Goal: Task Accomplishment & Management: Manage account settings

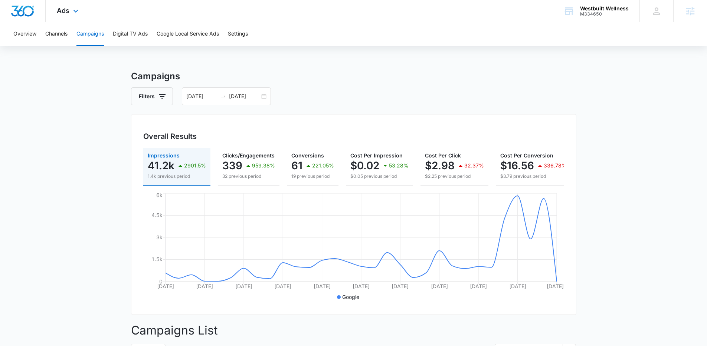
click at [70, 13] on div "Ads Apps Reputation Forms CRM Email Social Payments POS Content Ads Intelligenc…" at bounding box center [69, 11] width 46 height 22
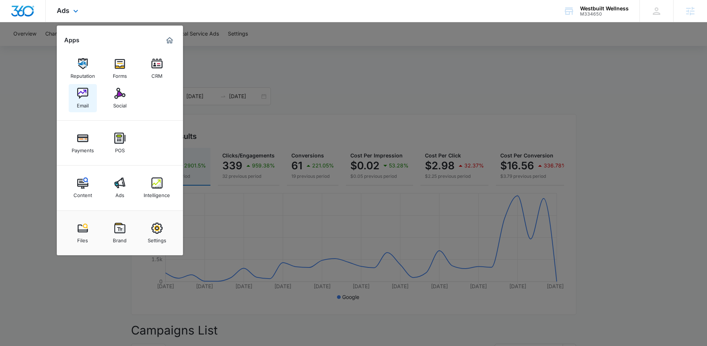
click at [96, 98] on link "Email" at bounding box center [83, 98] width 28 height 28
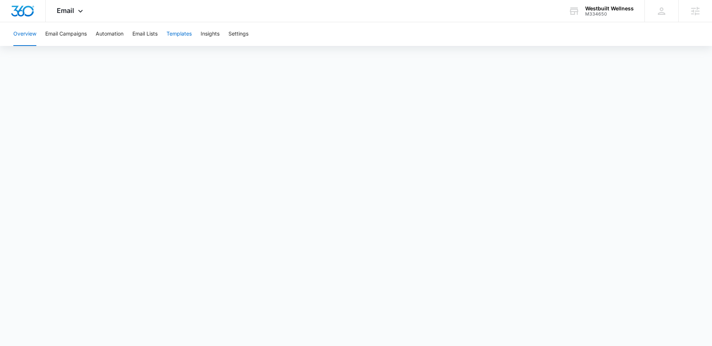
click at [172, 34] on button "Templates" at bounding box center [179, 34] width 25 height 24
click at [79, 14] on icon at bounding box center [80, 13] width 9 height 9
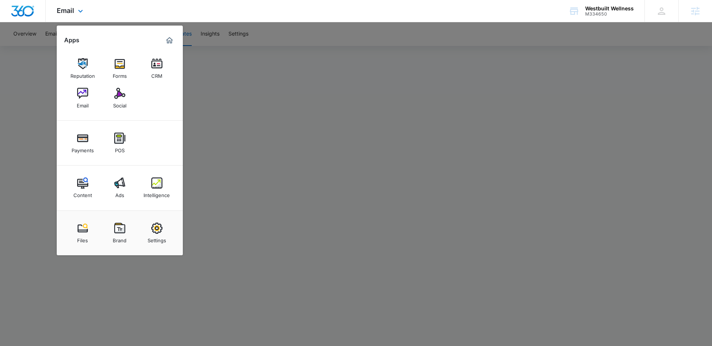
click at [23, 8] on img "Dashboard" at bounding box center [23, 11] width 24 height 11
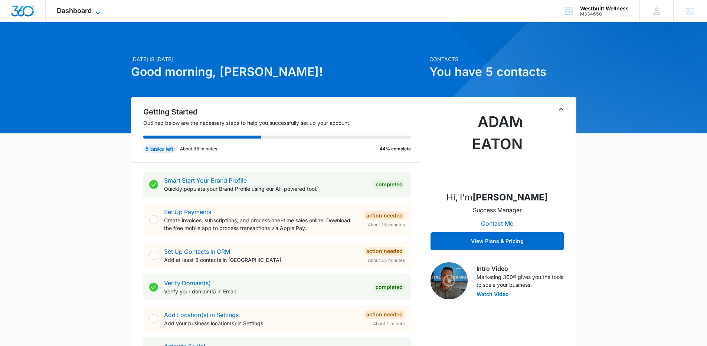
click at [96, 13] on icon at bounding box center [97, 13] width 9 height 9
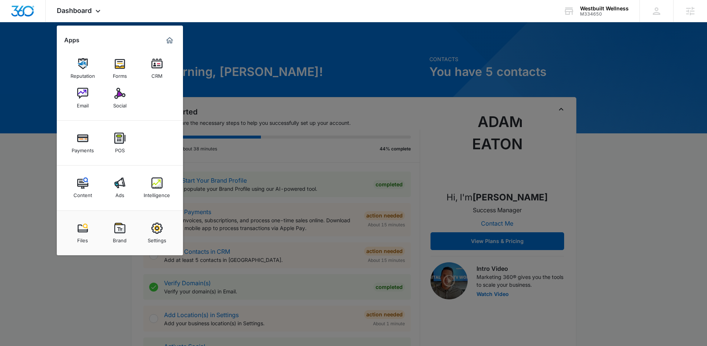
click at [428, 29] on div at bounding box center [353, 173] width 707 height 346
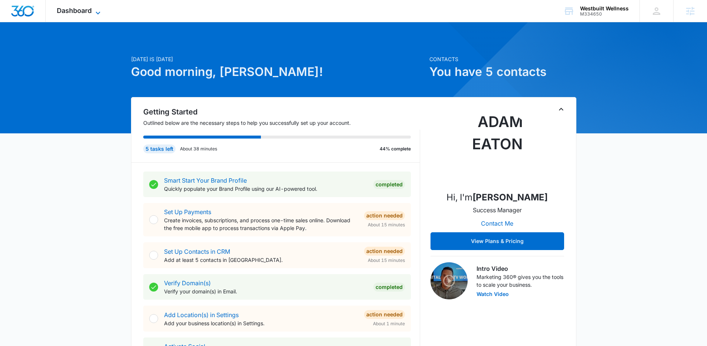
click at [75, 10] on span "Dashboard" at bounding box center [74, 11] width 35 height 8
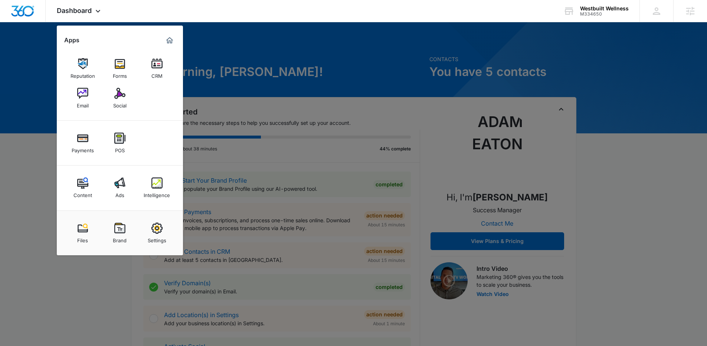
click at [33, 116] on div at bounding box center [353, 173] width 707 height 346
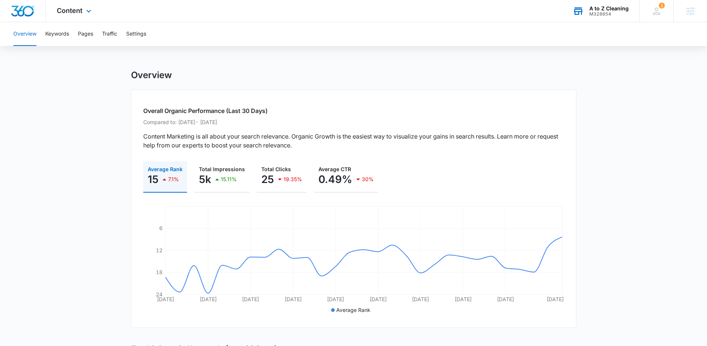
click at [606, 10] on div "A to Z Cleaning" at bounding box center [608, 9] width 39 height 6
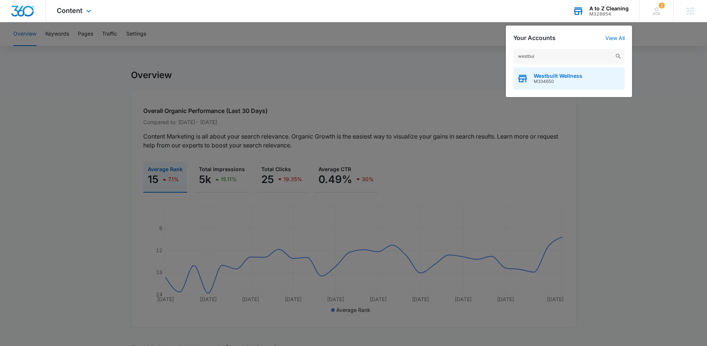
type input "westbui"
click at [555, 72] on div "Westbuilt Wellness M334650" at bounding box center [568, 79] width 111 height 22
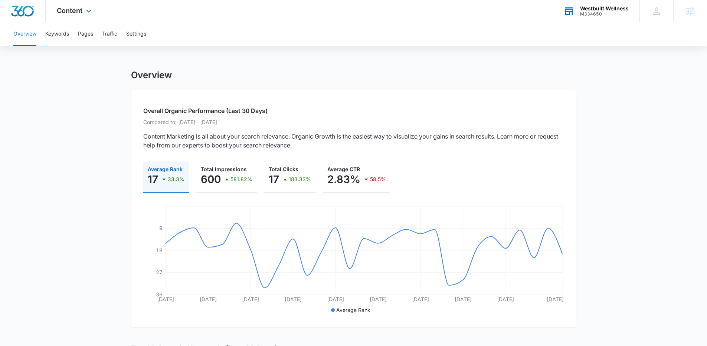
click at [87, 12] on icon at bounding box center [88, 12] width 4 height 3
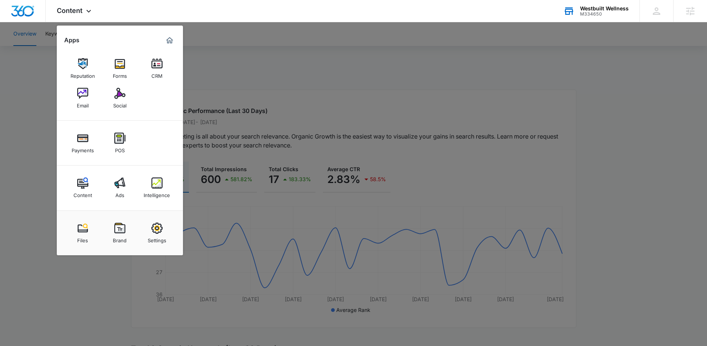
click at [40, 155] on div at bounding box center [353, 173] width 707 height 346
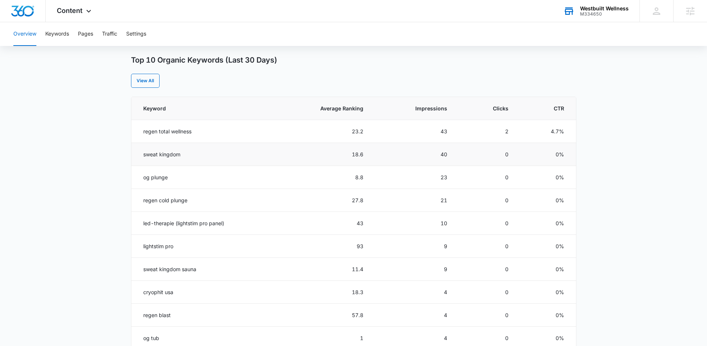
scroll to position [292, 0]
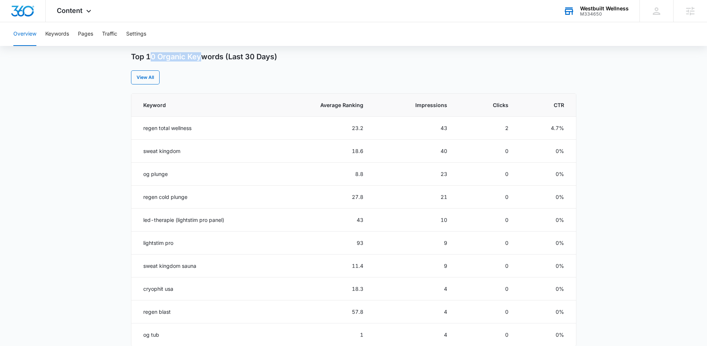
drag, startPoint x: 151, startPoint y: 56, endPoint x: 203, endPoint y: 59, distance: 51.2
click at [203, 59] on h3 "Top 10 Organic Keywords (Last 30 Days)" at bounding box center [204, 56] width 146 height 9
click at [203, 57] on h3 "Top 10 Organic Keywords (Last 30 Days)" at bounding box center [204, 56] width 146 height 9
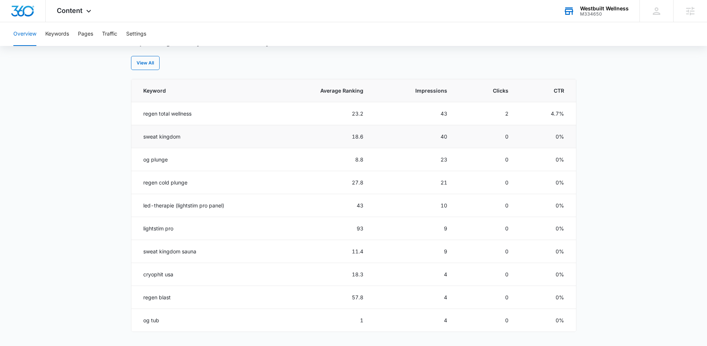
scroll to position [308, 0]
click at [149, 159] on td "og plunge" at bounding box center [201, 158] width 141 height 23
click at [119, 163] on main "Overview Overall Organic Performance (Last 30 Days) Compared to: Jul 18, 2025 -…" at bounding box center [353, 121] width 707 height 719
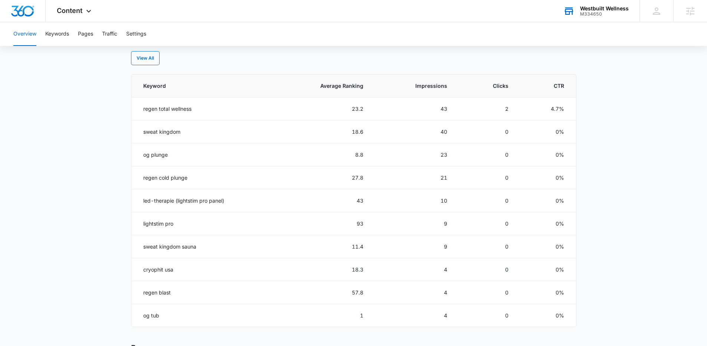
scroll to position [320, 0]
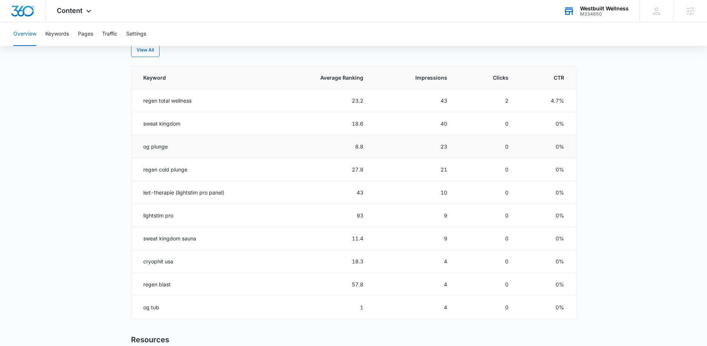
click at [144, 145] on td "og plunge" at bounding box center [201, 146] width 141 height 23
click at [149, 170] on td "regen cold plunge" at bounding box center [201, 169] width 141 height 23
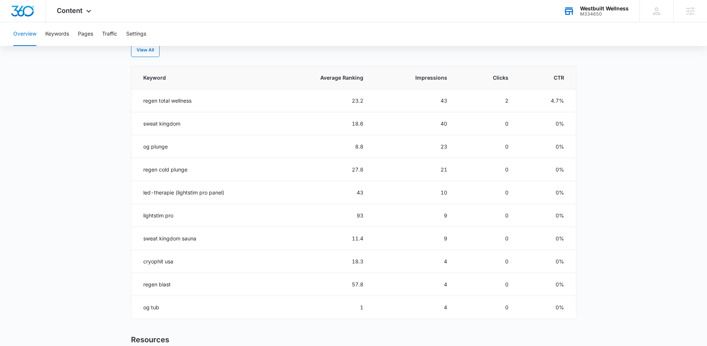
click at [112, 172] on main "Overview Overall Organic Performance (Last 30 Days) Compared to: Jul 18, 2025 -…" at bounding box center [353, 109] width 707 height 719
click at [154, 122] on td "sweat kingdom" at bounding box center [201, 123] width 141 height 23
click at [115, 134] on main "Overview Overall Organic Performance (Last 30 Days) Compared to: Jul 18, 2025 -…" at bounding box center [353, 109] width 707 height 719
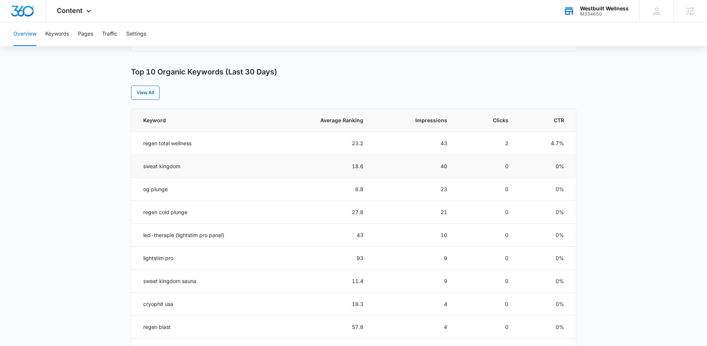
scroll to position [269, 0]
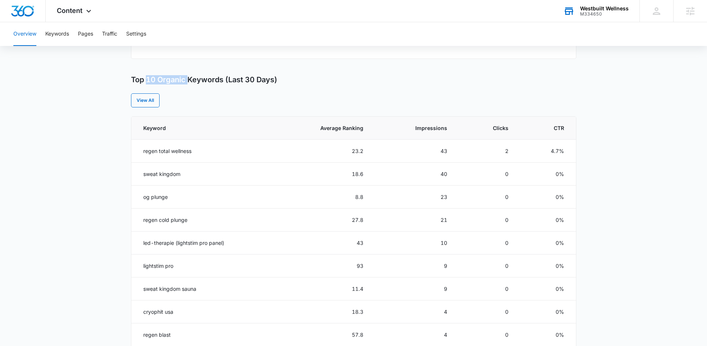
drag, startPoint x: 148, startPoint y: 77, endPoint x: 188, endPoint y: 77, distance: 40.4
click at [188, 77] on h3 "Top 10 Organic Keywords (Last 30 Days)" at bounding box center [204, 79] width 146 height 9
click at [195, 71] on div "Overview Overall Organic Performance (Last 30 Days) Compared to: Jul 18, 2025 -…" at bounding box center [353, 159] width 445 height 719
click at [185, 150] on td "regen total wellness" at bounding box center [201, 151] width 141 height 23
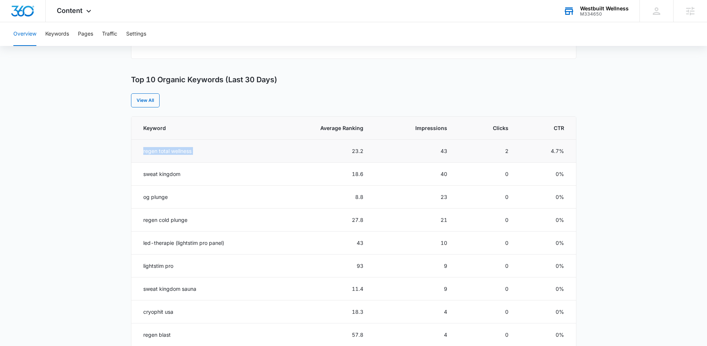
click at [185, 150] on td "regen total wellness" at bounding box center [201, 151] width 141 height 23
click at [362, 128] on span "Average Ranking" at bounding box center [327, 128] width 71 height 8
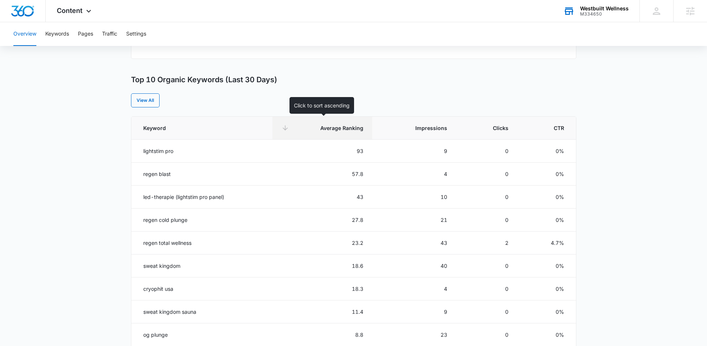
click at [355, 126] on span "Average Ranking" at bounding box center [327, 128] width 71 height 8
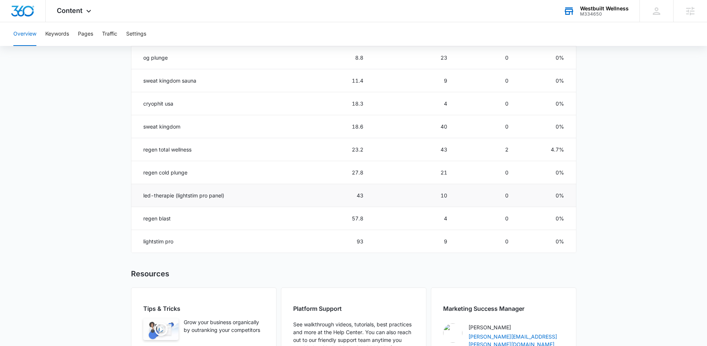
scroll to position [380, 0]
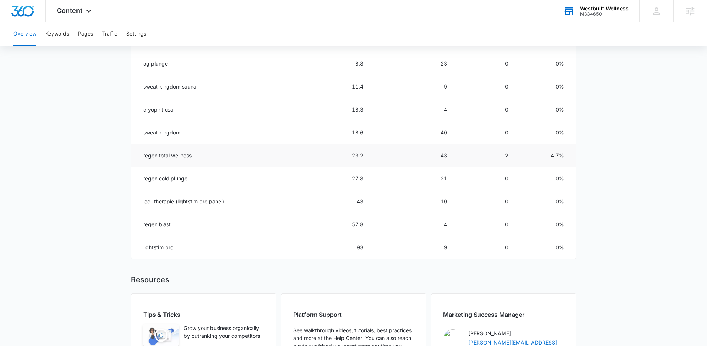
drag, startPoint x: 144, startPoint y: 157, endPoint x: 381, endPoint y: 161, distance: 236.7
click at [381, 162] on tr "regen total wellness 23.2 43 2 4.7%" at bounding box center [353, 155] width 444 height 23
drag, startPoint x: 375, startPoint y: 157, endPoint x: 141, endPoint y: 157, distance: 234.1
click at [141, 157] on tr "regen total wellness 23.2 43 2 4.7%" at bounding box center [353, 155] width 444 height 23
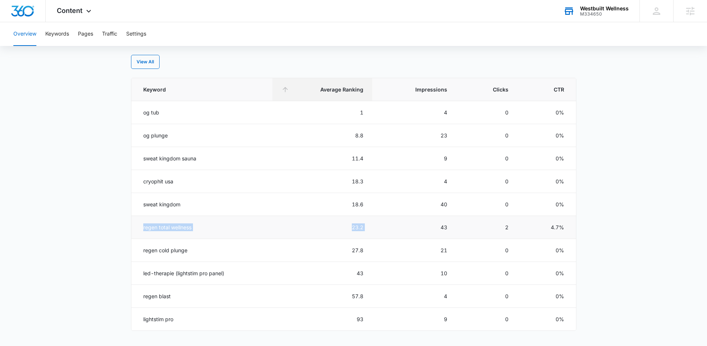
scroll to position [308, 0]
click at [168, 227] on td "regen total wellness" at bounding box center [201, 228] width 141 height 23
click at [356, 229] on td "23.2" at bounding box center [321, 228] width 99 height 23
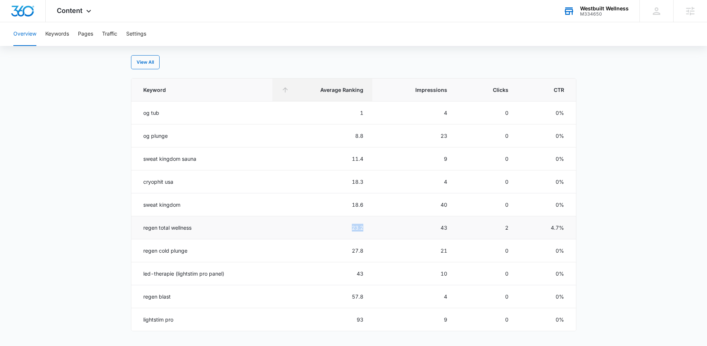
click at [356, 229] on td "23.2" at bounding box center [321, 228] width 99 height 23
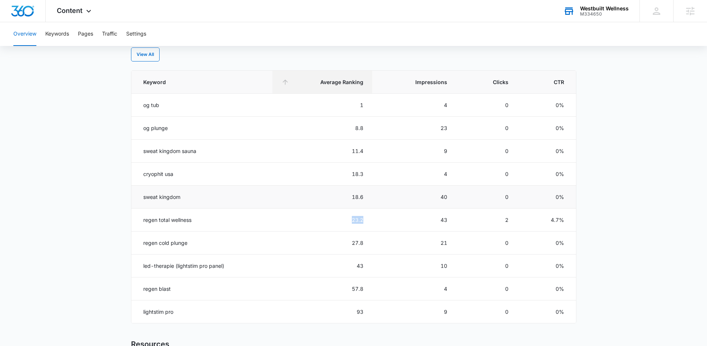
scroll to position [314, 0]
click at [75, 195] on main "Overview Overall Organic Performance (Last 30 Days) Compared to: Jul 18, 2025 -…" at bounding box center [353, 115] width 707 height 719
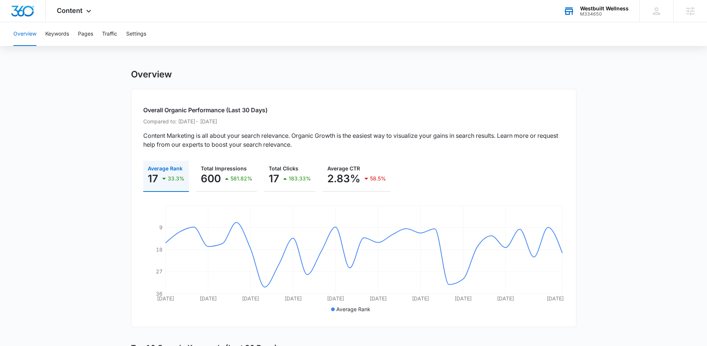
scroll to position [0, 0]
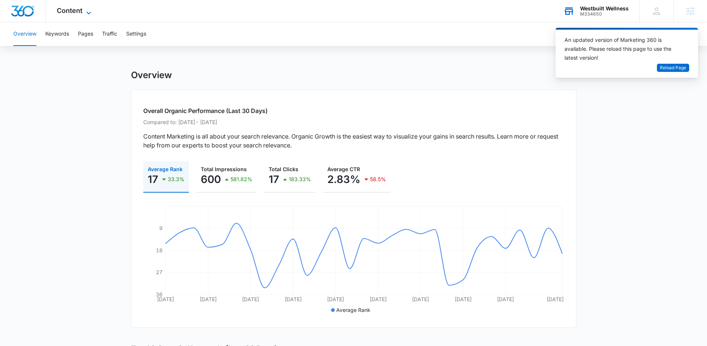
click at [85, 10] on icon at bounding box center [88, 13] width 9 height 9
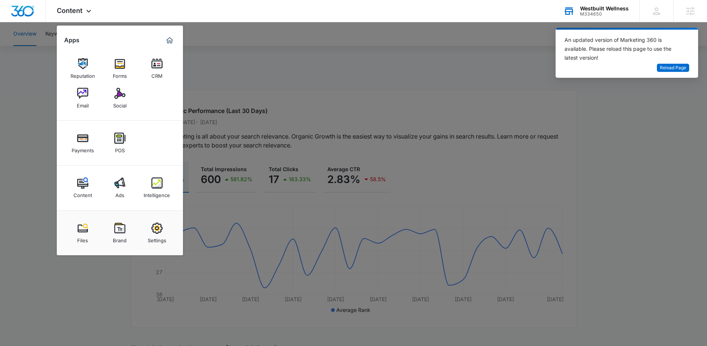
click at [255, 67] on div at bounding box center [353, 173] width 707 height 346
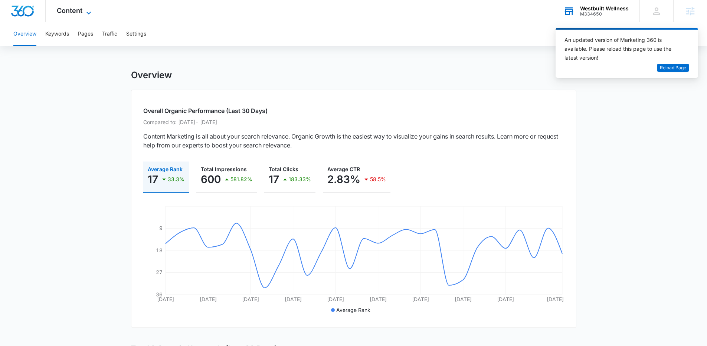
click at [88, 9] on icon at bounding box center [88, 13] width 9 height 9
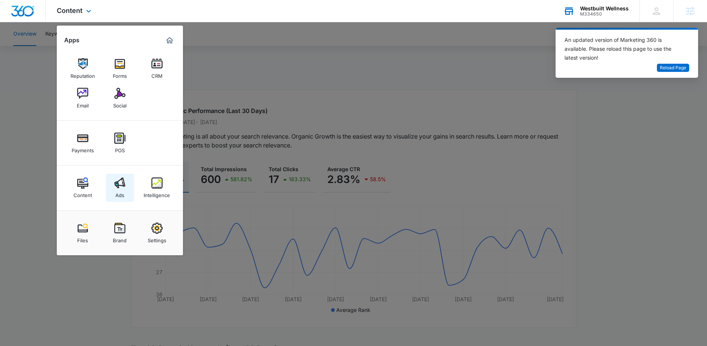
click at [118, 180] on img at bounding box center [119, 183] width 11 height 11
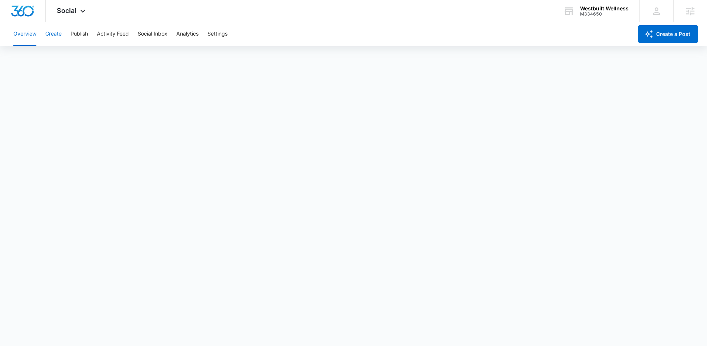
click at [58, 35] on button "Create" at bounding box center [53, 34] width 16 height 24
click at [80, 32] on button "Publish" at bounding box center [78, 34] width 17 height 24
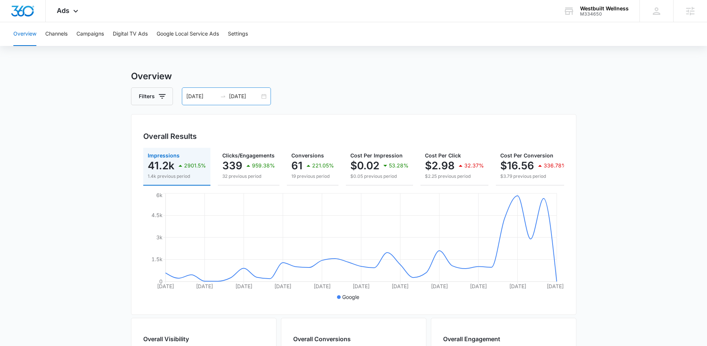
click at [261, 97] on div "08/17/2025 09/16/2025" at bounding box center [226, 97] width 89 height 18
click at [295, 164] on p "61" at bounding box center [296, 166] width 11 height 12
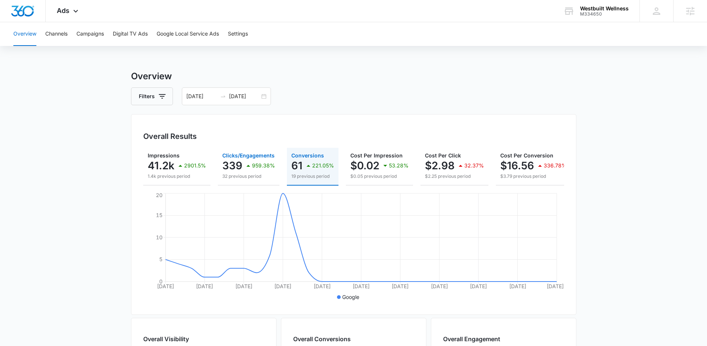
click at [251, 158] on div "959.38%" at bounding box center [259, 165] width 31 height 15
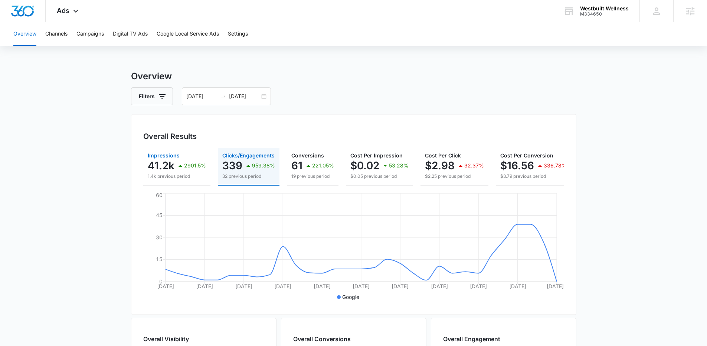
click at [170, 165] on p "41.2k" at bounding box center [161, 166] width 27 height 12
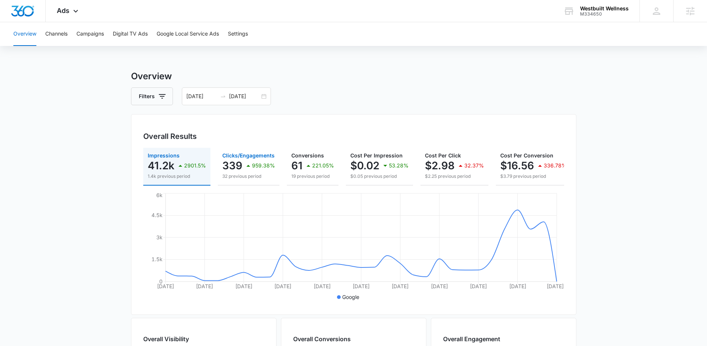
click at [236, 164] on p "339" at bounding box center [232, 166] width 20 height 12
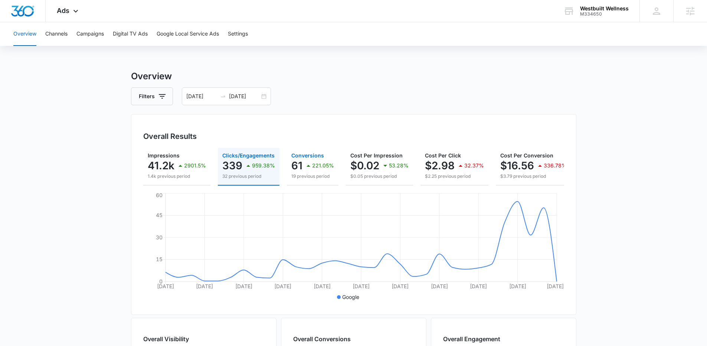
click at [304, 163] on icon "button" at bounding box center [308, 165] width 9 height 9
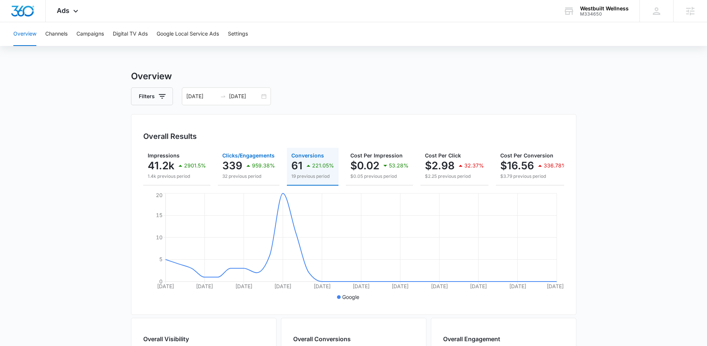
click at [236, 163] on p "339" at bounding box center [232, 166] width 20 height 12
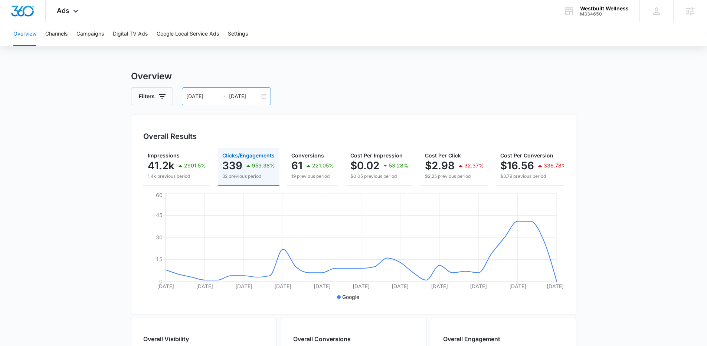
click at [262, 96] on div "08/17/2025 09/16/2025" at bounding box center [226, 97] width 89 height 18
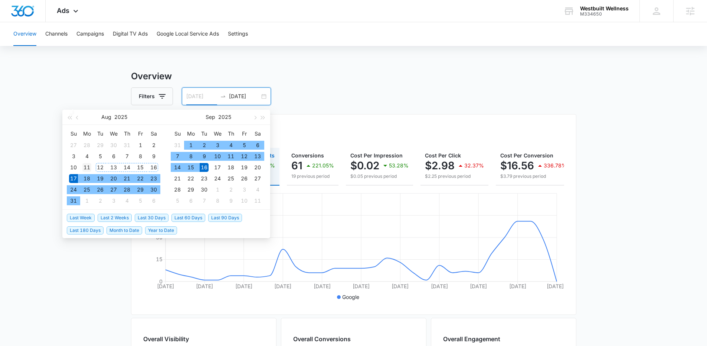
type input "08/11/2025"
click at [88, 165] on div "11" at bounding box center [86, 167] width 9 height 9
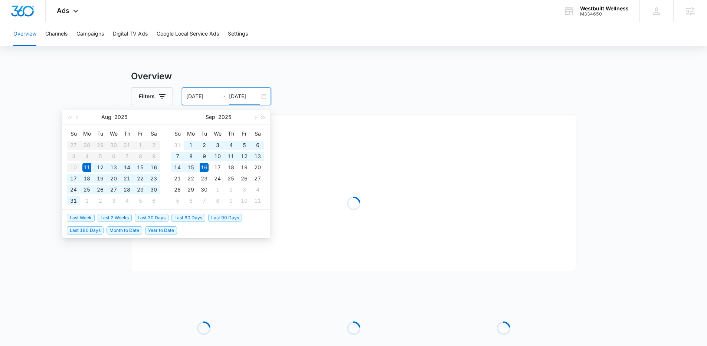
click at [54, 86] on main "Overview Filters 08/11/2025 09/16/2025 Overall Results Loading Loading Loading …" at bounding box center [353, 240] width 707 height 341
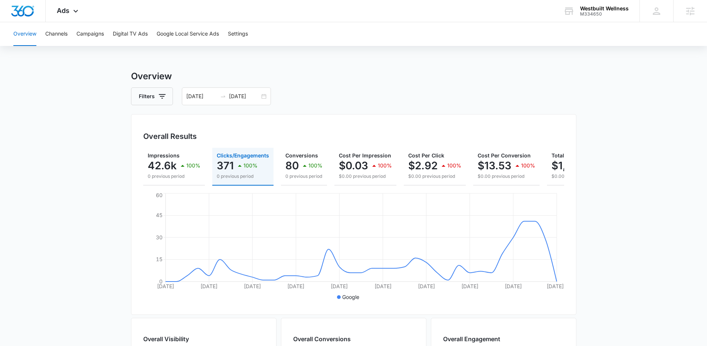
click at [221, 163] on p "371" at bounding box center [225, 166] width 17 height 12
click at [244, 159] on div "100%" at bounding box center [246, 165] width 22 height 15
click at [434, 45] on div "Overview Channels Campaigns Digital TV Ads Google Local Service Ads Settings" at bounding box center [353, 34] width 689 height 24
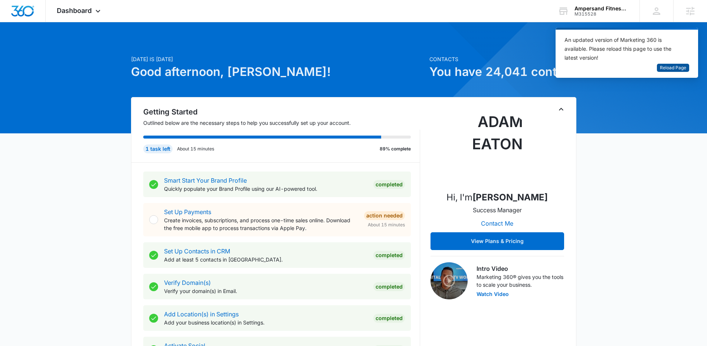
click at [661, 67] on span "Reload Page" at bounding box center [673, 68] width 26 height 7
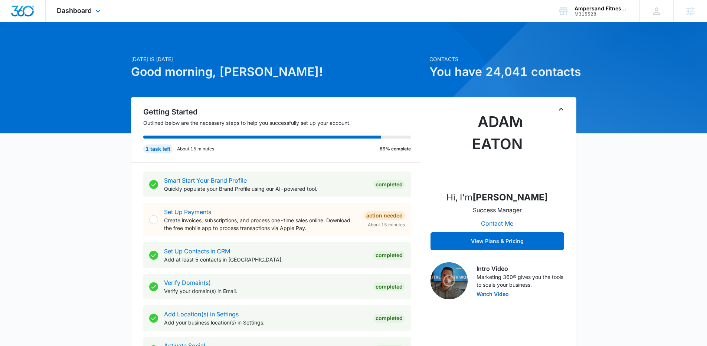
click at [83, 17] on div "Dashboard Apps Reputation Forms CRM Email Social POS Content Ads Intelligence F…" at bounding box center [80, 11] width 68 height 22
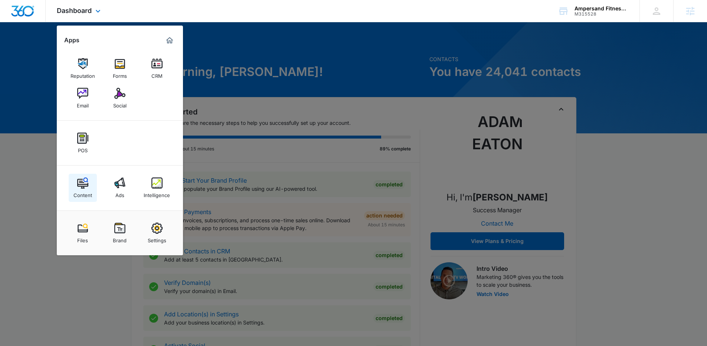
click at [86, 185] on img at bounding box center [82, 183] width 11 height 11
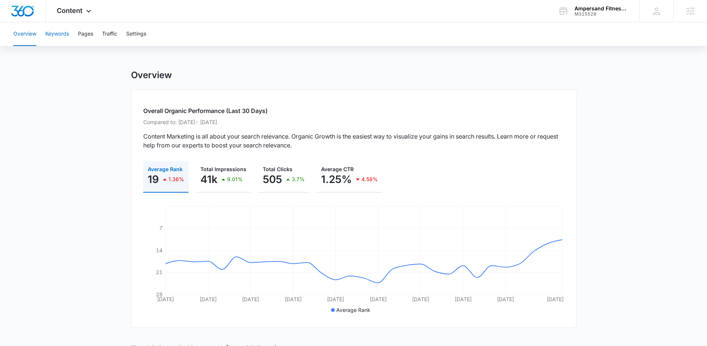
click at [63, 30] on button "Keywords" at bounding box center [57, 34] width 24 height 24
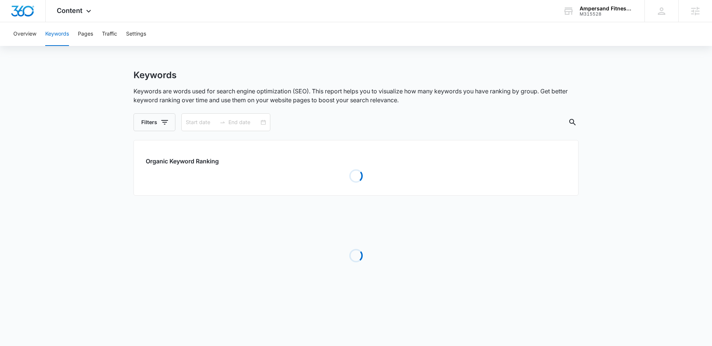
type input "08/09/2025"
type input "[DATE]"
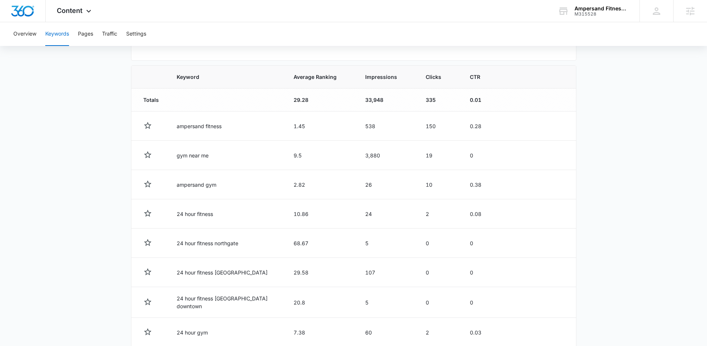
scroll to position [240, 0]
click at [293, 79] on span "Average Ranking" at bounding box center [314, 77] width 43 height 8
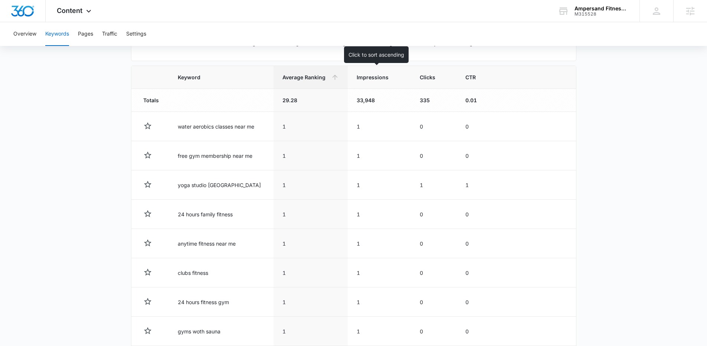
click at [363, 78] on span "Impressions" at bounding box center [373, 77] width 34 height 8
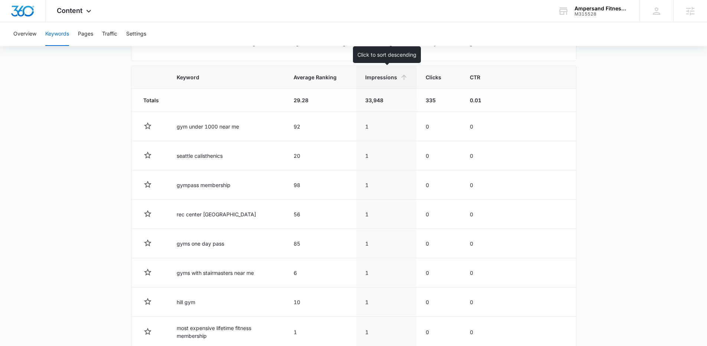
click at [397, 81] on th "Impressions" at bounding box center [386, 77] width 60 height 23
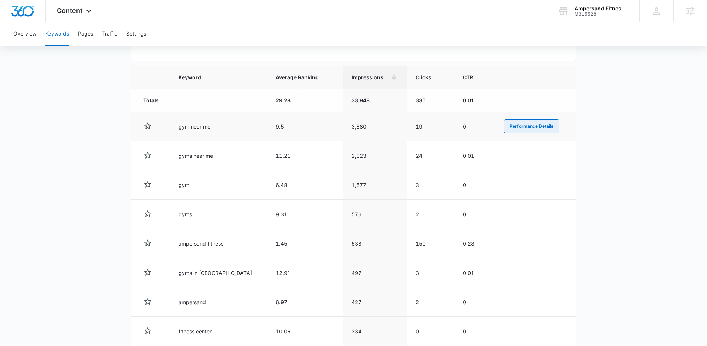
click at [512, 127] on button "Performance Details" at bounding box center [531, 126] width 55 height 14
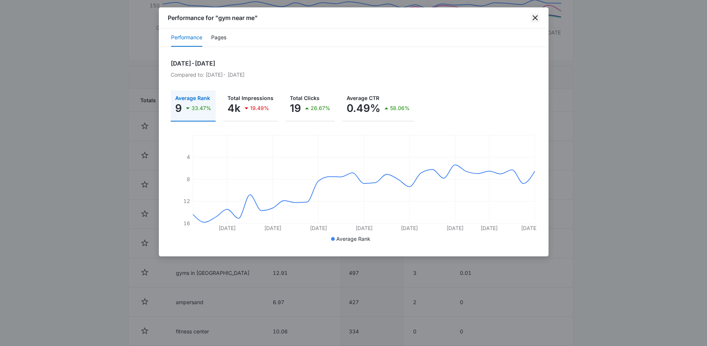
click at [534, 19] on icon "close" at bounding box center [534, 17] width 5 height 5
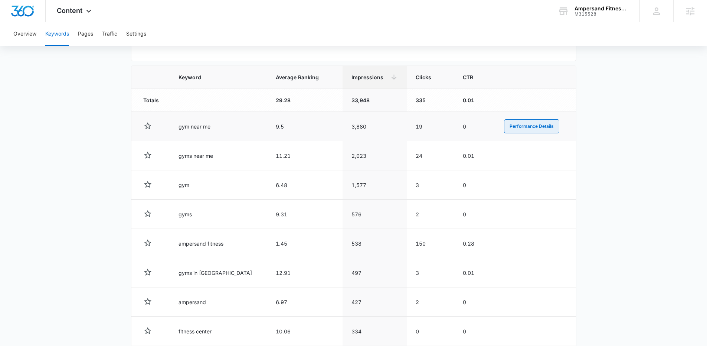
click at [515, 125] on button "Performance Details" at bounding box center [531, 126] width 55 height 14
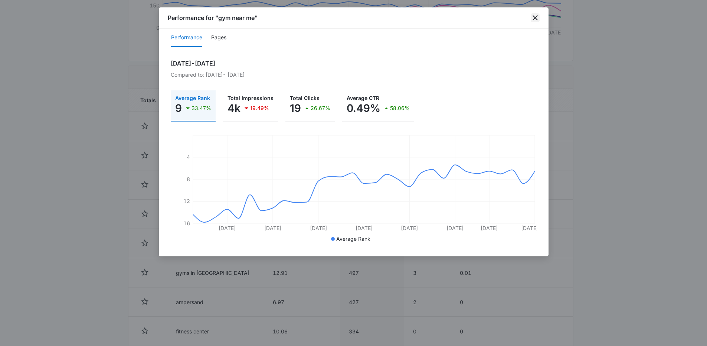
click at [536, 16] on icon "close" at bounding box center [534, 17] width 5 height 5
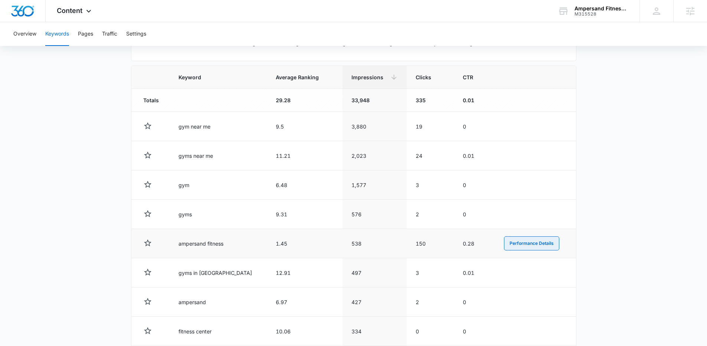
click at [506, 244] on button "Performance Details" at bounding box center [531, 244] width 55 height 14
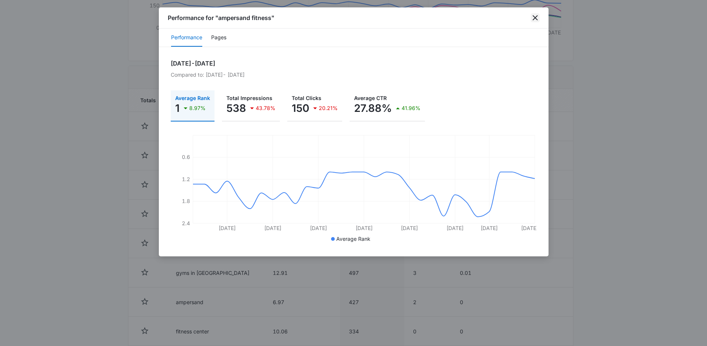
click at [533, 16] on icon "close" at bounding box center [534, 17] width 9 height 9
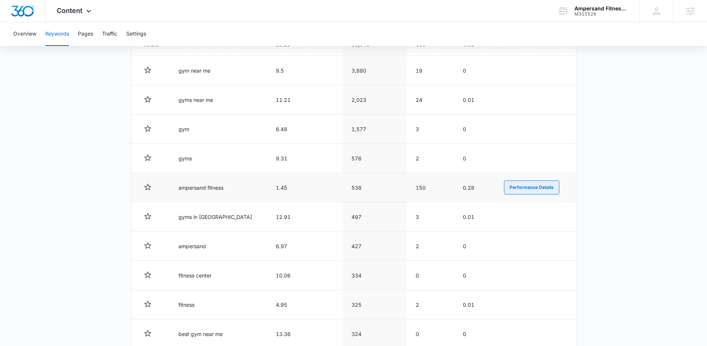
scroll to position [318, 0]
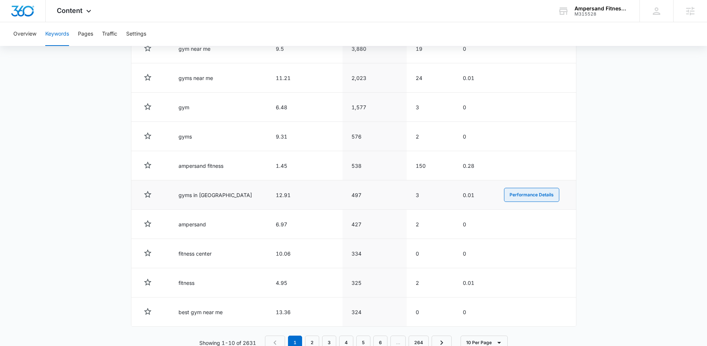
click at [512, 197] on button "Performance Details" at bounding box center [531, 195] width 55 height 14
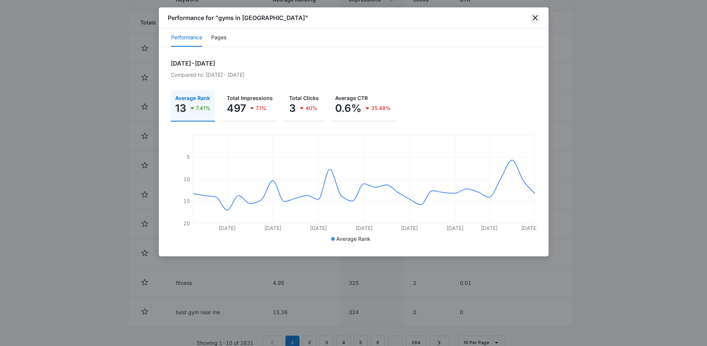
click at [535, 19] on icon "close" at bounding box center [534, 17] width 9 height 9
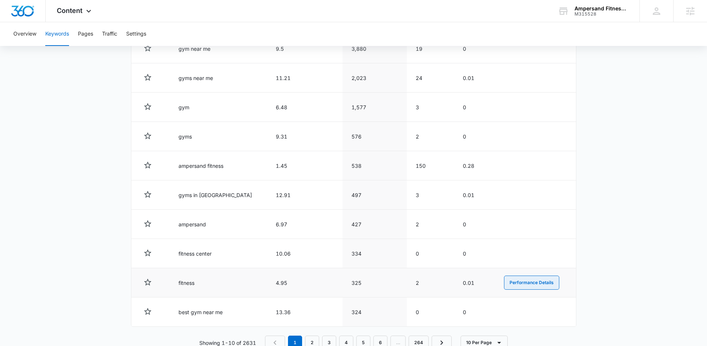
click at [530, 286] on button "Performance Details" at bounding box center [531, 283] width 55 height 14
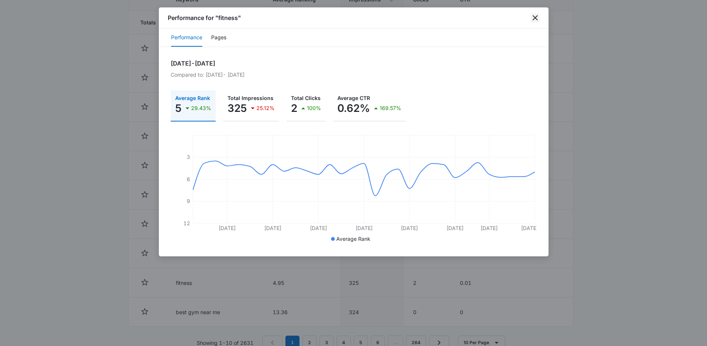
click at [535, 14] on icon "close" at bounding box center [534, 17] width 9 height 9
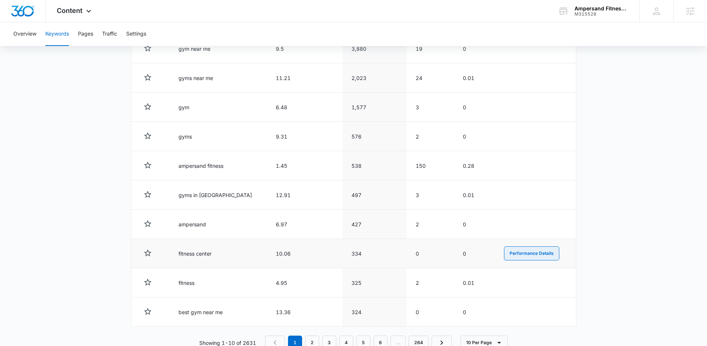
click at [529, 252] on button "Performance Details" at bounding box center [531, 254] width 55 height 14
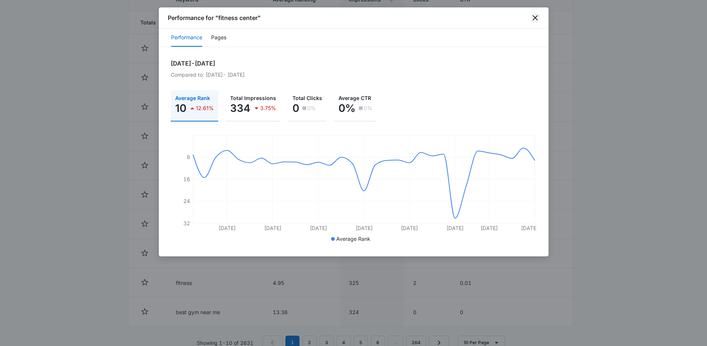
click at [535, 17] on icon "close" at bounding box center [534, 17] width 5 height 5
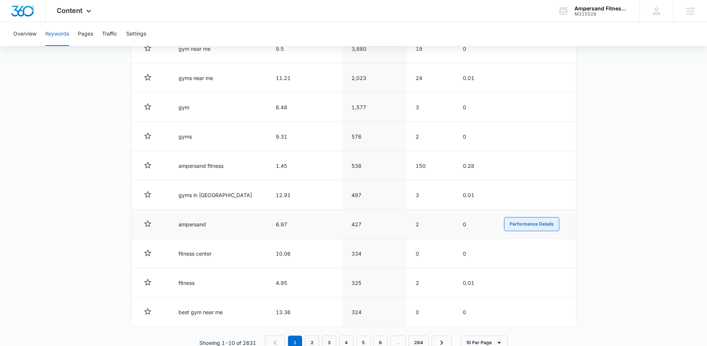
click at [540, 225] on button "Performance Details" at bounding box center [531, 224] width 55 height 14
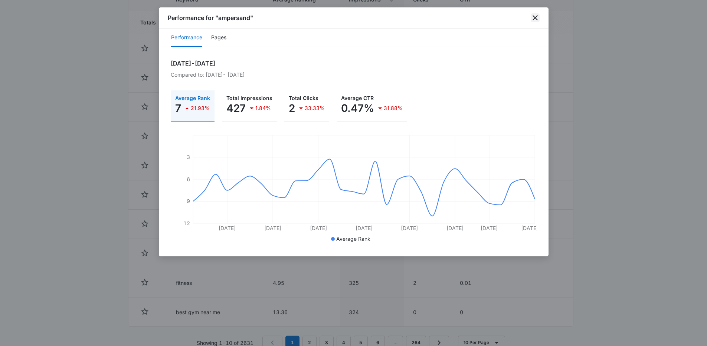
click at [535, 19] on icon "close" at bounding box center [534, 17] width 9 height 9
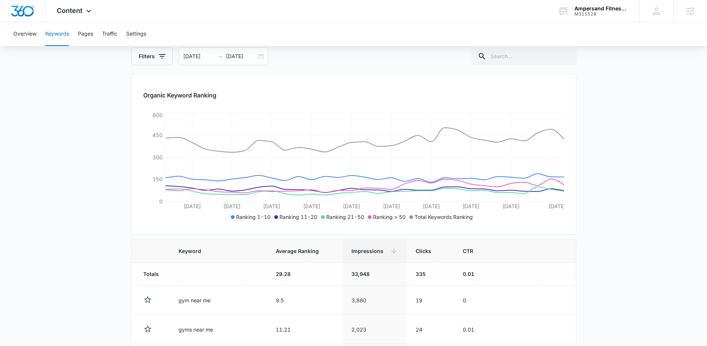
scroll to position [0, 0]
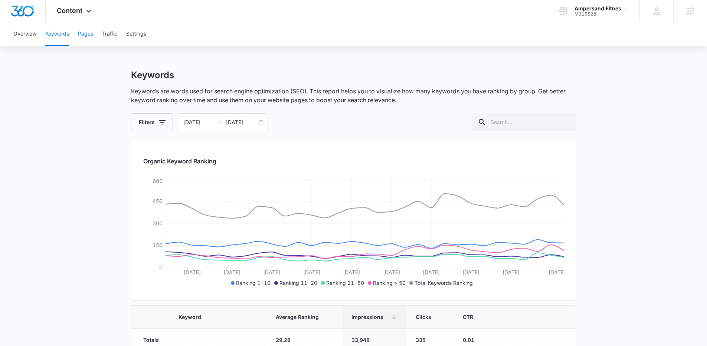
click at [87, 34] on button "Pages" at bounding box center [85, 34] width 15 height 24
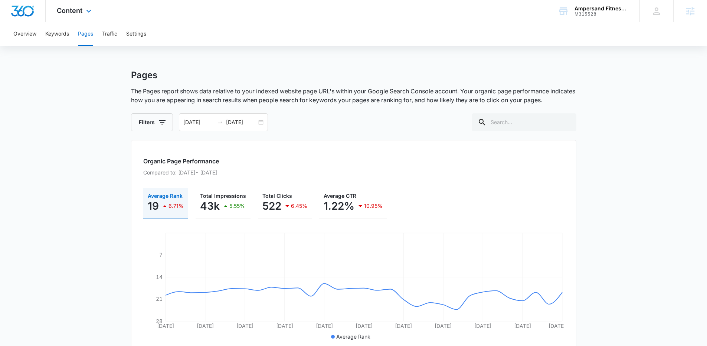
click at [88, 16] on div "Content Apps Reputation Forms CRM Email Social POS Content Ads Intelligence Fil…" at bounding box center [75, 11] width 59 height 22
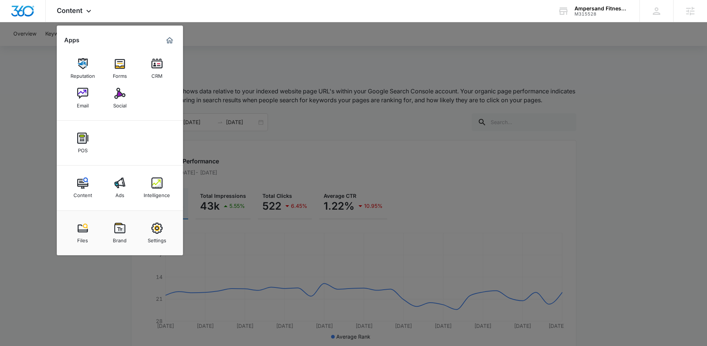
click at [150, 191] on div "Intelligence" at bounding box center [157, 194] width 26 height 10
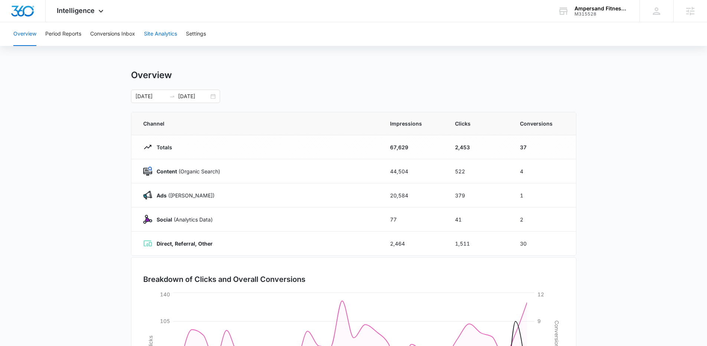
click at [159, 25] on button "Site Analytics" at bounding box center [160, 34] width 33 height 24
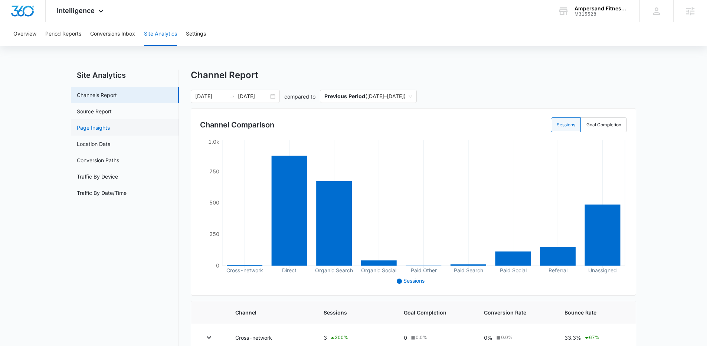
click at [97, 128] on link "Page Insights" at bounding box center [93, 128] width 33 height 8
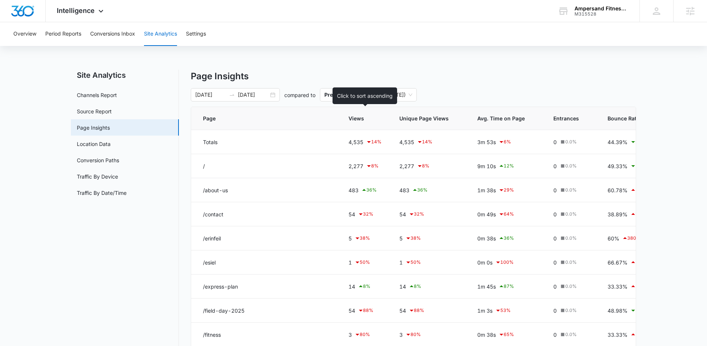
click at [357, 119] on span "Views" at bounding box center [359, 119] width 22 height 8
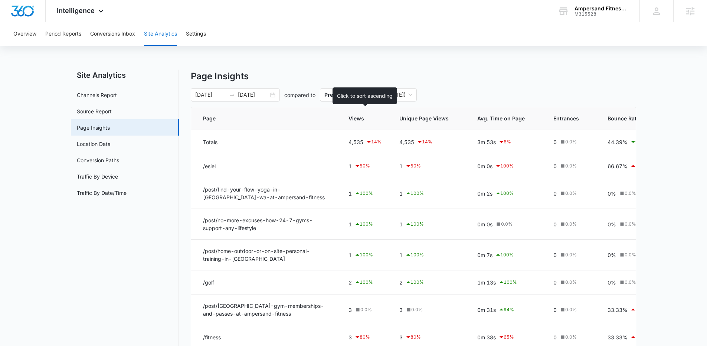
click at [357, 119] on span "Views" at bounding box center [359, 119] width 22 height 8
click at [359, 118] on span "Views" at bounding box center [359, 119] width 22 height 8
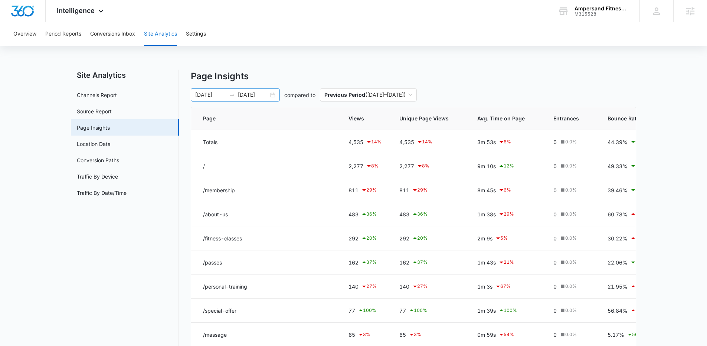
click at [265, 95] on input "[DATE]" at bounding box center [253, 95] width 31 height 8
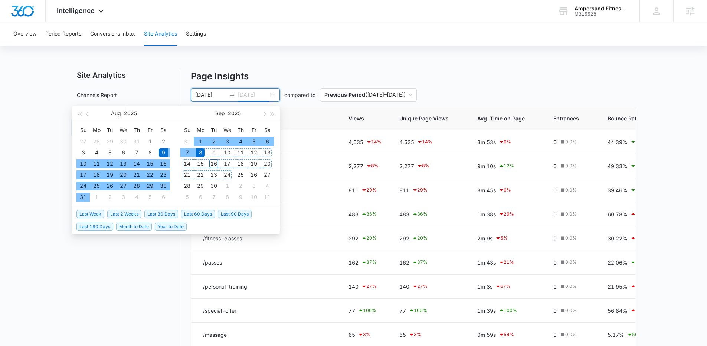
type input "[DATE]"
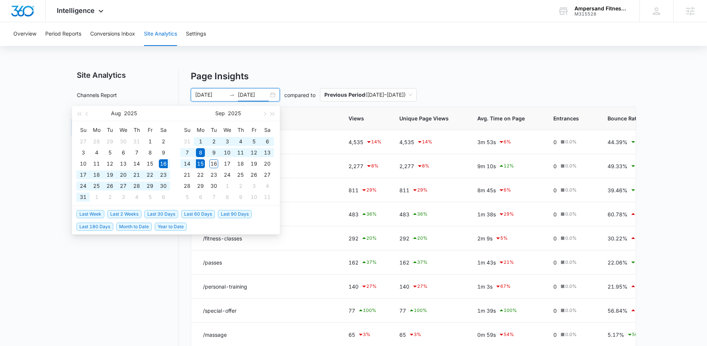
click at [170, 214] on span "Last 30 Days" at bounding box center [161, 214] width 34 height 8
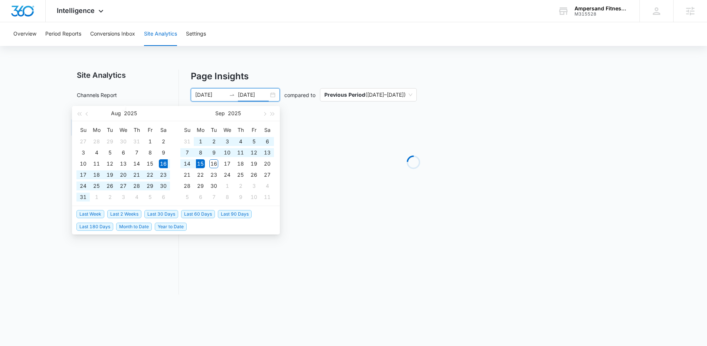
type input "[DATE]"
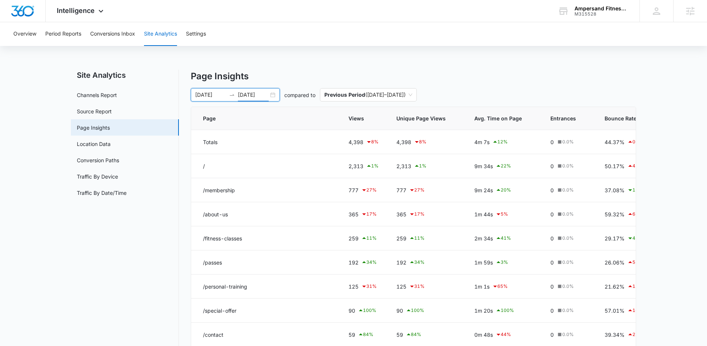
click at [96, 265] on nav "Site Analytics Channels Report Source Report Page Insights Location Data Conver…" at bounding box center [125, 249] width 108 height 358
click at [90, 14] on div "Intelligence Apps Reputation Forms CRM Email Social POS Content Ads Intelligenc…" at bounding box center [81, 11] width 71 height 22
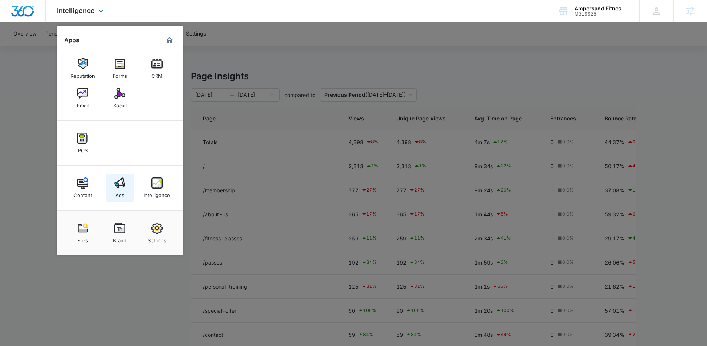
click at [125, 185] on link "Ads" at bounding box center [120, 188] width 28 height 28
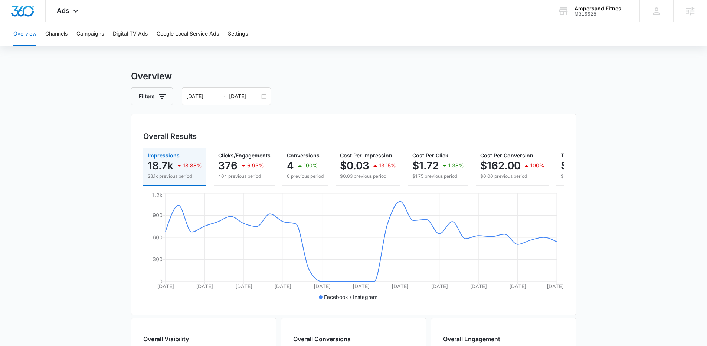
click at [85, 140] on main "Overview Filters 08/16/2025 09/15/2025 Overall Results Impressions 18.7k 18.88%…" at bounding box center [353, 336] width 707 height 533
click at [113, 164] on main "Overview Filters 08/16/2025 09/15/2025 Overall Results Impressions 18.7k 18.88%…" at bounding box center [353, 336] width 707 height 533
click at [90, 35] on button "Campaigns" at bounding box center [89, 34] width 27 height 24
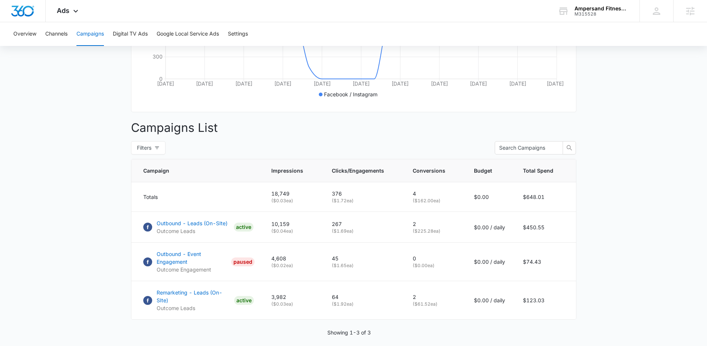
scroll to position [209, 0]
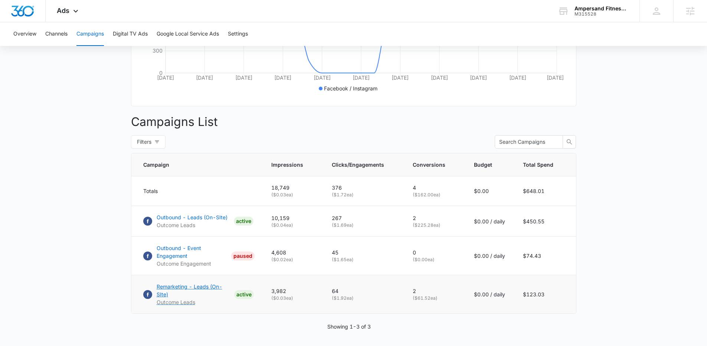
click at [190, 290] on p "Remarketing - Leads (On-SIte)" at bounding box center [194, 291] width 75 height 16
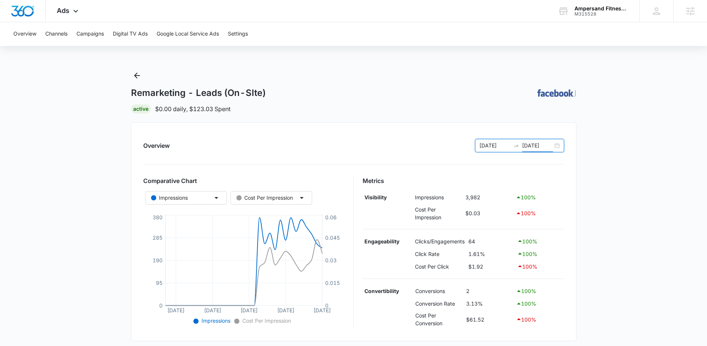
click at [536, 146] on input "[DATE]" at bounding box center [537, 146] width 31 height 8
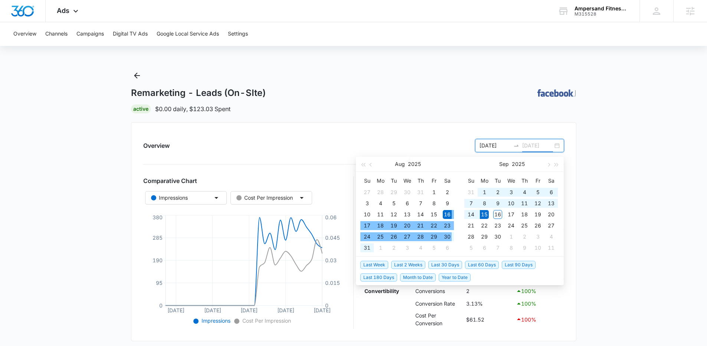
type input "[DATE]"
click at [418, 266] on span "Last 2 Weeks" at bounding box center [408, 265] width 34 height 8
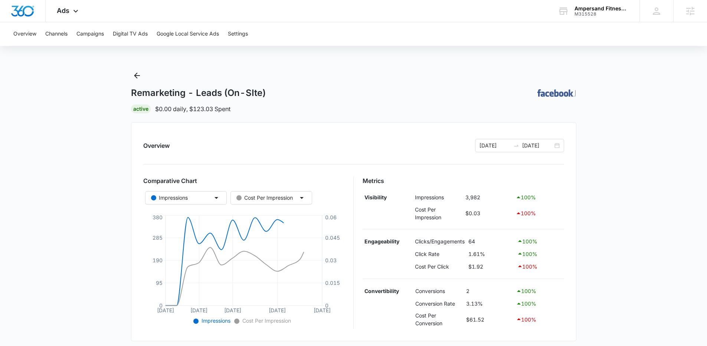
click at [99, 194] on main "Remarketing - Leads (On-SIte) | Active $0.00 daily , $123.03 Spent Overview [DA…" at bounding box center [353, 293] width 707 height 447
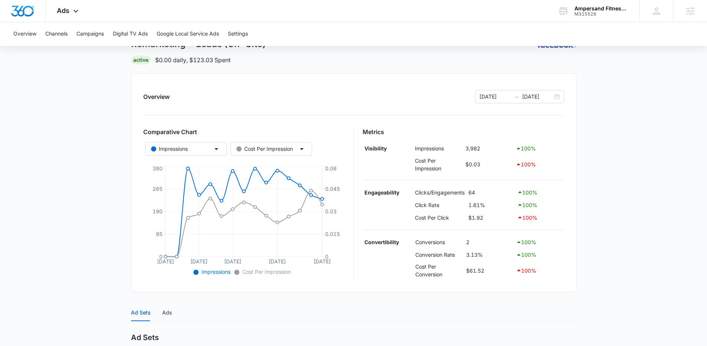
scroll to position [83, 0]
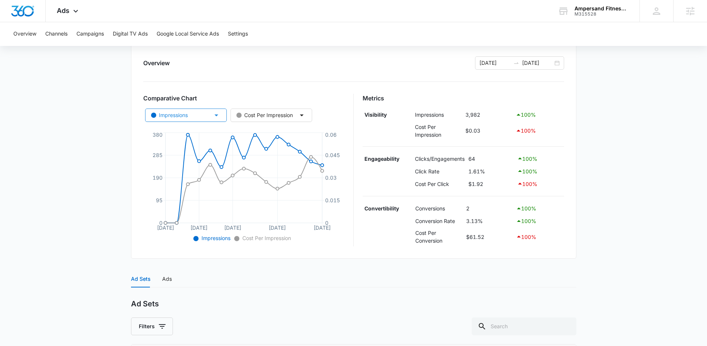
click at [182, 118] on div "Impressions" at bounding box center [169, 115] width 37 height 8
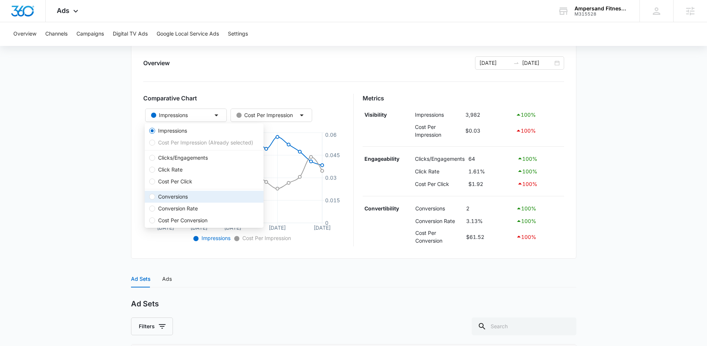
click at [172, 196] on span "Conversions" at bounding box center [173, 197] width 36 height 8
click at [155, 196] on input "Conversions" at bounding box center [152, 197] width 6 height 6
radio input "false"
radio input "true"
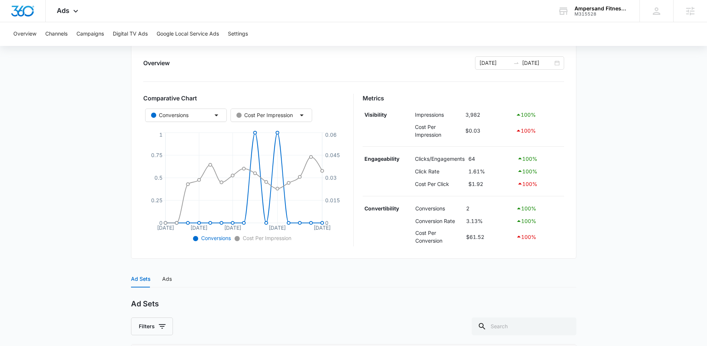
click at [76, 164] on main "Remarketing - Leads (On-SIte) | Active $0.00 daily , $123.03 Spent Overview [DA…" at bounding box center [353, 210] width 707 height 447
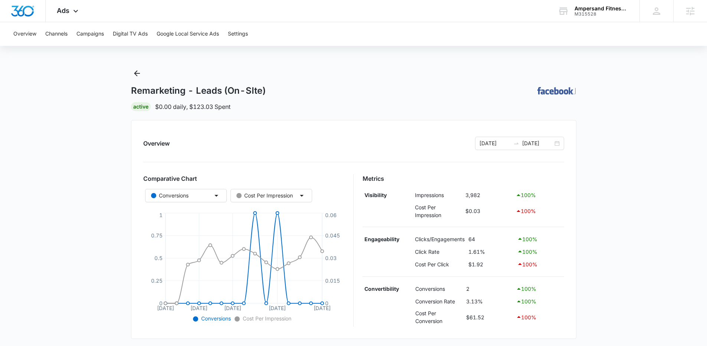
scroll to position [0, 0]
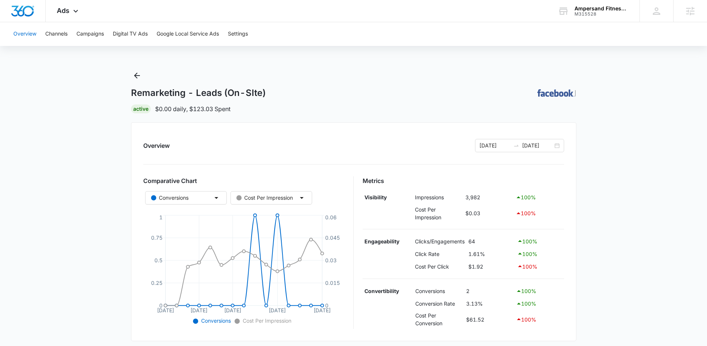
click at [31, 32] on button "Overview" at bounding box center [24, 34] width 23 height 24
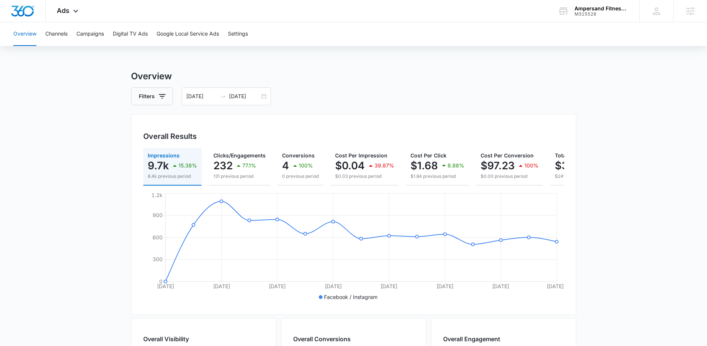
click at [84, 115] on main "Overview Filters [DATE] [DATE] Overall Results Impressions 9.7k 15.38% 8.4k pre…" at bounding box center [353, 336] width 707 height 533
click at [95, 35] on button "Campaigns" at bounding box center [89, 34] width 27 height 24
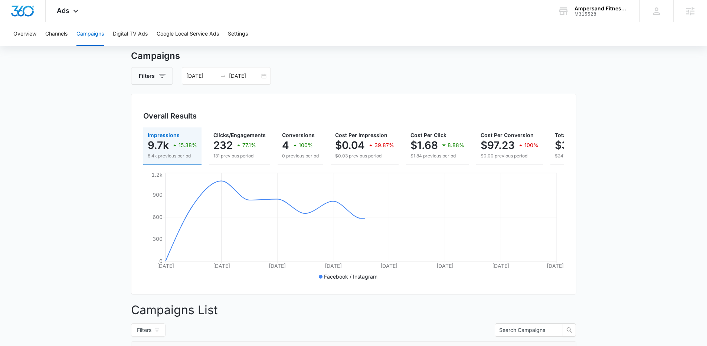
scroll to position [188, 0]
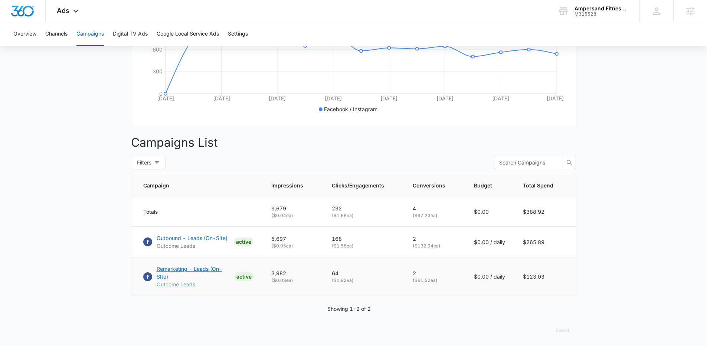
click at [174, 275] on p "Remarketing - Leads (On-SIte)" at bounding box center [194, 273] width 75 height 16
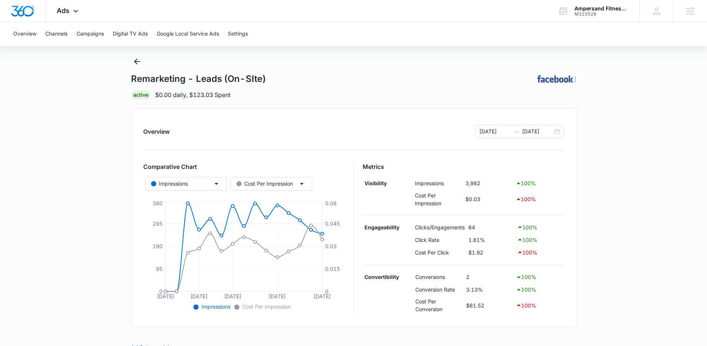
scroll to position [22, 0]
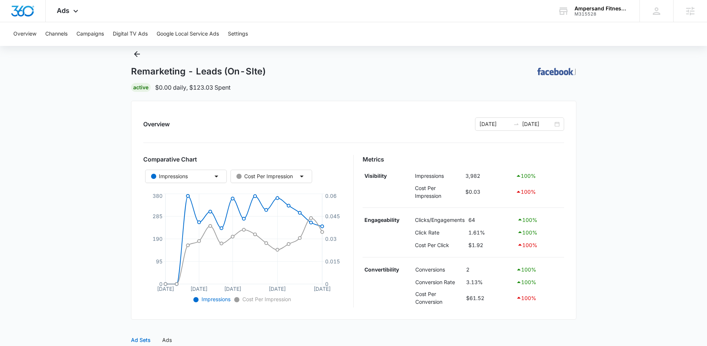
click at [175, 87] on p "$0.00 daily , $123.03 Spent" at bounding box center [192, 87] width 75 height 9
click at [253, 82] on div "Remarketing - Leads (On-SIte) | Active $0.00 daily , $123.03 Spent" at bounding box center [353, 70] width 445 height 44
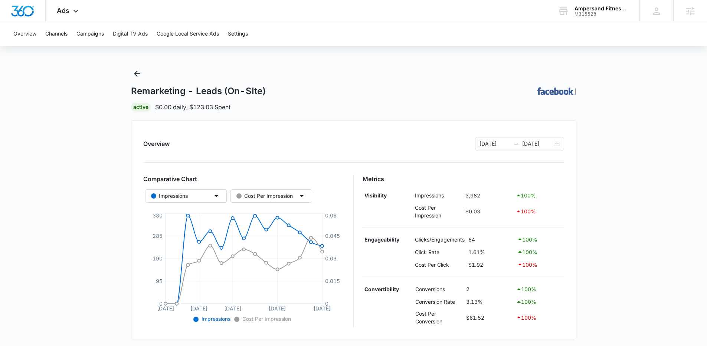
scroll to position [0, 0]
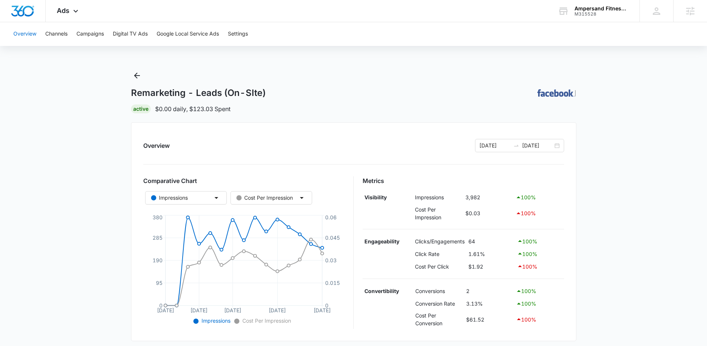
click at [19, 32] on button "Overview" at bounding box center [24, 34] width 23 height 24
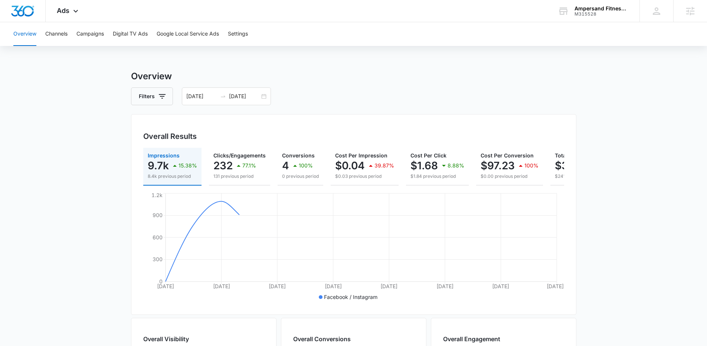
click at [308, 42] on div "Overview Channels Campaigns Digital TV Ads Google Local Service Ads Settings" at bounding box center [353, 34] width 689 height 24
click at [262, 98] on div "09/01/2025 09/15/2025" at bounding box center [226, 97] width 89 height 18
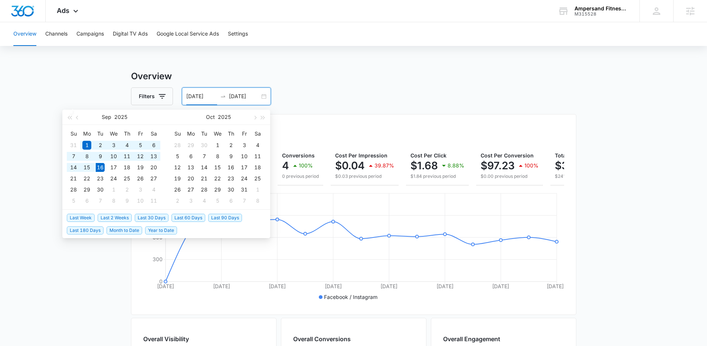
click at [161, 216] on span "Last 30 Days" at bounding box center [152, 218] width 34 height 8
type input "[DATE]"
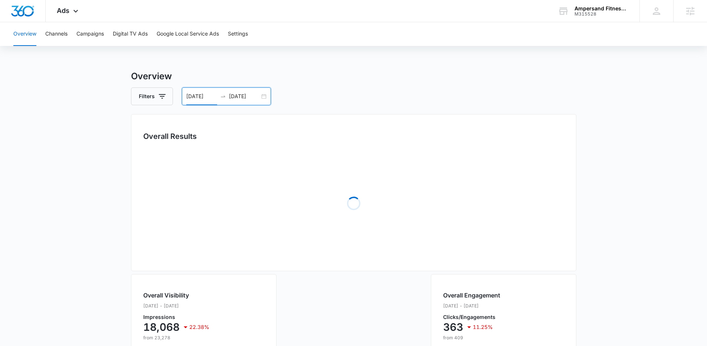
click at [76, 176] on main "Overview Filters 08/17/2025 09/16/2025 Overall Results Loading Overall Visibili…" at bounding box center [353, 314] width 707 height 489
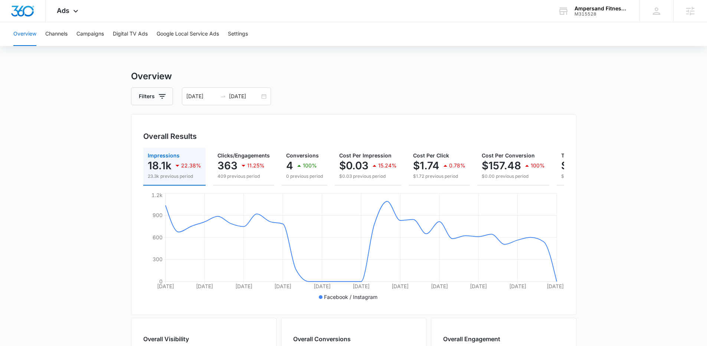
click at [23, 38] on button "Overview" at bounding box center [24, 34] width 23 height 24
click at [72, 10] on icon at bounding box center [75, 13] width 9 height 9
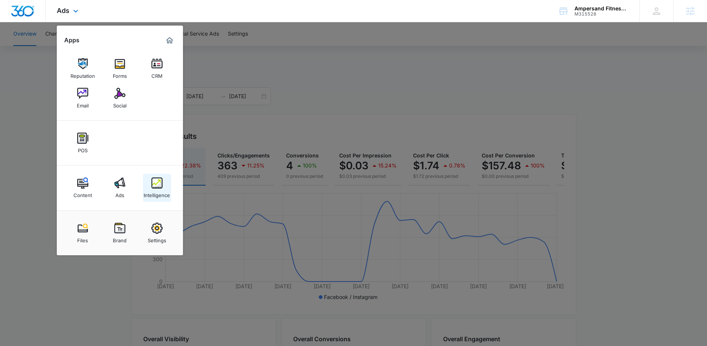
click at [156, 184] on img at bounding box center [156, 183] width 11 height 11
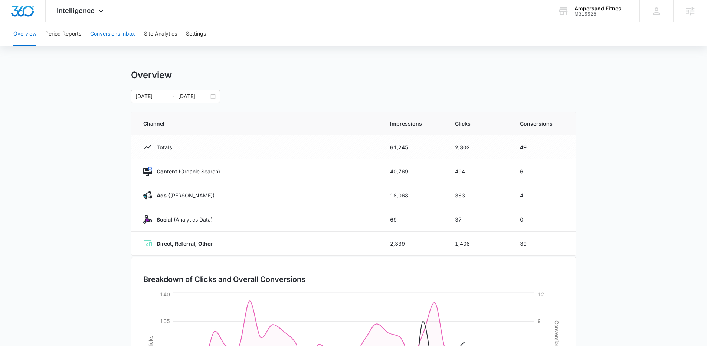
click at [112, 39] on button "Conversions Inbox" at bounding box center [112, 34] width 45 height 24
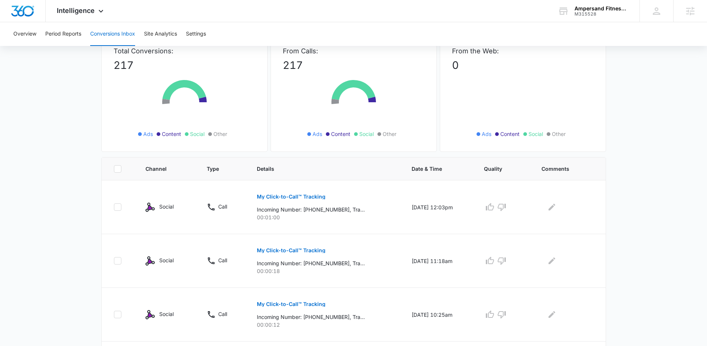
scroll to position [70, 0]
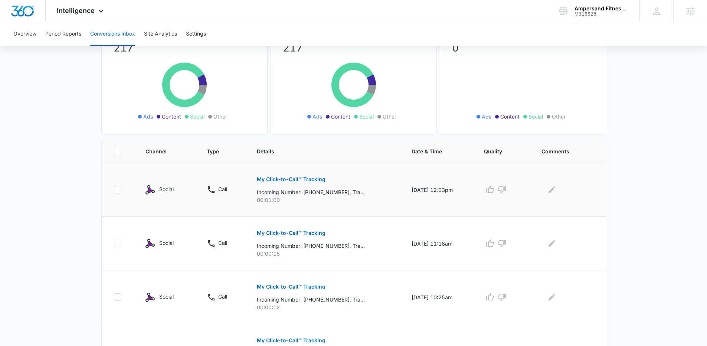
click at [276, 181] on p "My Click-to-Call™ Tracking" at bounding box center [291, 179] width 69 height 5
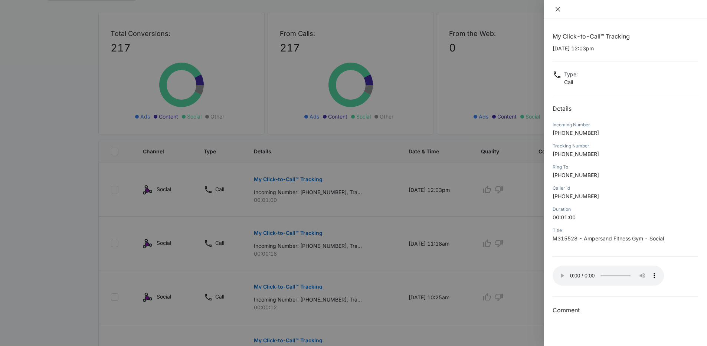
click at [558, 10] on icon "close" at bounding box center [557, 9] width 4 height 4
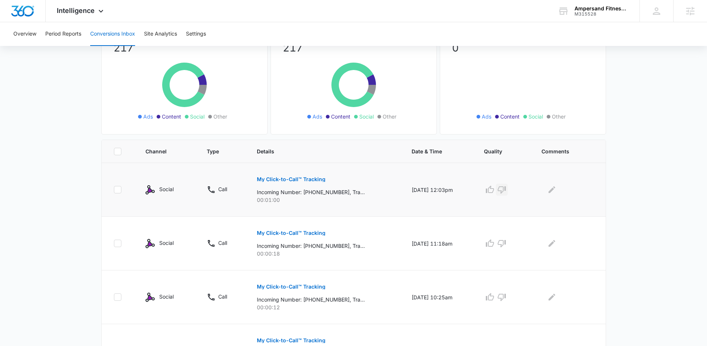
click at [506, 189] on icon "button" at bounding box center [501, 189] width 9 height 9
click at [552, 189] on icon "Edit Comments" at bounding box center [551, 189] width 9 height 9
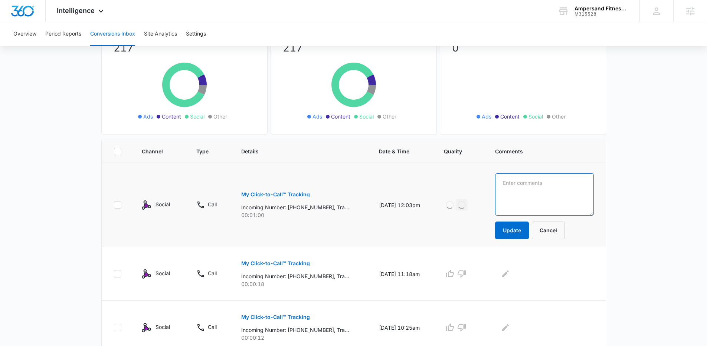
click at [553, 190] on textarea at bounding box center [544, 195] width 98 height 42
type textarea "Solicitation"
click at [529, 231] on button "Update" at bounding box center [512, 231] width 34 height 18
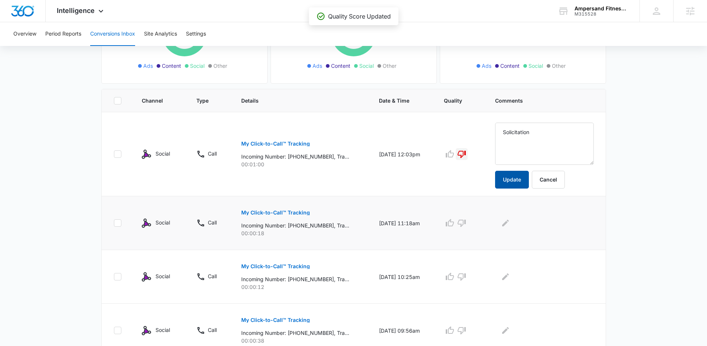
scroll to position [123, 0]
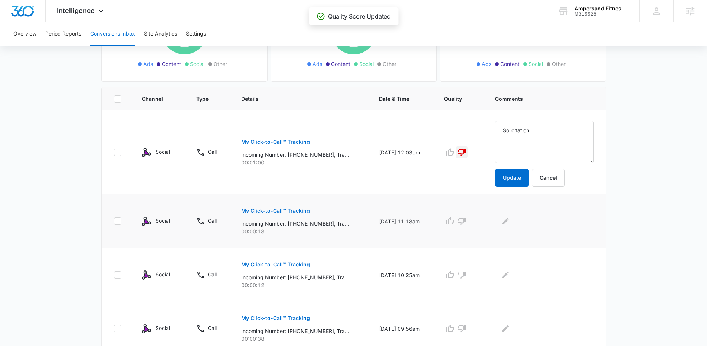
click at [286, 213] on p "My Click-to-Call™ Tracking" at bounding box center [275, 210] width 69 height 5
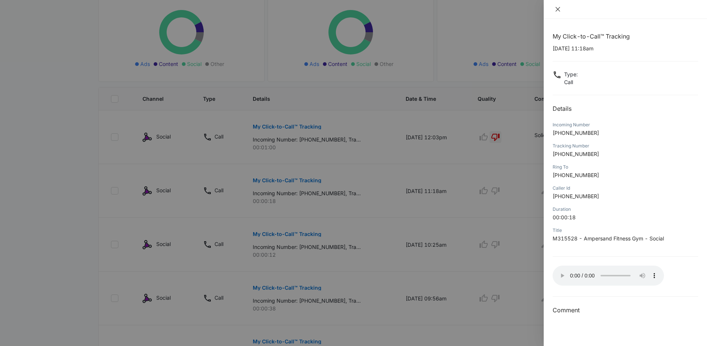
click at [556, 10] on icon "close" at bounding box center [558, 9] width 6 height 6
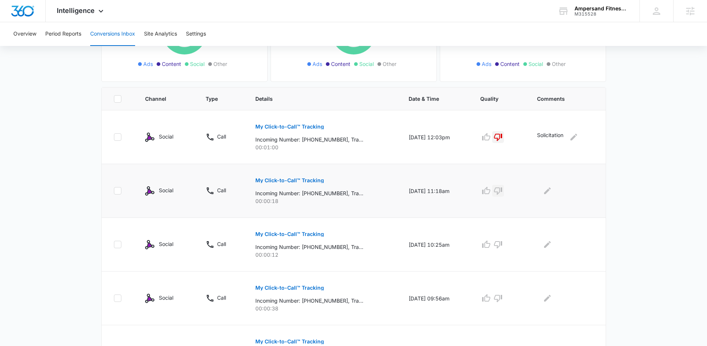
click at [502, 191] on icon "button" at bounding box center [498, 191] width 8 height 7
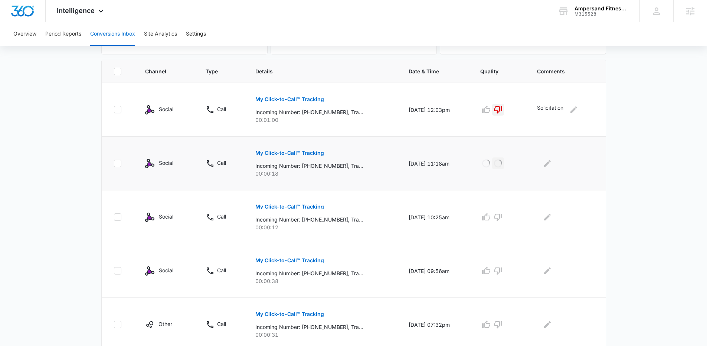
scroll to position [154, 0]
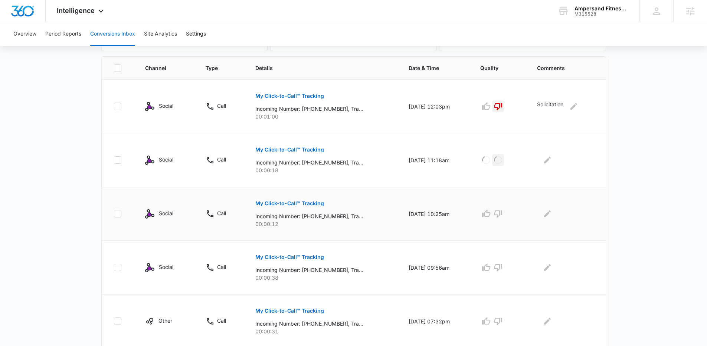
click at [309, 207] on button "My Click-to-Call™ Tracking" at bounding box center [289, 204] width 69 height 18
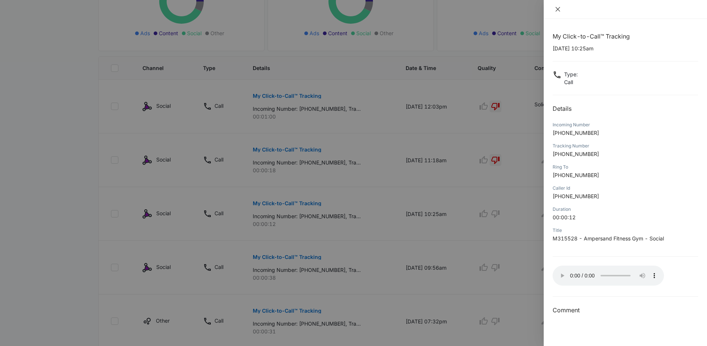
click at [556, 9] on icon "close" at bounding box center [558, 9] width 6 height 6
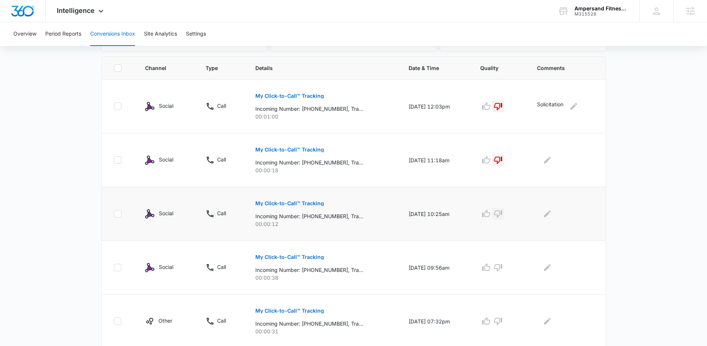
click at [500, 214] on icon "button" at bounding box center [497, 214] width 9 height 9
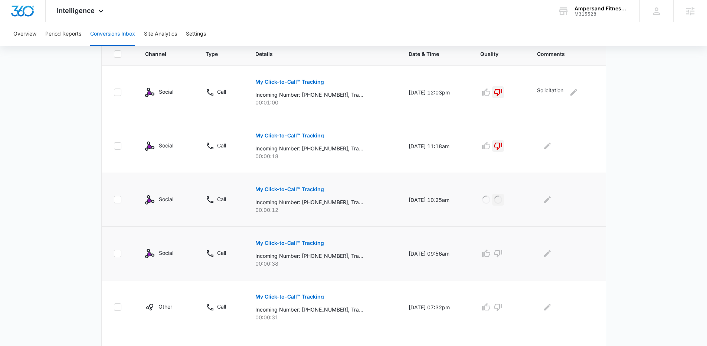
scroll to position [181, 0]
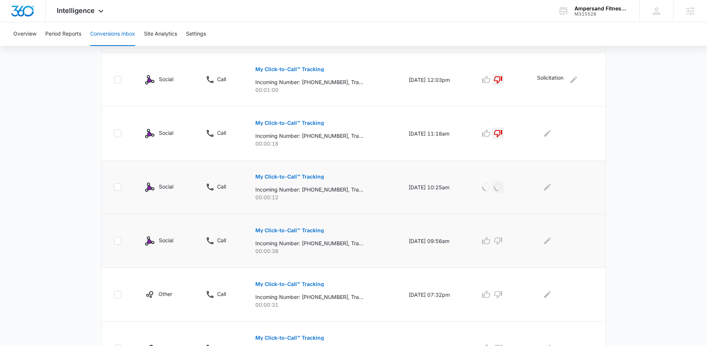
click at [300, 230] on p "My Click-to-Call™ Tracking" at bounding box center [289, 230] width 69 height 5
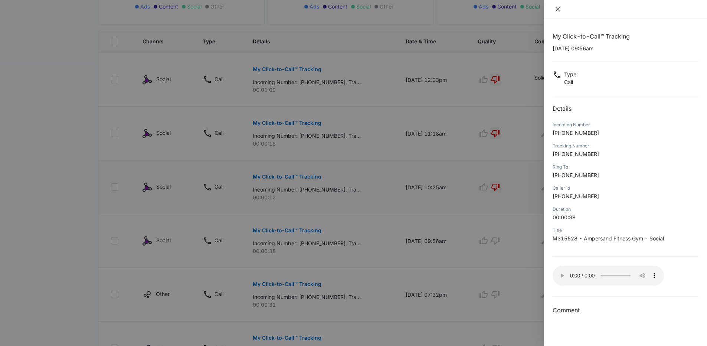
click at [559, 9] on icon "close" at bounding box center [558, 9] width 6 height 6
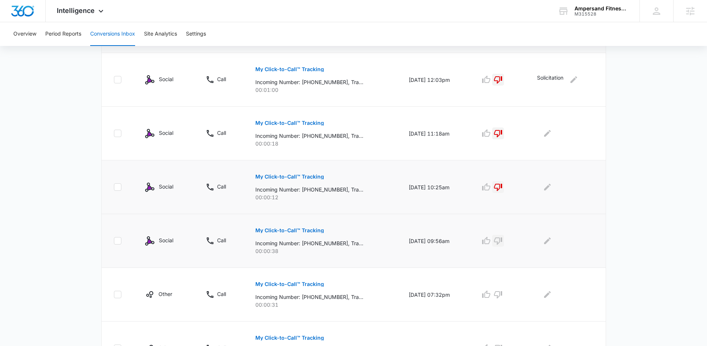
click at [502, 240] on icon "button" at bounding box center [498, 241] width 8 height 7
click at [552, 132] on icon "Edit Comments" at bounding box center [547, 133] width 9 height 9
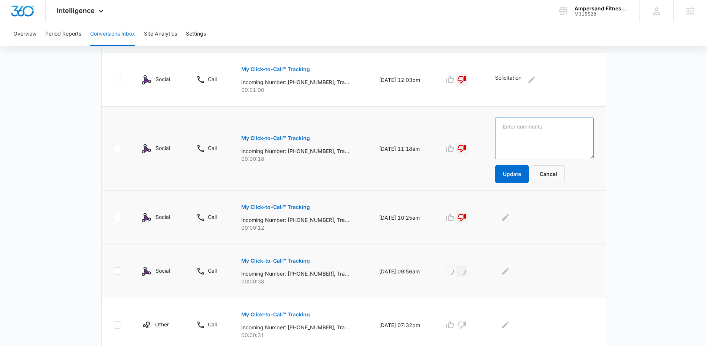
click at [562, 134] on textarea at bounding box center [544, 138] width 98 height 42
type textarea "b"
click at [535, 123] on textarea "automation" at bounding box center [544, 138] width 98 height 42
type textarea "automation"
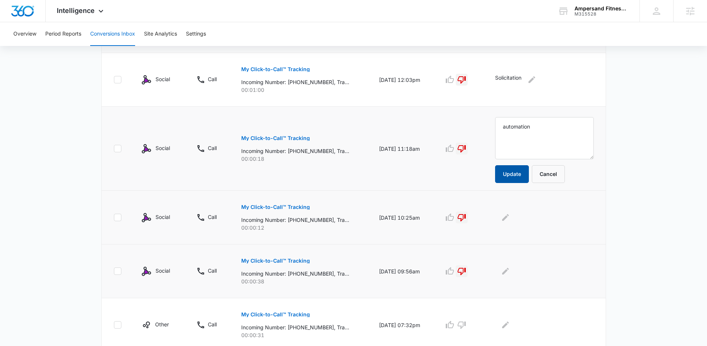
click at [518, 177] on button "Update" at bounding box center [512, 174] width 34 height 18
click at [510, 220] on icon "Edit Comments" at bounding box center [505, 217] width 9 height 9
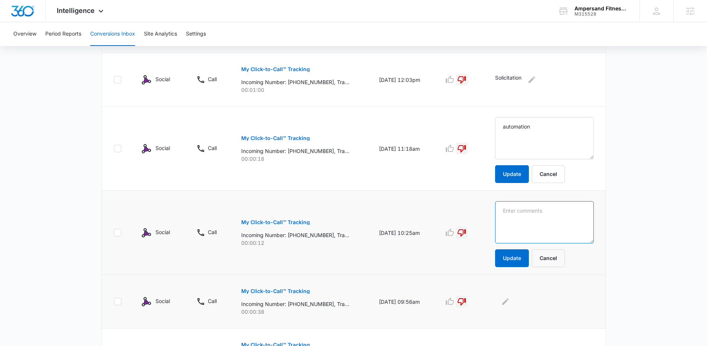
click at [525, 218] on textarea at bounding box center [544, 222] width 98 height 42
paste textarea "automation"
type textarea "automation"
click at [520, 262] on button "Update" at bounding box center [512, 259] width 34 height 18
click at [510, 303] on icon "Edit Comments" at bounding box center [505, 301] width 9 height 9
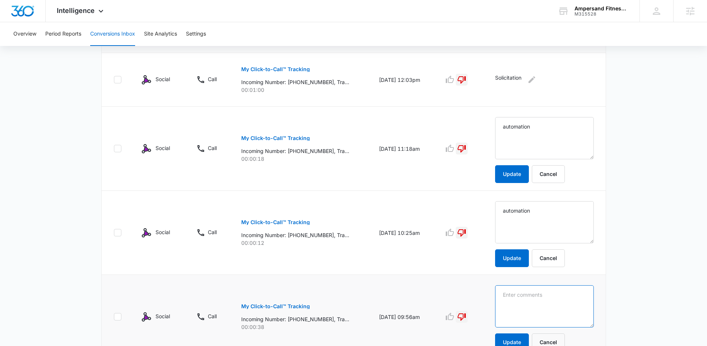
click at [520, 296] on textarea at bounding box center [544, 307] width 98 height 42
paste textarea "automation"
type textarea "automation"
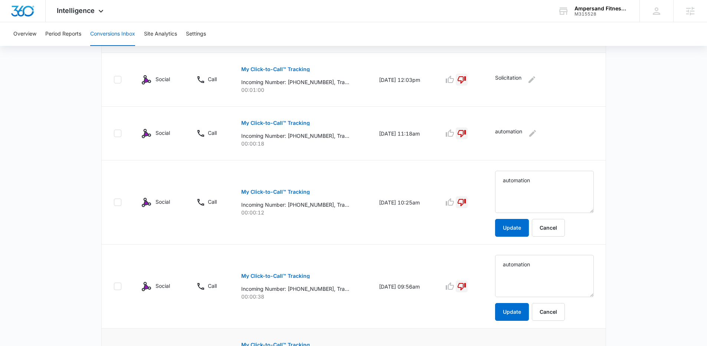
drag, startPoint x: 526, startPoint y: 312, endPoint x: 550, endPoint y: 303, distance: 25.4
click at [527, 311] on button "Update" at bounding box center [512, 312] width 34 height 18
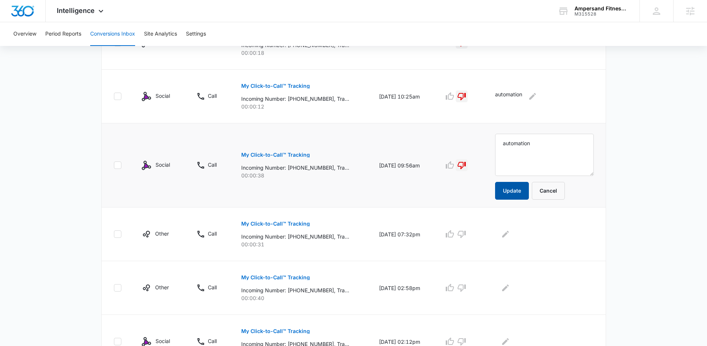
scroll to position [289, 0]
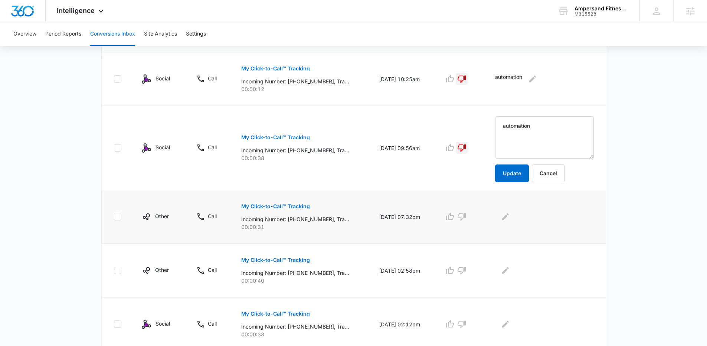
click at [285, 206] on p "My Click-to-Call™ Tracking" at bounding box center [275, 206] width 69 height 5
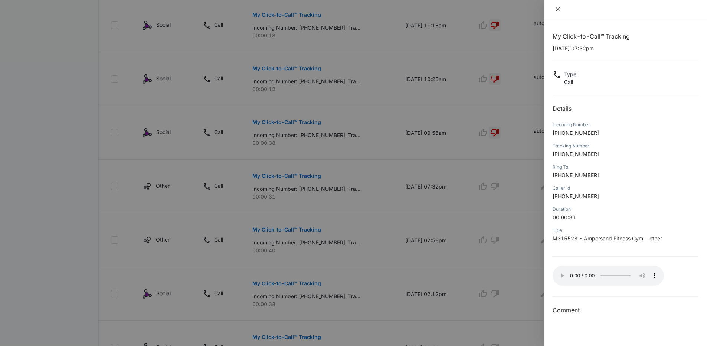
click at [556, 9] on icon "close" at bounding box center [558, 9] width 6 height 6
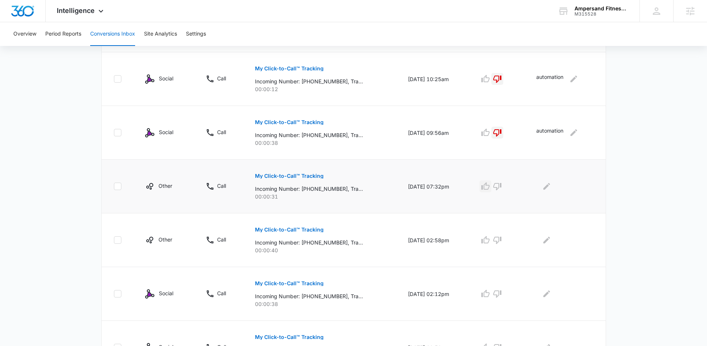
click at [489, 188] on icon "button" at bounding box center [485, 186] width 9 height 9
click at [545, 187] on icon "Edit Comments" at bounding box center [546, 186] width 9 height 9
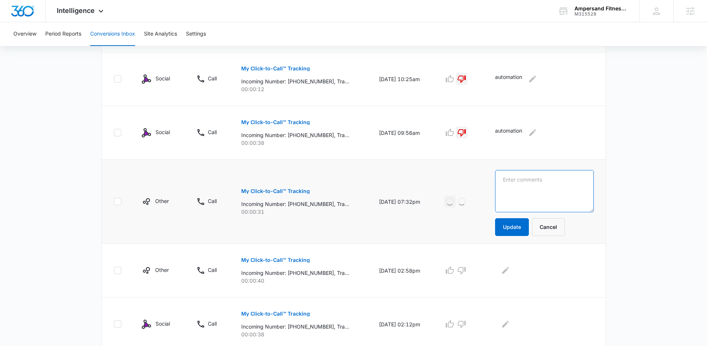
click at [548, 188] on textarea at bounding box center [544, 191] width 98 height 42
type textarea "Calling to schedule a tour"
click at [528, 223] on button "Update" at bounding box center [512, 227] width 34 height 18
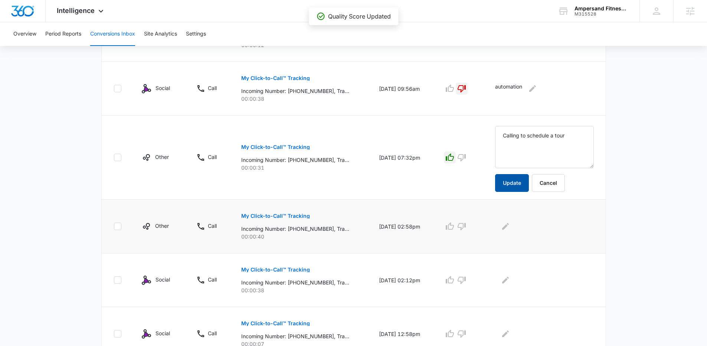
scroll to position [351, 0]
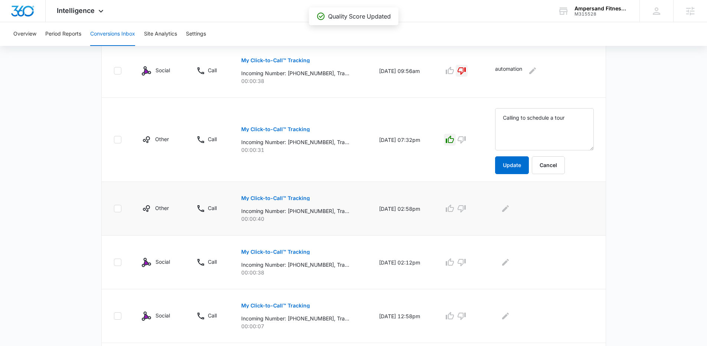
click at [292, 195] on button "My Click-to-Call™ Tracking" at bounding box center [275, 199] width 69 height 18
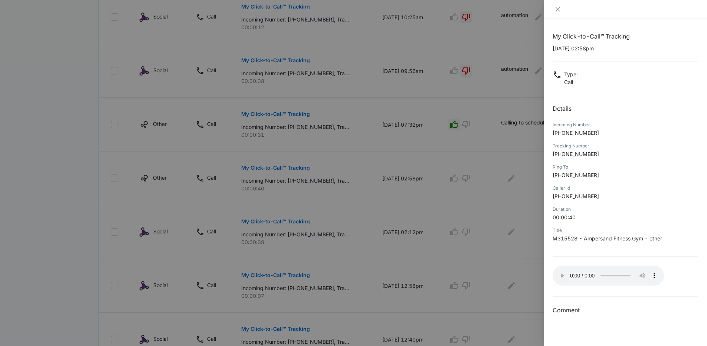
click at [581, 18] on div at bounding box center [624, 9] width 163 height 19
click at [558, 9] on icon "close" at bounding box center [558, 9] width 6 height 6
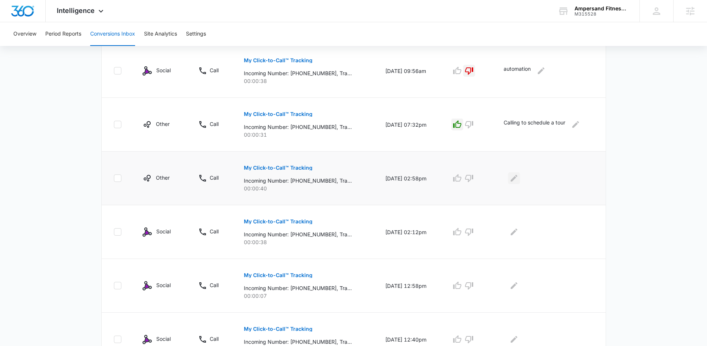
click at [517, 177] on icon "Edit Comments" at bounding box center [513, 178] width 7 height 7
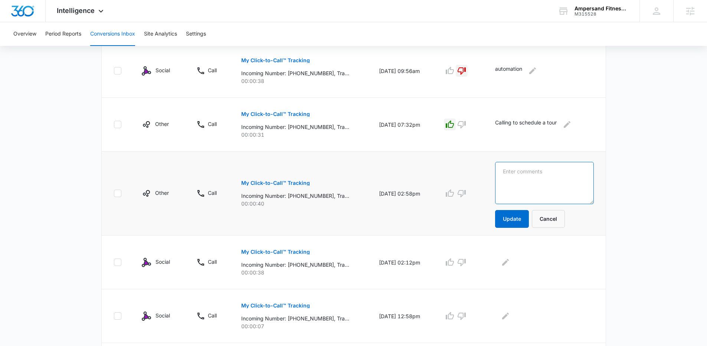
click at [520, 177] on textarea at bounding box center [544, 183] width 98 height 42
type textarea "Cancelation calling to confirm."
click at [510, 214] on button "Update" at bounding box center [512, 219] width 34 height 18
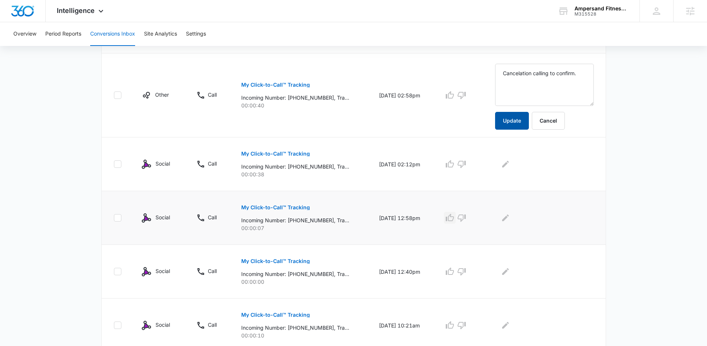
scroll to position [465, 0]
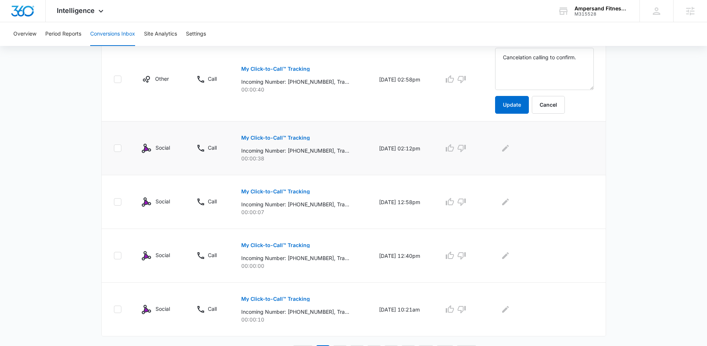
click at [290, 136] on p "My Click-to-Call™ Tracking" at bounding box center [275, 137] width 69 height 5
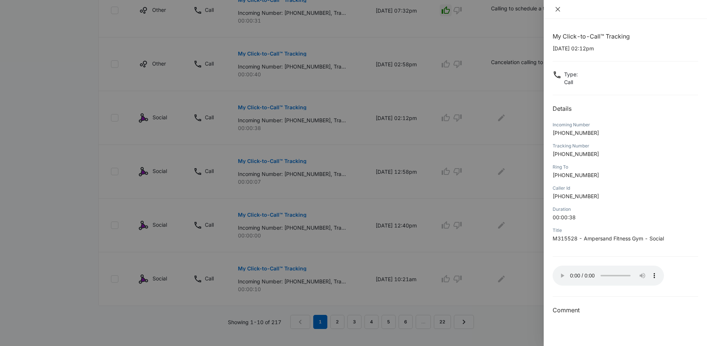
click at [559, 10] on icon "close" at bounding box center [558, 9] width 6 height 6
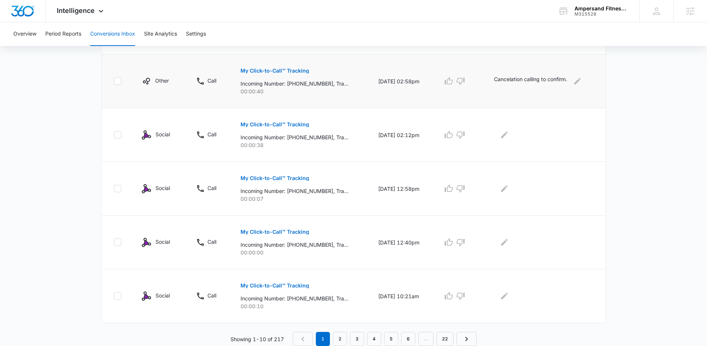
scroll to position [448, 0]
click at [462, 137] on icon "button" at bounding box center [460, 135] width 9 height 9
click at [507, 135] on icon "Edit Comments" at bounding box center [504, 135] width 7 height 7
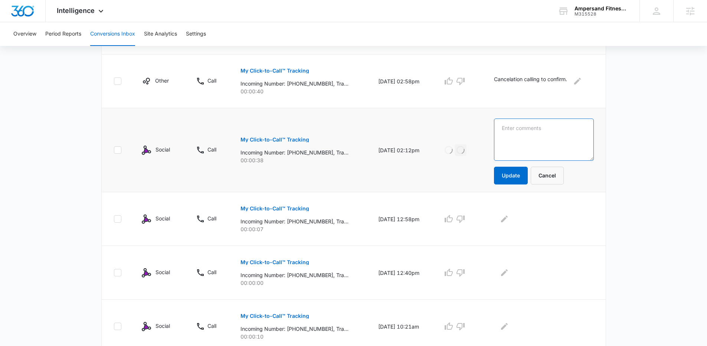
click at [515, 134] on textarea at bounding box center [544, 140] width 100 height 42
paste textarea "automation"
type textarea "automation"
click at [517, 175] on button "Update" at bounding box center [511, 176] width 34 height 18
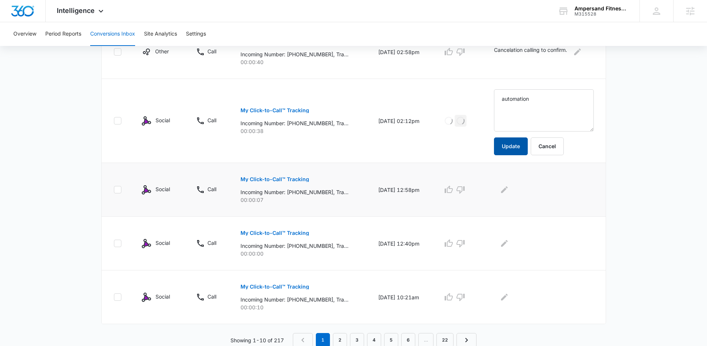
scroll to position [479, 0]
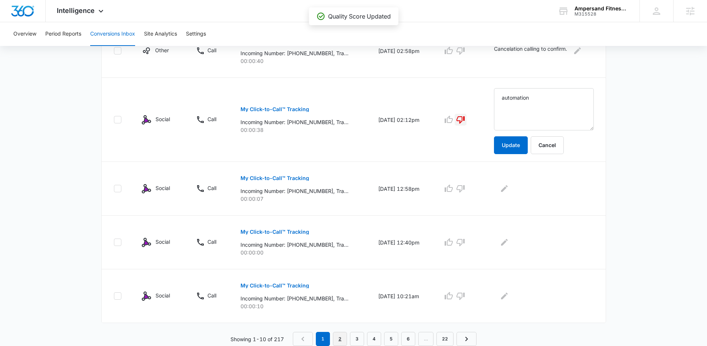
click at [339, 340] on link "2" at bounding box center [340, 339] width 14 height 14
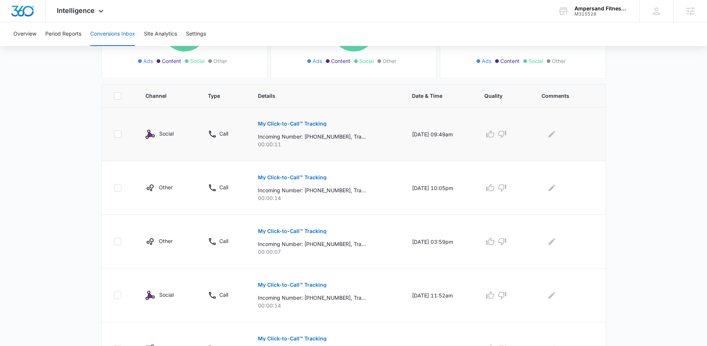
scroll to position [131, 0]
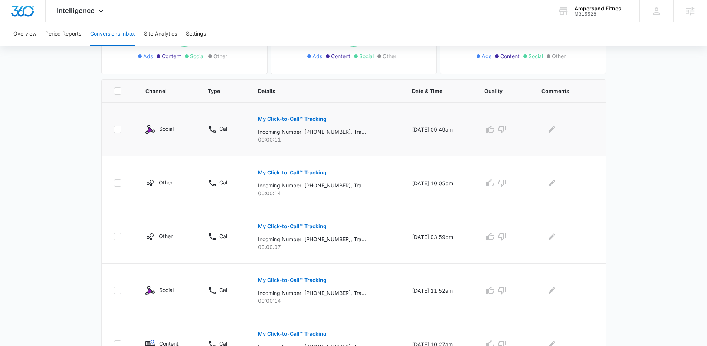
click at [296, 118] on p "My Click-to-Call™ Tracking" at bounding box center [292, 118] width 69 height 5
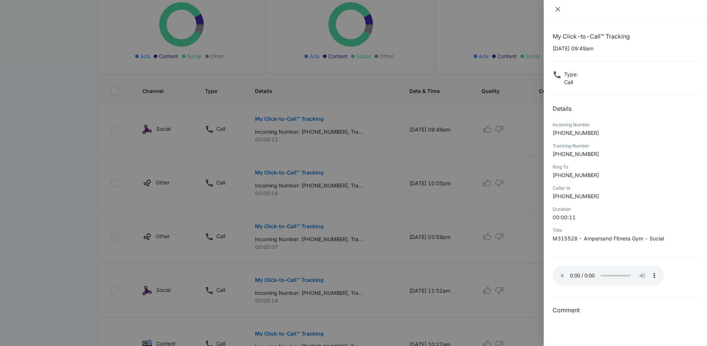
click at [556, 12] on icon "close" at bounding box center [558, 9] width 6 height 6
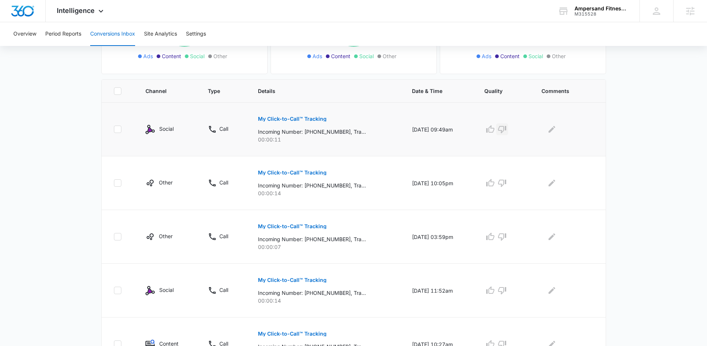
click at [506, 132] on icon "button" at bounding box center [502, 129] width 8 height 7
click at [556, 132] on icon "Edit Comments" at bounding box center [551, 129] width 9 height 9
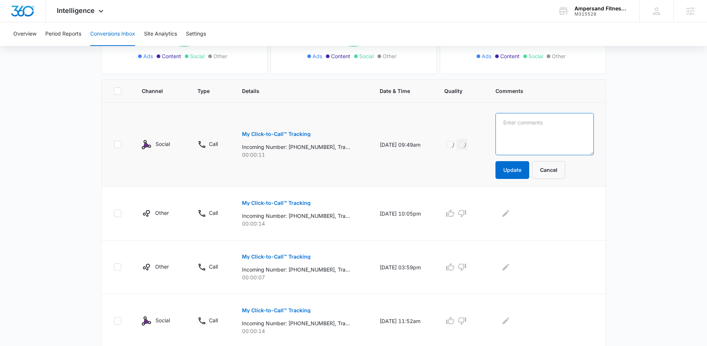
click at [535, 142] on textarea at bounding box center [544, 134] width 98 height 42
paste textarea "automation"
type textarea "automation"
click at [528, 170] on button "Update" at bounding box center [512, 170] width 34 height 18
click at [286, 206] on p "My Click-to-Call™ Tracking" at bounding box center [276, 203] width 69 height 5
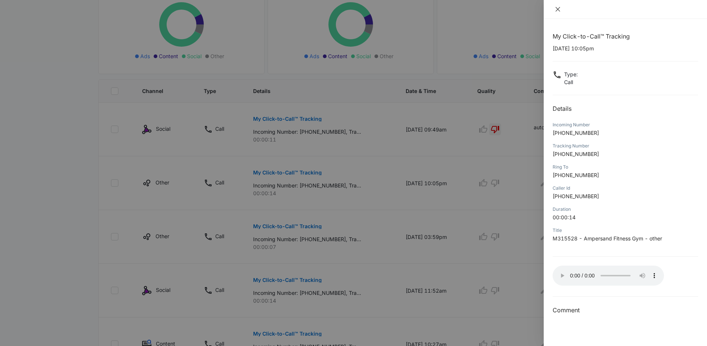
click at [557, 8] on icon "close" at bounding box center [557, 9] width 4 height 4
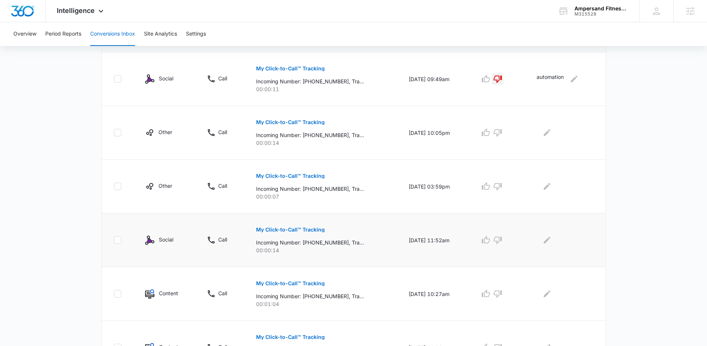
scroll to position [253, 0]
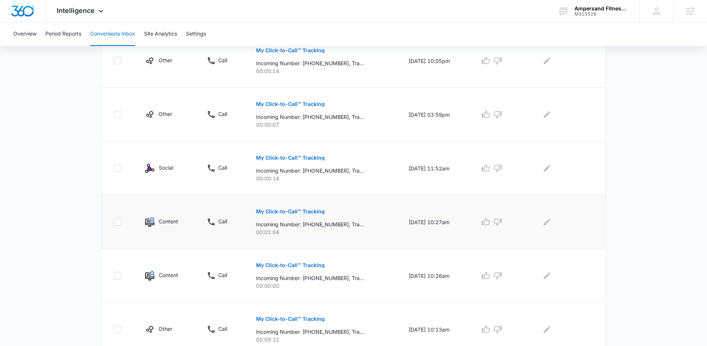
click at [307, 212] on p "My Click-to-Call™ Tracking" at bounding box center [290, 211] width 69 height 5
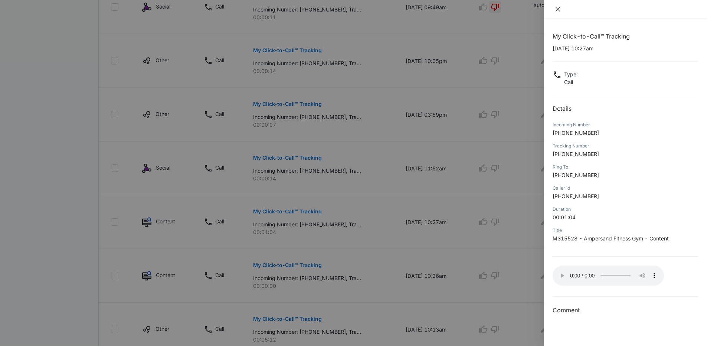
click at [557, 8] on icon "close" at bounding box center [558, 9] width 6 height 6
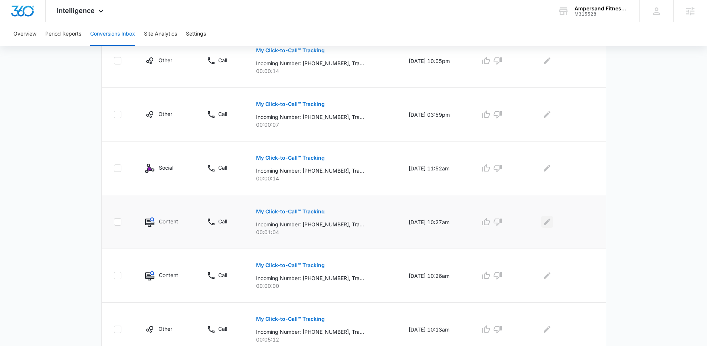
click at [551, 226] on icon "Edit Comments" at bounding box center [546, 222] width 9 height 9
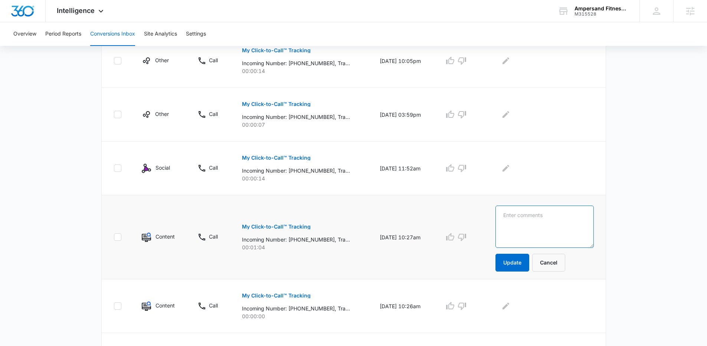
click at [552, 226] on textarea at bounding box center [544, 227] width 98 height 42
type textarea "Current member calling for more info on the bring a buddy promo"
click at [529, 267] on button "Update" at bounding box center [512, 263] width 34 height 18
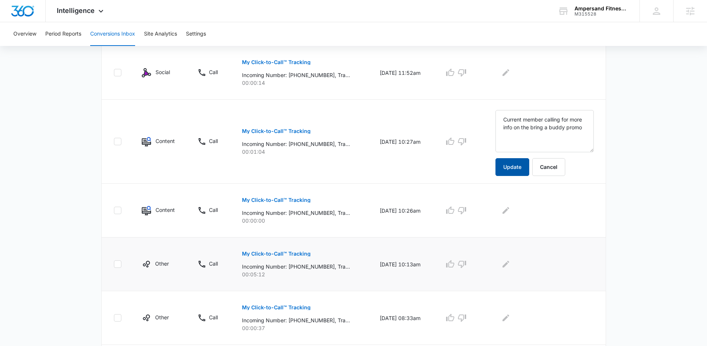
scroll to position [361, 0]
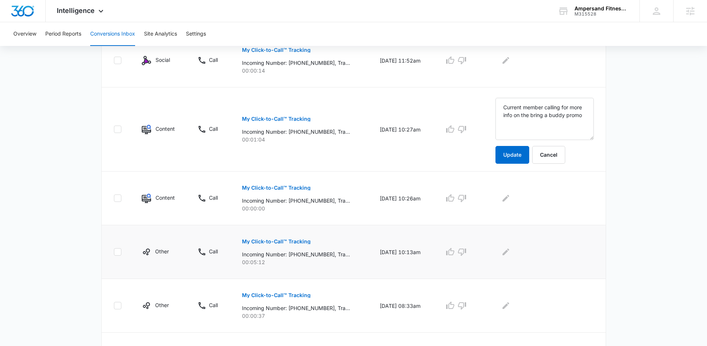
click at [283, 239] on button "My Click-to-Call™ Tracking" at bounding box center [276, 242] width 69 height 18
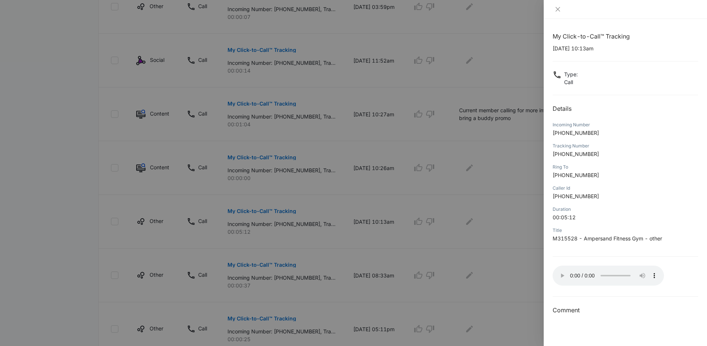
click at [575, 13] on div at bounding box center [624, 9] width 163 height 19
click at [559, 10] on icon "close" at bounding box center [558, 9] width 6 height 6
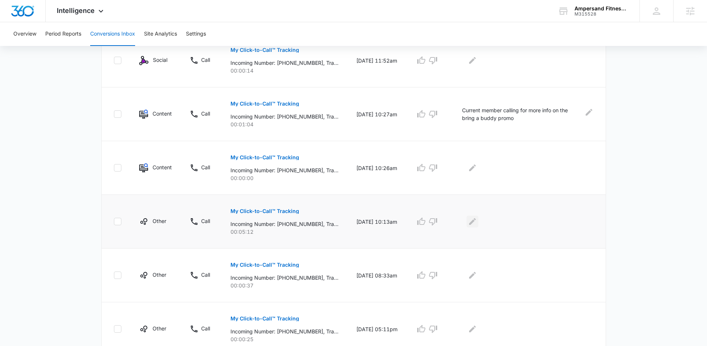
click at [477, 221] on icon "Edit Comments" at bounding box center [472, 221] width 9 height 9
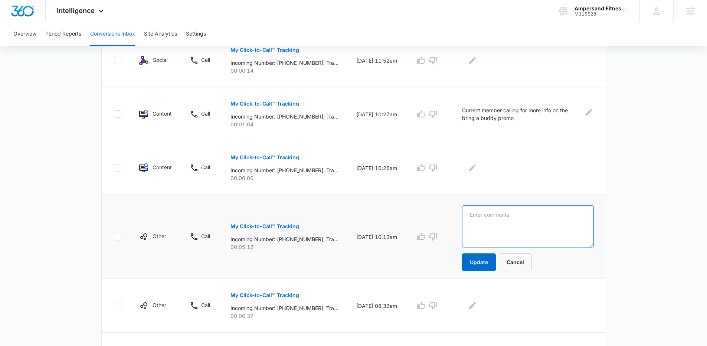
click at [489, 222] on textarea at bounding box center [528, 227] width 132 height 42
click at [538, 216] on textarea "Call to speak with Massoure" at bounding box center [528, 227] width 132 height 42
type textarea "Call to speak with massage therapist"
click at [496, 260] on button "Update" at bounding box center [479, 263] width 34 height 18
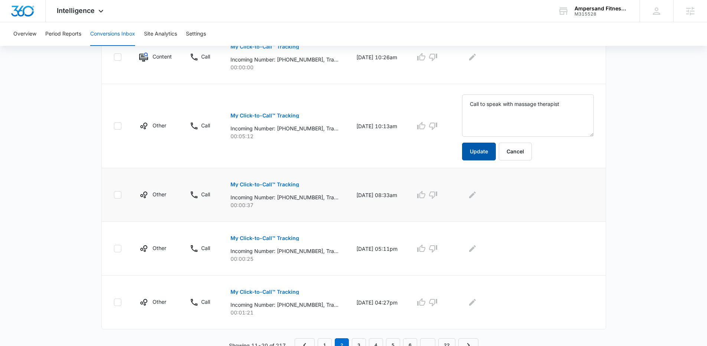
scroll to position [479, 0]
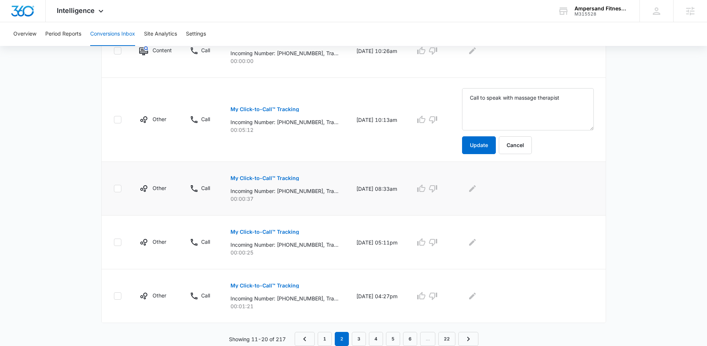
click at [272, 177] on p "My Click-to-Call™ Tracking" at bounding box center [264, 178] width 69 height 5
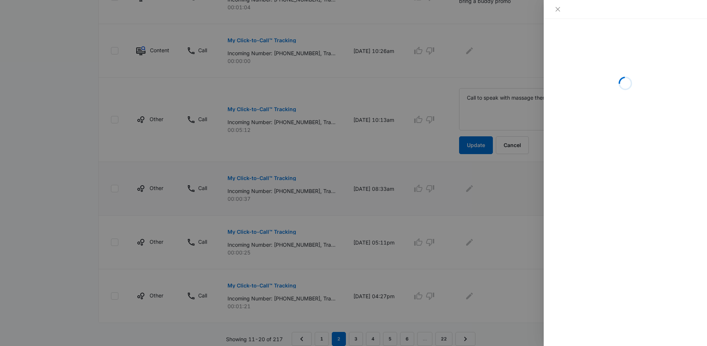
scroll to position [476, 0]
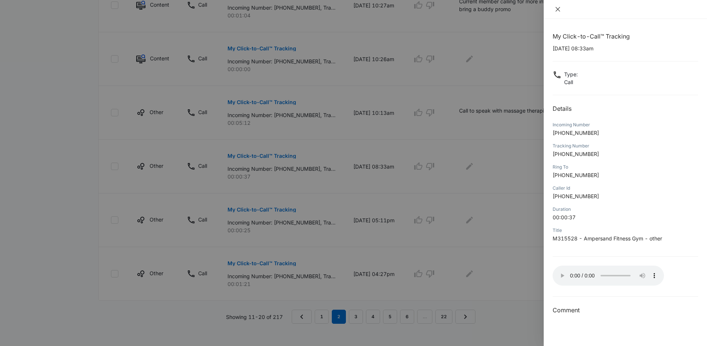
click at [559, 9] on icon "close" at bounding box center [558, 9] width 6 height 6
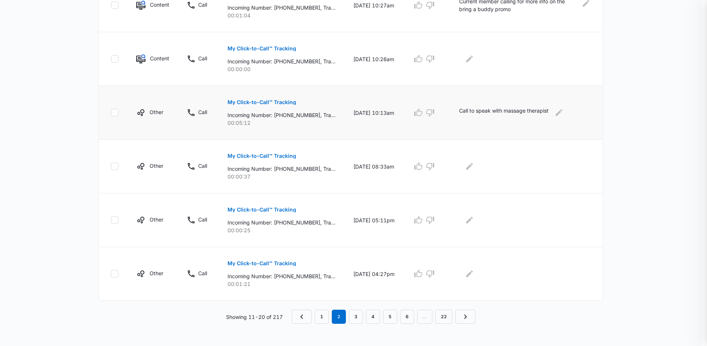
scroll to position [448, 0]
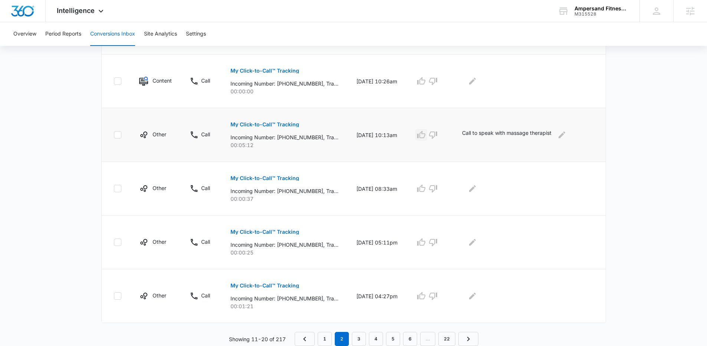
click at [425, 139] on icon "button" at bounding box center [421, 135] width 9 height 9
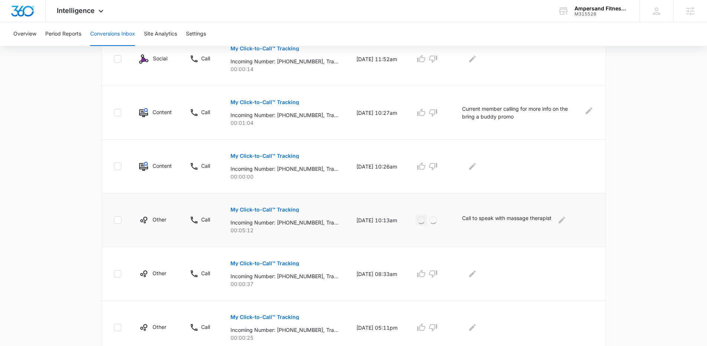
scroll to position [336, 0]
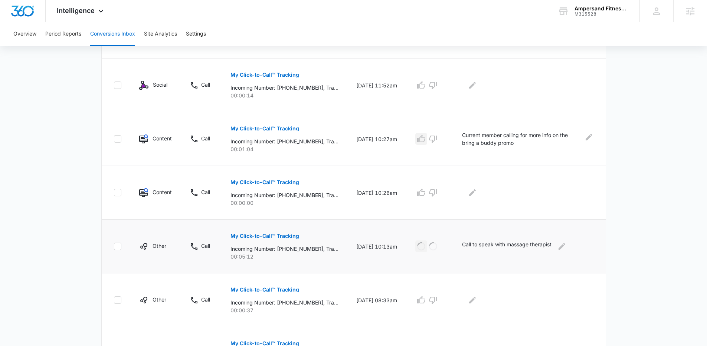
click at [425, 139] on icon "button" at bounding box center [421, 139] width 9 height 9
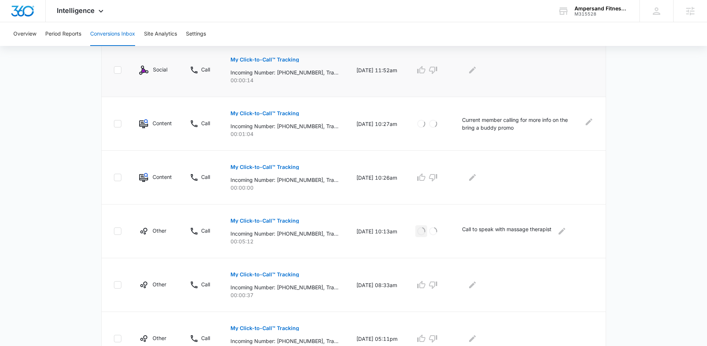
scroll to position [438, 0]
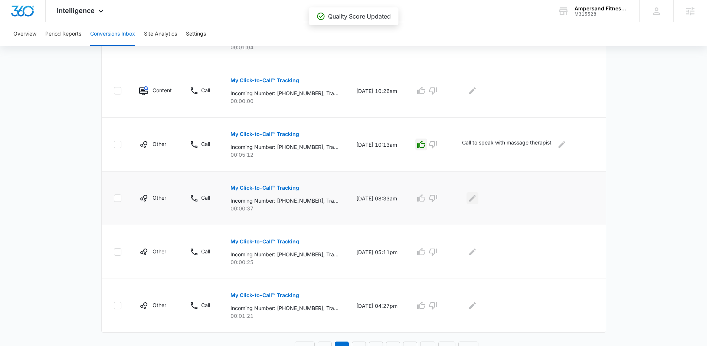
click at [477, 202] on icon "Edit Comments" at bounding box center [472, 198] width 9 height 9
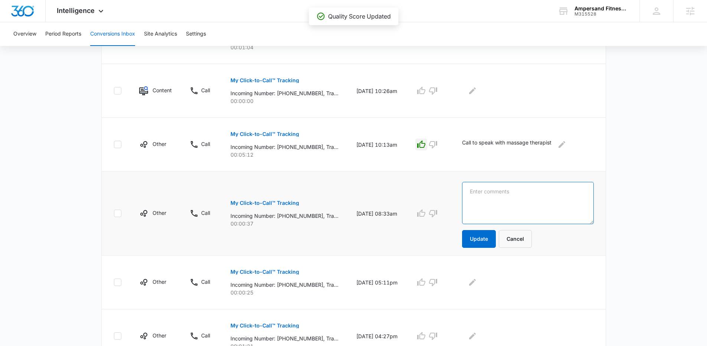
click at [484, 201] on textarea at bounding box center [528, 203] width 132 height 42
type textarea "Woman simply left her call back number. No additional info"
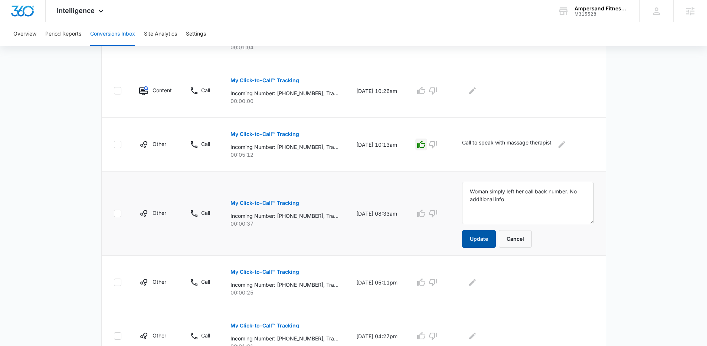
drag, startPoint x: 487, startPoint y: 236, endPoint x: 490, endPoint y: 233, distance: 4.5
click at [487, 236] on button "Update" at bounding box center [479, 239] width 34 height 18
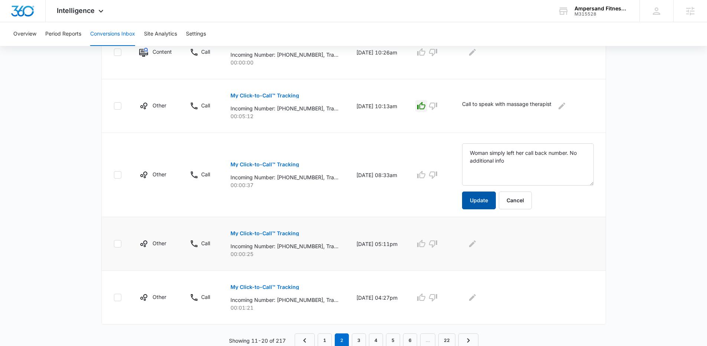
scroll to position [479, 0]
click at [261, 231] on p "My Click-to-Call™ Tracking" at bounding box center [264, 232] width 69 height 5
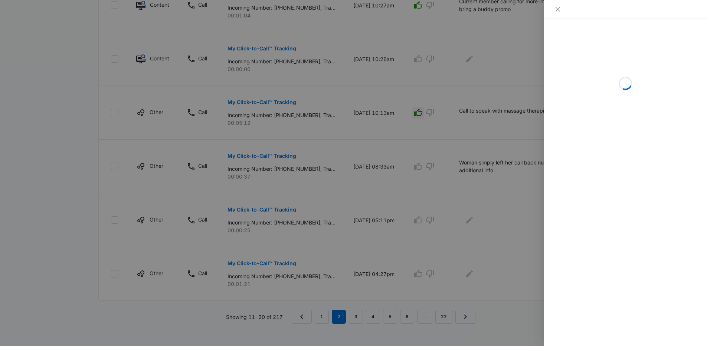
scroll to position [476, 0]
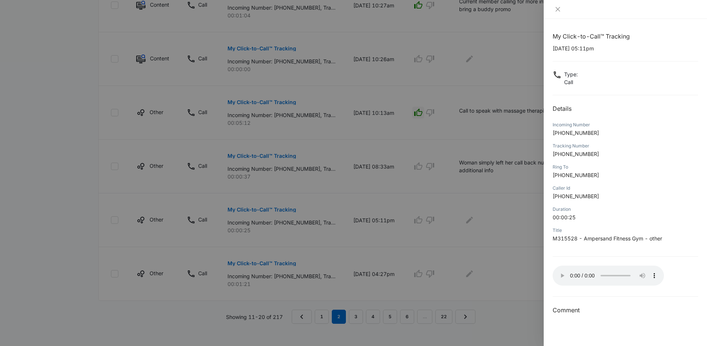
click at [576, 16] on div at bounding box center [624, 9] width 163 height 19
click at [558, 11] on icon "close" at bounding box center [558, 9] width 6 height 6
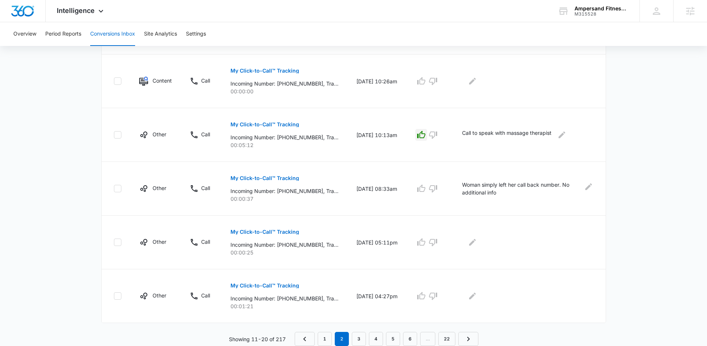
scroll to position [448, 0]
click at [477, 240] on icon "Edit Comments" at bounding box center [472, 242] width 9 height 9
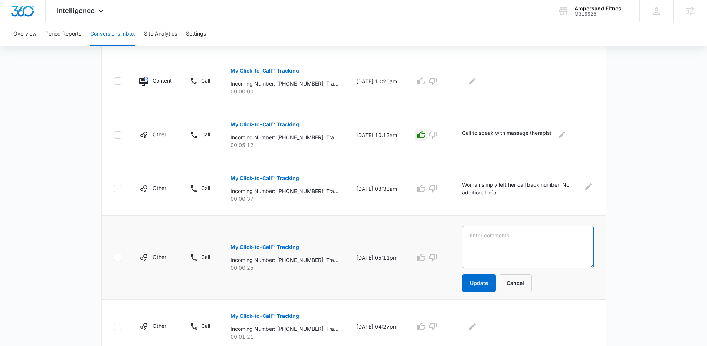
click at [484, 241] on textarea at bounding box center [528, 247] width 132 height 42
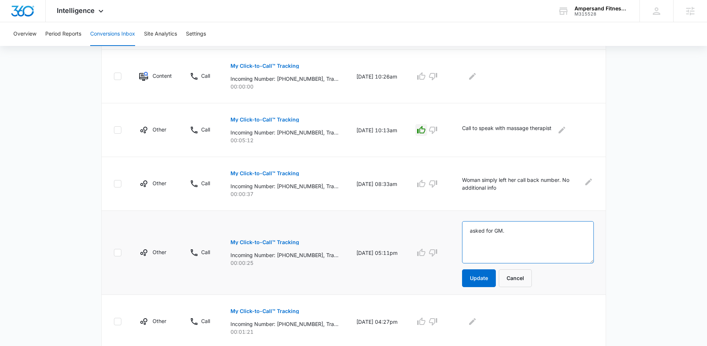
scroll to position [479, 0]
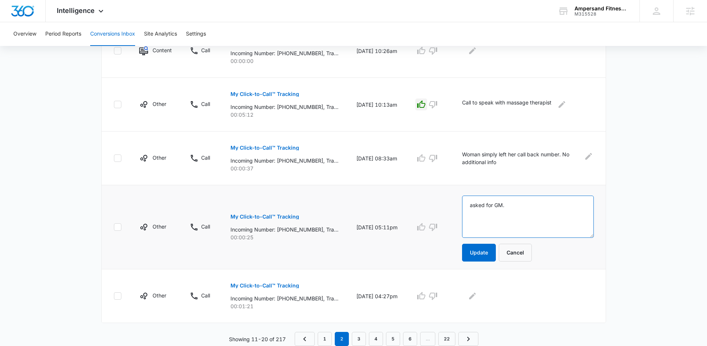
click at [479, 207] on textarea "asked for GM." at bounding box center [528, 217] width 132 height 42
click at [515, 208] on textarea "Asked for GM." at bounding box center [528, 217] width 132 height 42
type textarea "Asked for GM."
click at [477, 249] on button "Update" at bounding box center [479, 253] width 34 height 18
click at [273, 285] on p "My Click-to-Call™ Tracking" at bounding box center [264, 285] width 69 height 5
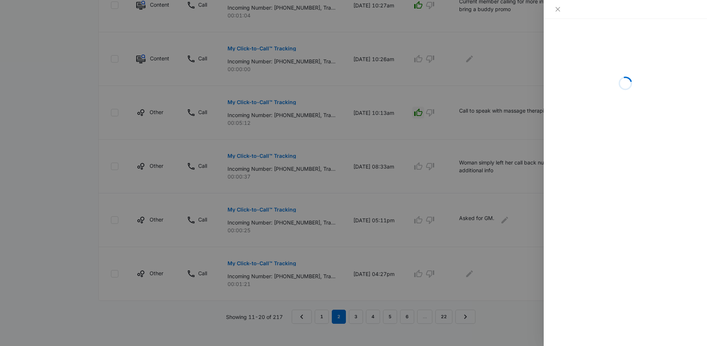
scroll to position [476, 0]
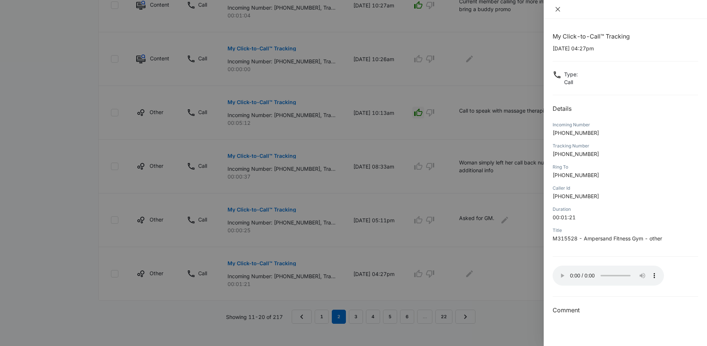
click at [558, 9] on icon "close" at bounding box center [557, 9] width 4 height 4
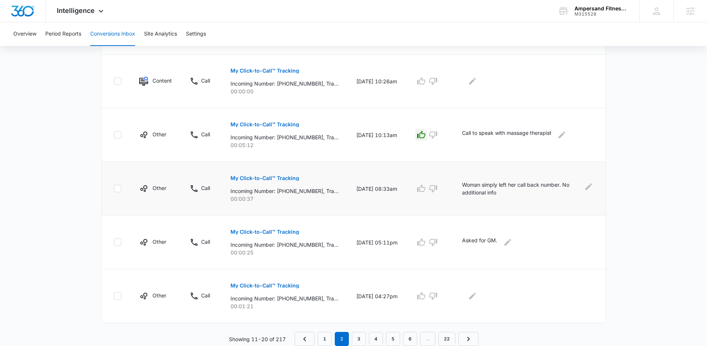
scroll to position [448, 0]
click at [477, 297] on icon "Edit Comments" at bounding box center [472, 296] width 9 height 9
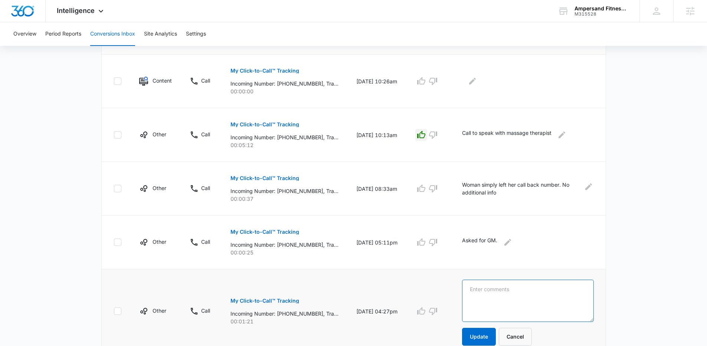
click at [494, 296] on textarea at bounding box center [528, 301] width 132 height 42
type textarea "Cancellation call - moved away."
click at [496, 330] on button "Update" at bounding box center [479, 337] width 34 height 18
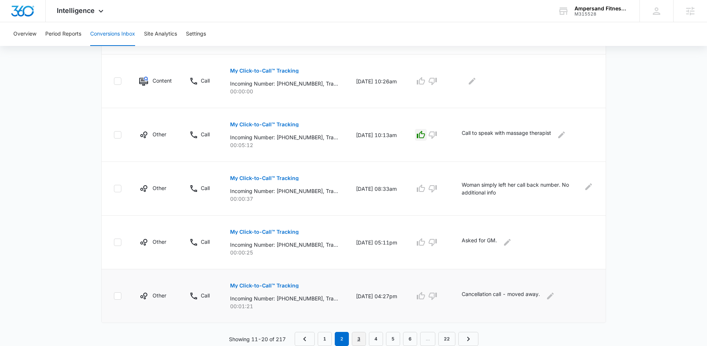
click at [363, 336] on link "3" at bounding box center [359, 339] width 14 height 14
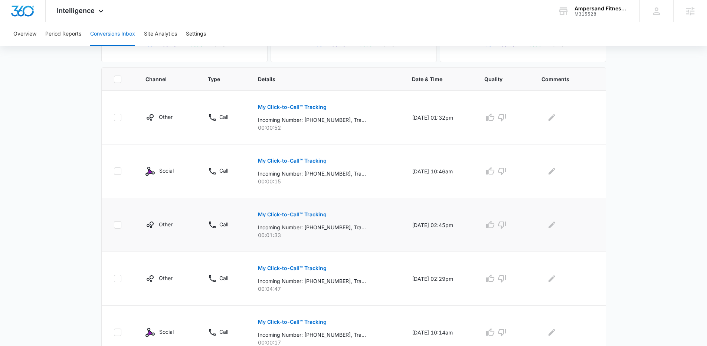
scroll to position [145, 0]
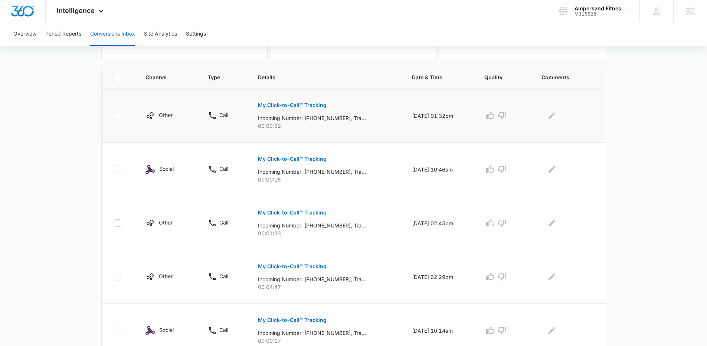
click at [286, 105] on p "My Click-to-Call™ Tracking" at bounding box center [292, 105] width 69 height 5
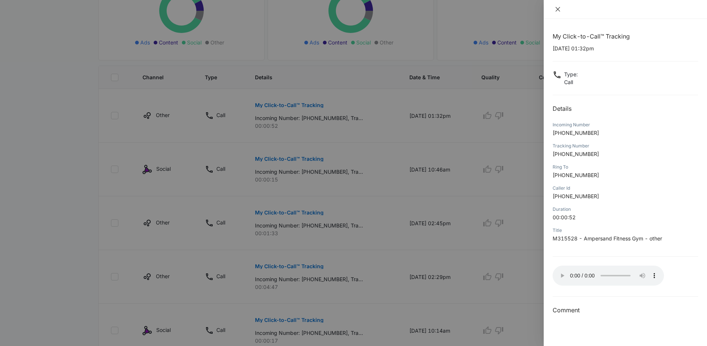
click at [558, 8] on icon "close" at bounding box center [558, 9] width 6 height 6
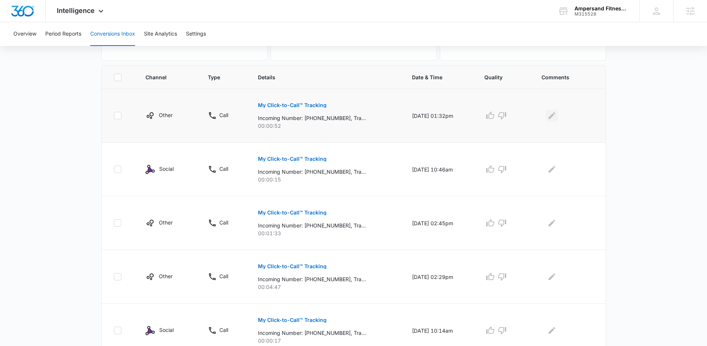
click at [556, 119] on icon "Edit Comments" at bounding box center [551, 115] width 9 height 9
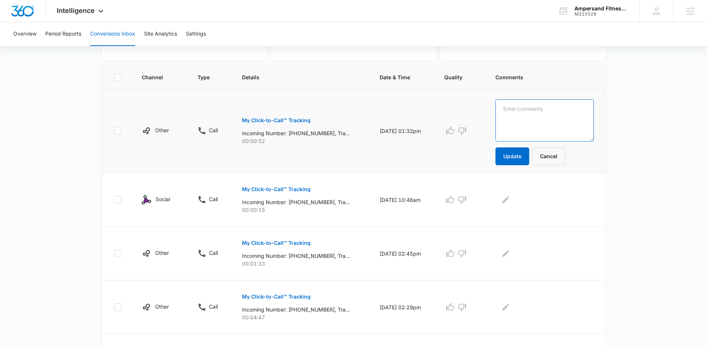
click at [556, 119] on textarea at bounding box center [544, 120] width 98 height 42
type textarea "Call about cancellation. Left message."
click at [525, 153] on button "Update" at bounding box center [512, 157] width 34 height 18
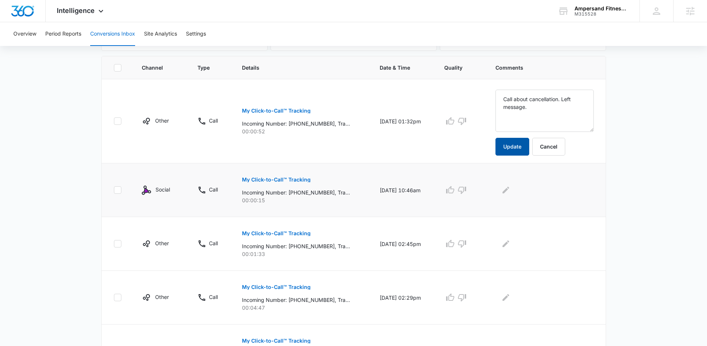
scroll to position [195, 0]
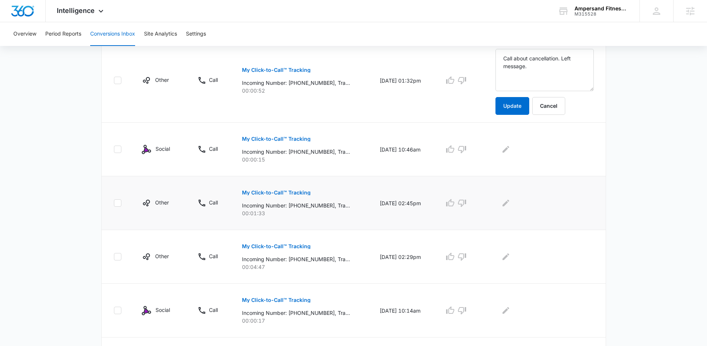
click at [305, 194] on p "My Click-to-Call™ Tracking" at bounding box center [276, 192] width 69 height 5
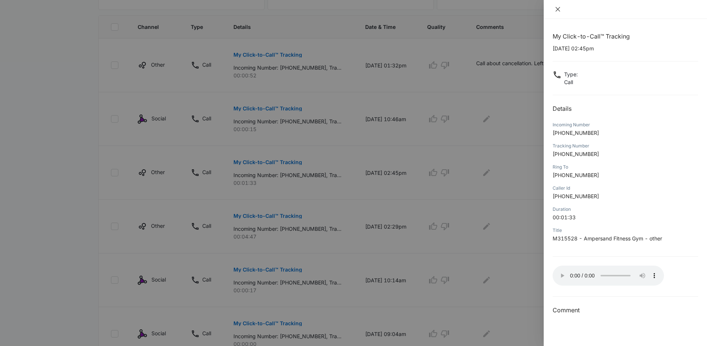
click at [556, 8] on icon "close" at bounding box center [557, 9] width 4 height 4
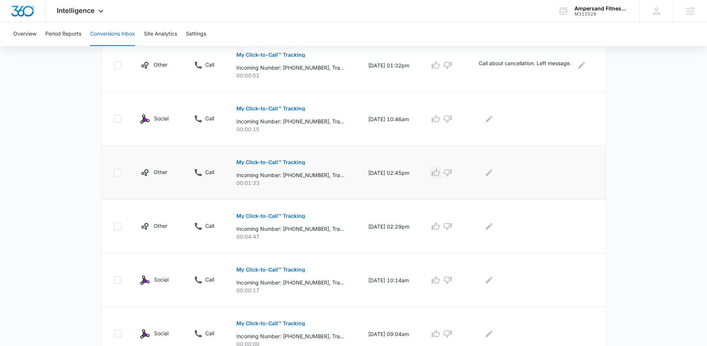
click at [440, 173] on icon "button" at bounding box center [435, 172] width 9 height 9
click at [491, 170] on icon "Edit Comments" at bounding box center [488, 172] width 9 height 9
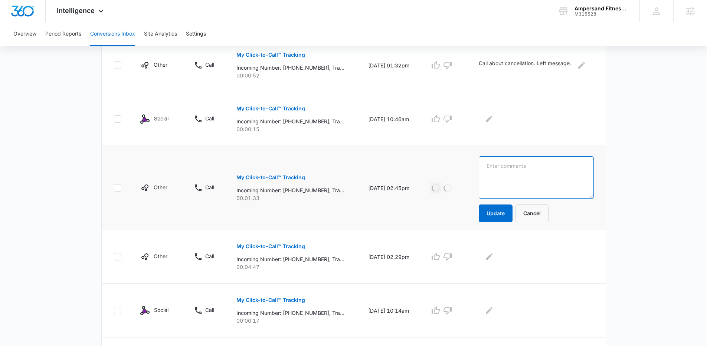
click at [496, 177] on textarea at bounding box center [536, 178] width 115 height 42
type textarea "S"
type textarea "Massage schedule call"
click at [492, 219] on button "Update" at bounding box center [496, 214] width 34 height 18
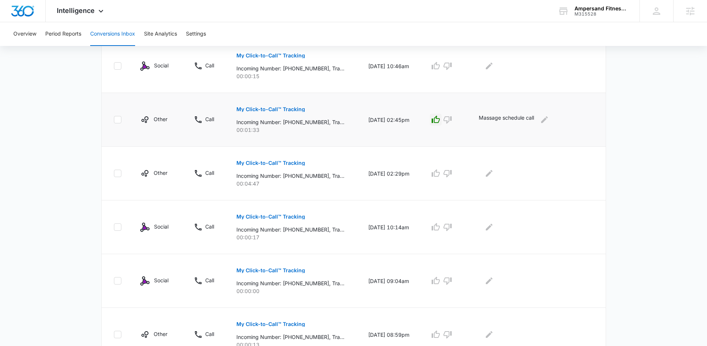
scroll to position [250, 0]
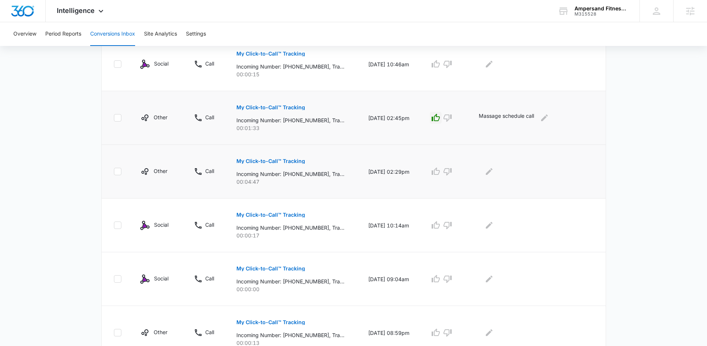
click at [295, 161] on p "My Click-to-Call™ Tracking" at bounding box center [270, 161] width 69 height 5
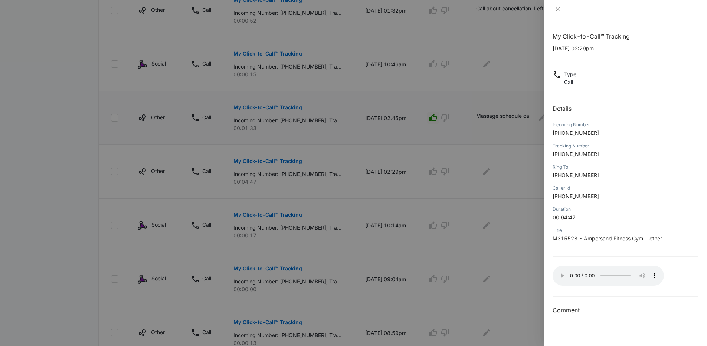
click at [588, 7] on div at bounding box center [624, 9] width 145 height 7
click at [557, 9] on icon "close" at bounding box center [557, 9] width 4 height 4
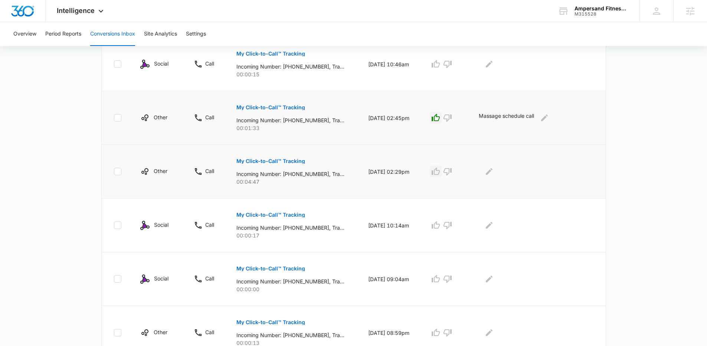
click at [437, 172] on icon "button" at bounding box center [435, 171] width 8 height 7
click at [490, 173] on icon "Edit Comments" at bounding box center [489, 171] width 7 height 7
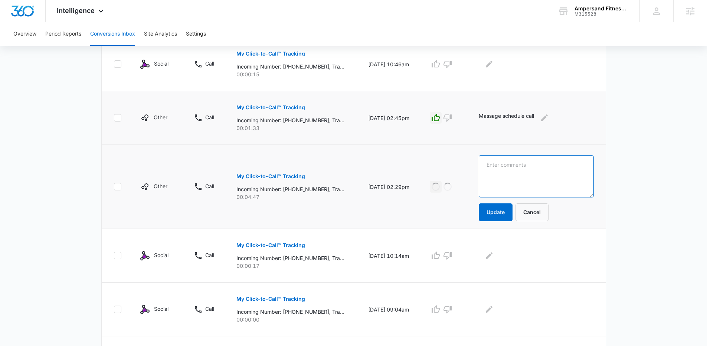
click at [490, 174] on textarea at bounding box center [536, 176] width 115 height 42
type textarea "Lead calling to sign up."
click at [487, 215] on button "Update" at bounding box center [496, 213] width 34 height 18
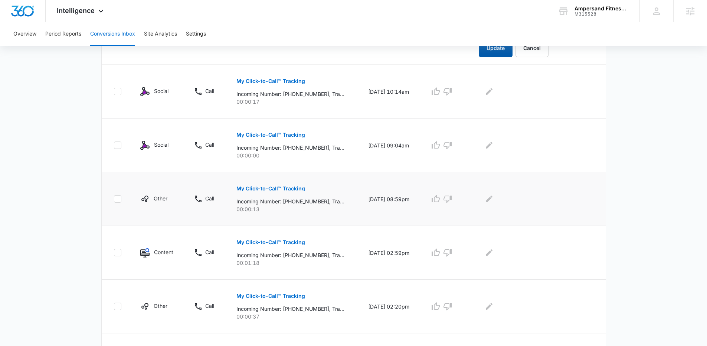
scroll to position [443, 0]
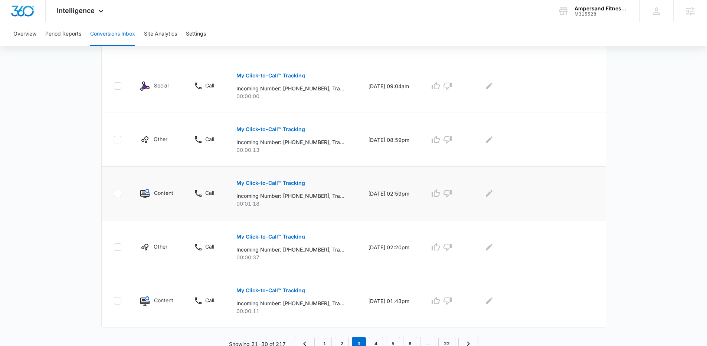
click at [280, 185] on p "My Click-to-Call™ Tracking" at bounding box center [270, 183] width 69 height 5
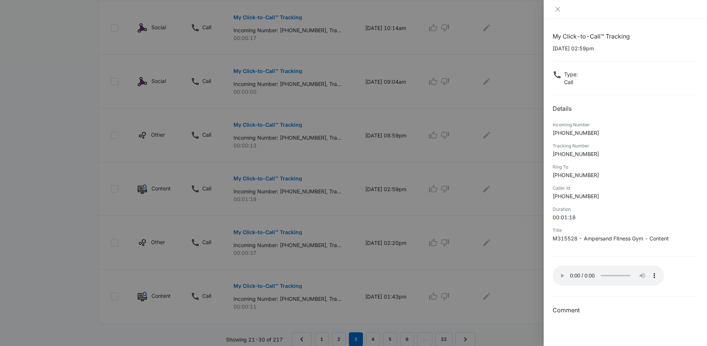
scroll to position [453, 0]
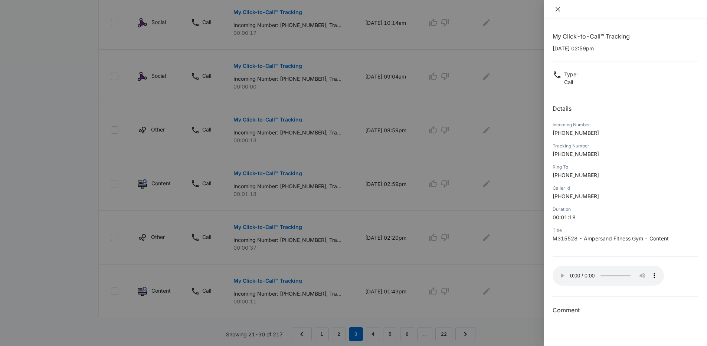
click at [559, 10] on icon "close" at bounding box center [557, 9] width 4 height 4
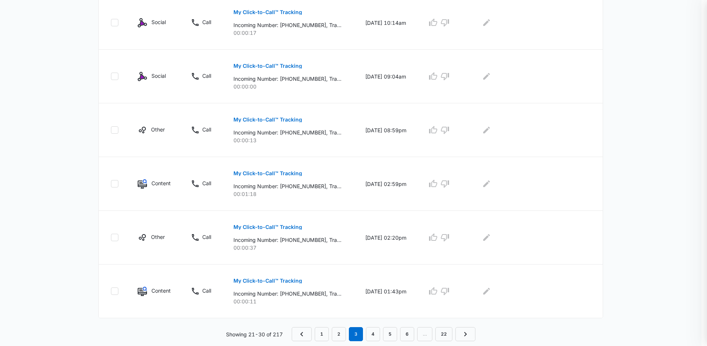
scroll to position [448, 0]
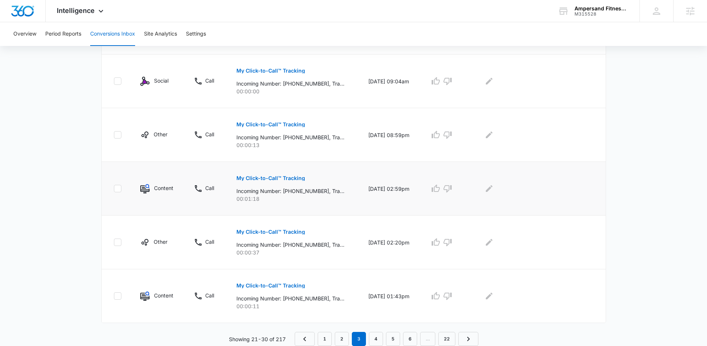
click at [289, 180] on p "My Click-to-Call™ Tracking" at bounding box center [270, 178] width 69 height 5
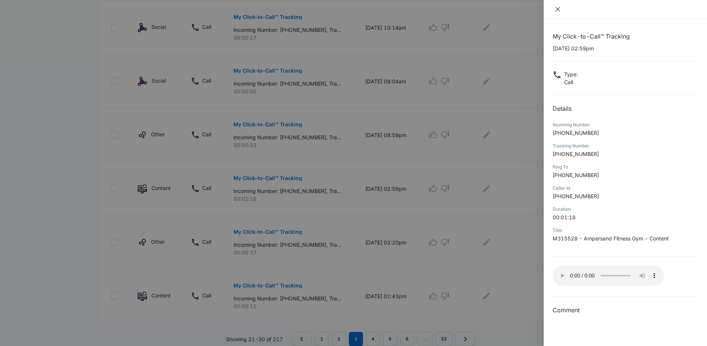
click at [559, 10] on icon "close" at bounding box center [558, 9] width 6 height 6
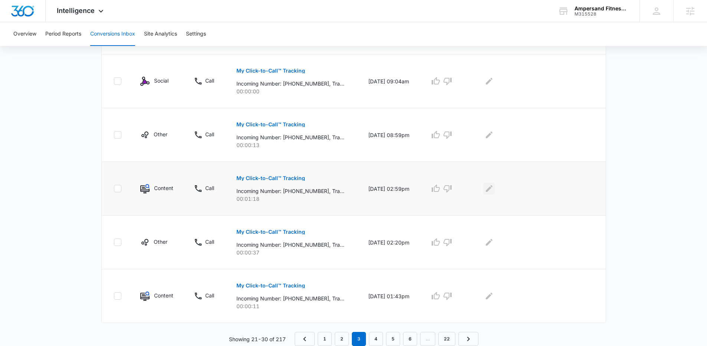
click at [489, 192] on icon "Edit Comments" at bounding box center [489, 188] width 7 height 7
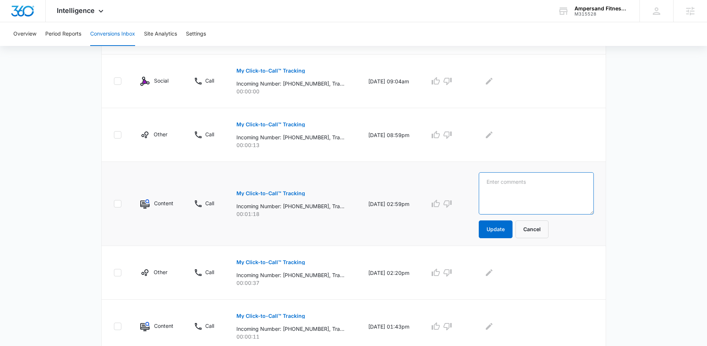
click at [491, 192] on textarea at bounding box center [536, 193] width 115 height 42
type textarea "Job inquiry"
click at [504, 229] on button "Update" at bounding box center [496, 230] width 34 height 18
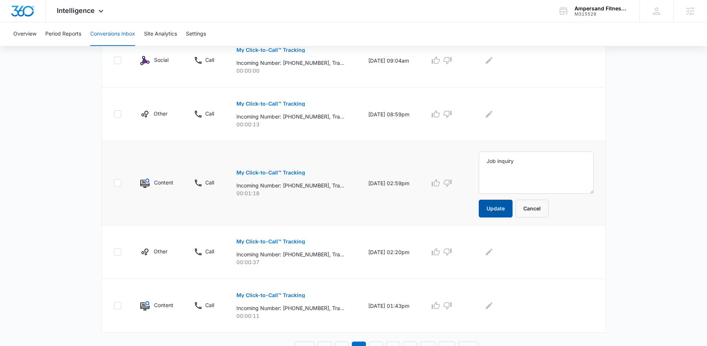
scroll to position [476, 0]
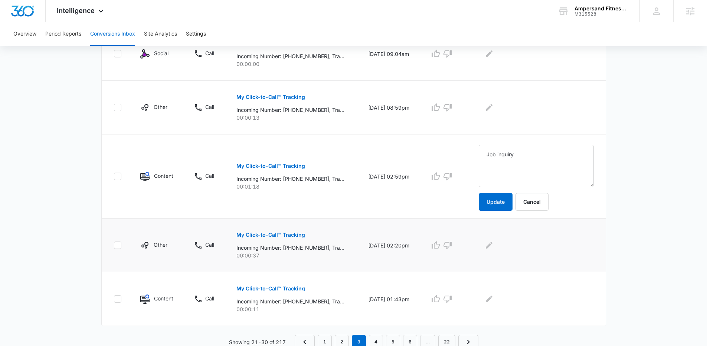
click at [266, 237] on p "My Click-to-Call™ Tracking" at bounding box center [270, 235] width 69 height 5
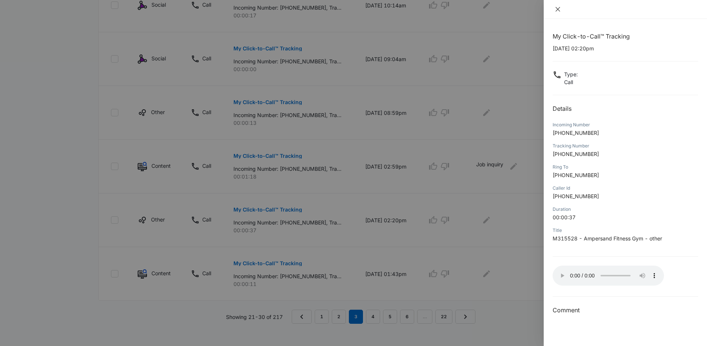
click at [558, 10] on icon "close" at bounding box center [557, 9] width 4 height 4
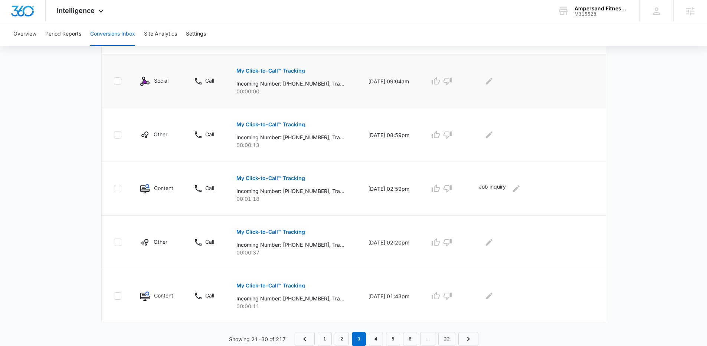
scroll to position [448, 0]
click at [493, 244] on icon "Edit Comments" at bounding box center [488, 242] width 9 height 9
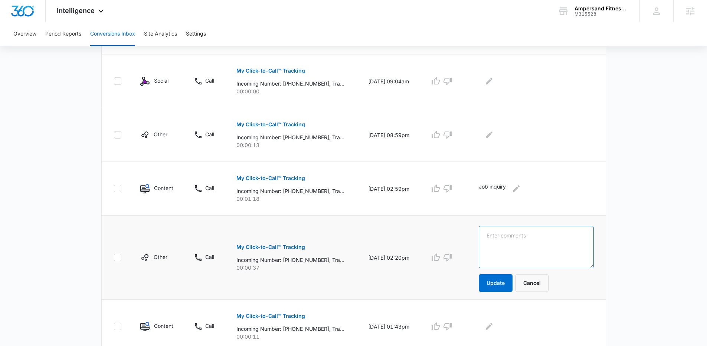
click at [494, 244] on textarea at bounding box center [536, 247] width 115 height 42
type textarea "Solicitation"
click at [495, 279] on button "Update" at bounding box center [496, 284] width 34 height 18
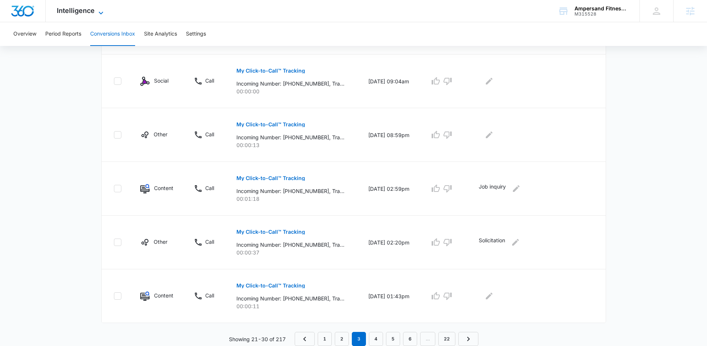
click at [101, 10] on icon at bounding box center [100, 13] width 9 height 9
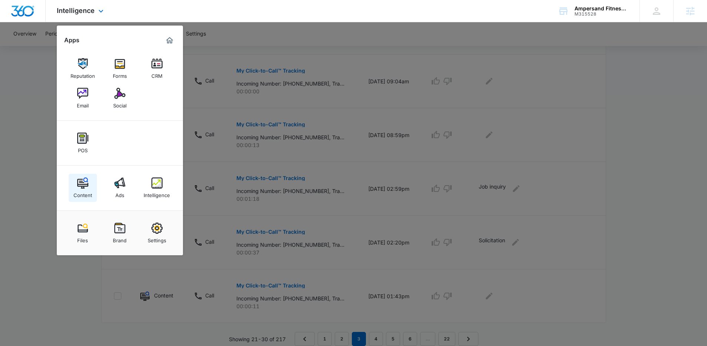
click at [82, 188] on img at bounding box center [82, 183] width 11 height 11
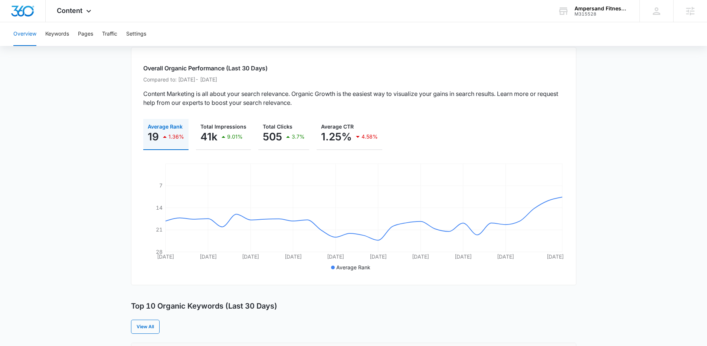
scroll to position [43, 0]
click at [85, 13] on icon at bounding box center [88, 13] width 9 height 9
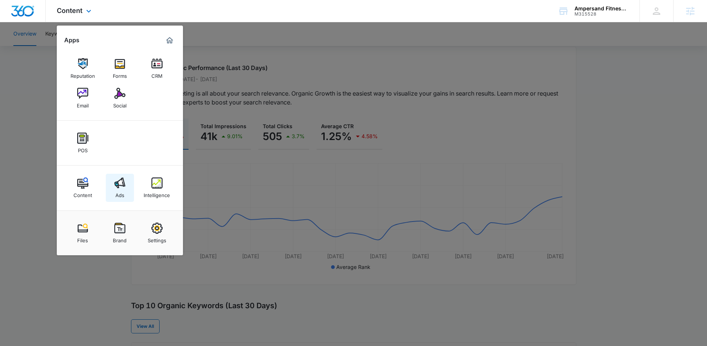
click at [124, 183] on img at bounding box center [119, 183] width 11 height 11
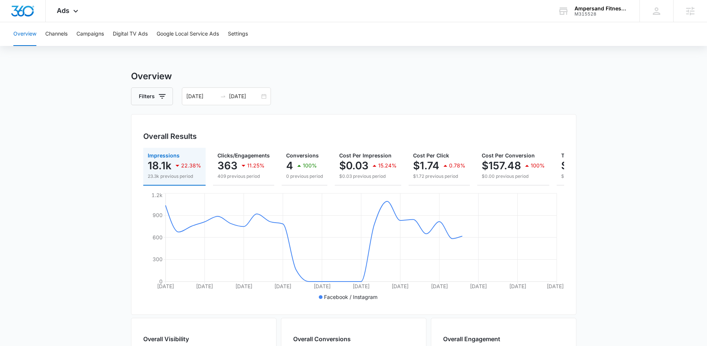
click at [58, 138] on main "Overview Filters 08/17/2025 09/16/2025 Overall Results Impressions 18.1k 22.38%…" at bounding box center [353, 336] width 707 height 533
click at [80, 38] on button "Campaigns" at bounding box center [89, 34] width 27 height 24
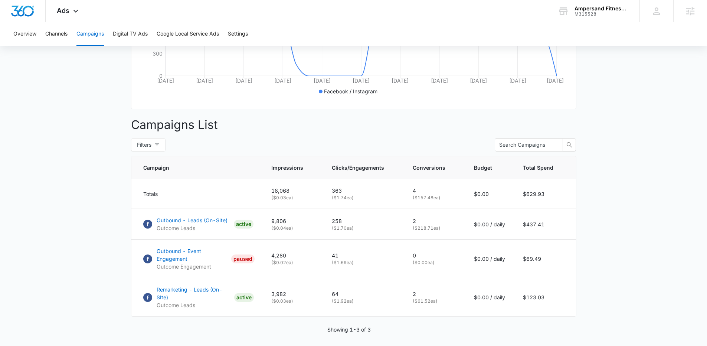
scroll to position [227, 0]
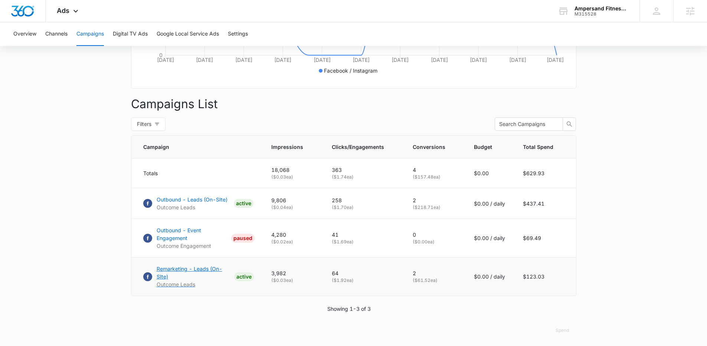
click at [201, 276] on p "Remarketing - Leads (On-SIte)" at bounding box center [194, 273] width 75 height 16
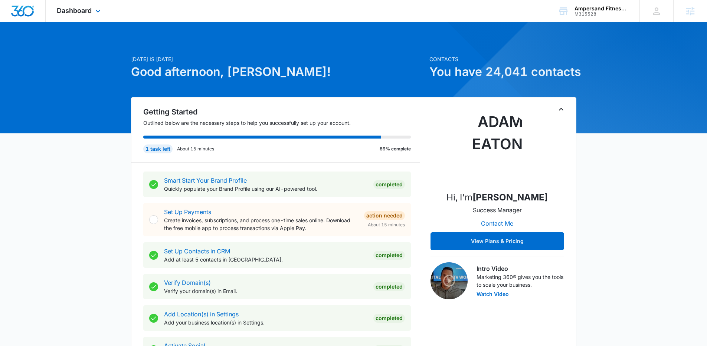
click at [93, 13] on div "Dashboard Apps Reputation Forms CRM Email Social POS Content Ads Intelligence F…" at bounding box center [80, 11] width 68 height 22
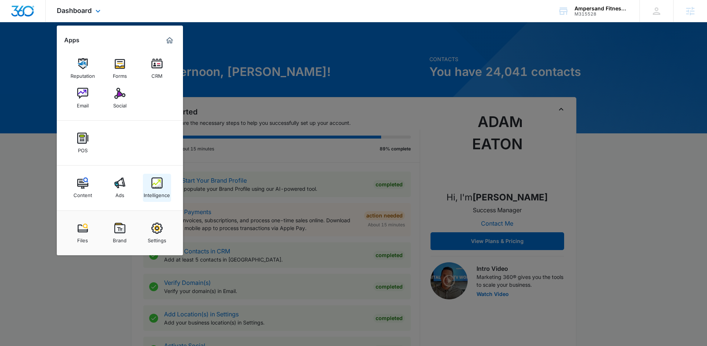
click at [155, 186] on img at bounding box center [156, 183] width 11 height 11
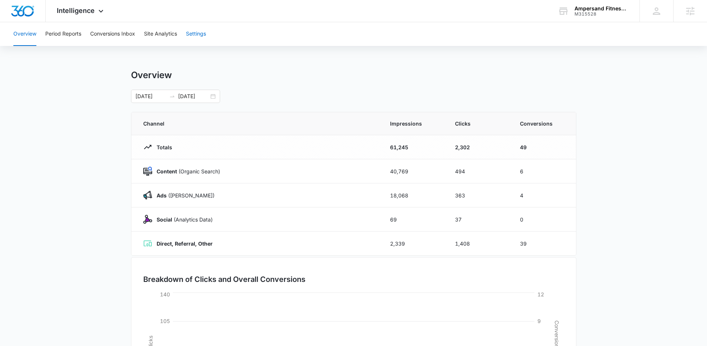
click at [198, 36] on button "Settings" at bounding box center [196, 34] width 20 height 24
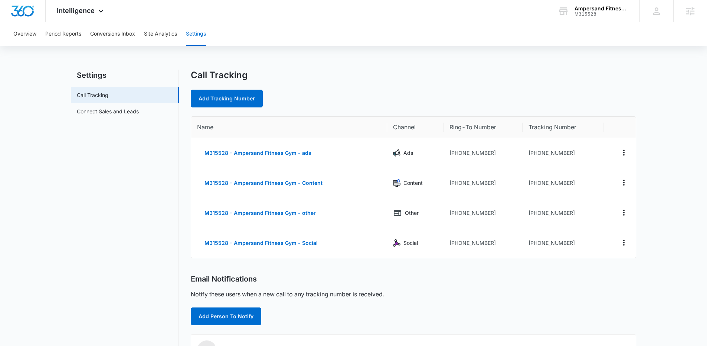
click at [424, 70] on div "Call Tracking" at bounding box center [413, 75] width 445 height 11
click at [622, 184] on icon "Actions" at bounding box center [623, 182] width 9 height 9
click at [589, 176] on div "Edit" at bounding box center [589, 177] width 16 height 5
select select "CONTENT"
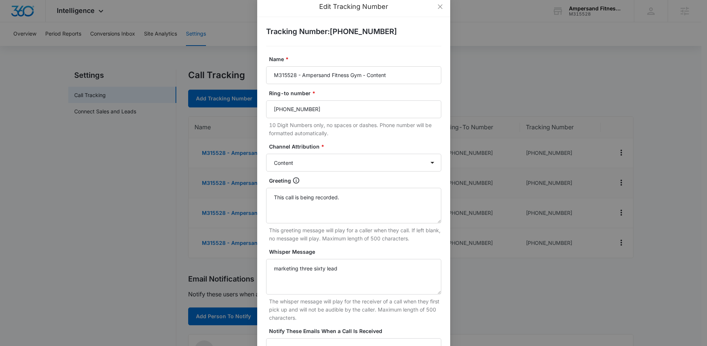
scroll to position [101, 0]
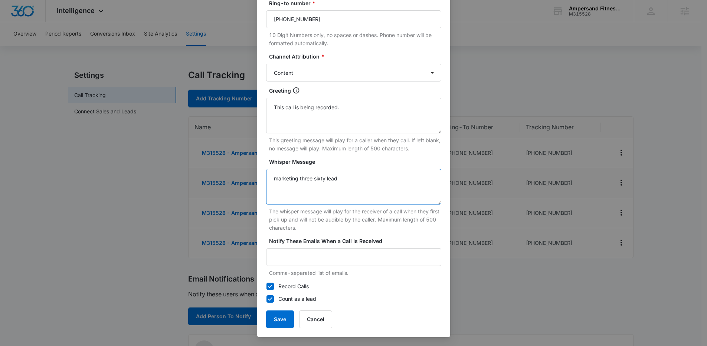
click at [346, 183] on textarea "marketing three sixty lead" at bounding box center [353, 187] width 175 height 36
click at [285, 323] on button "Save" at bounding box center [280, 320] width 28 height 18
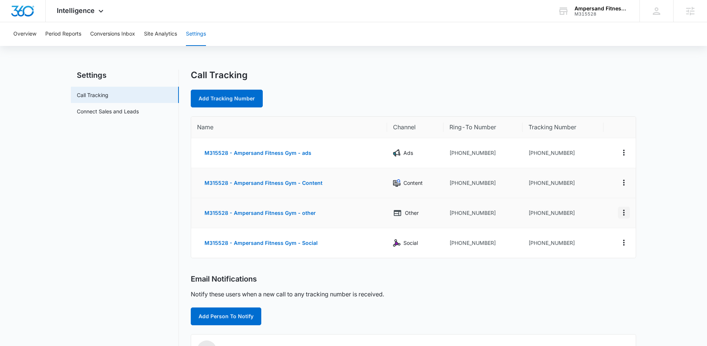
click at [622, 212] on icon "Actions" at bounding box center [623, 212] width 9 height 9
click at [580, 210] on button "Edit" at bounding box center [593, 207] width 42 height 11
select select "OTHER"
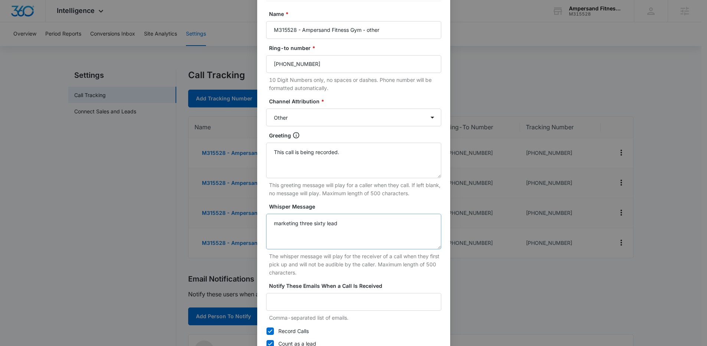
scroll to position [56, 0]
click at [289, 218] on textarea "marketing three sixty lead" at bounding box center [353, 232] width 175 height 36
click at [289, 220] on textarea "marketing three sixty lead" at bounding box center [353, 232] width 175 height 36
click at [289, 221] on textarea "marketing three sixty lead" at bounding box center [353, 232] width 175 height 36
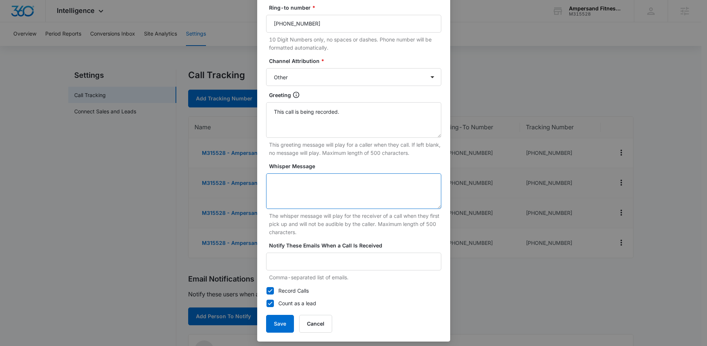
scroll to position [101, 0]
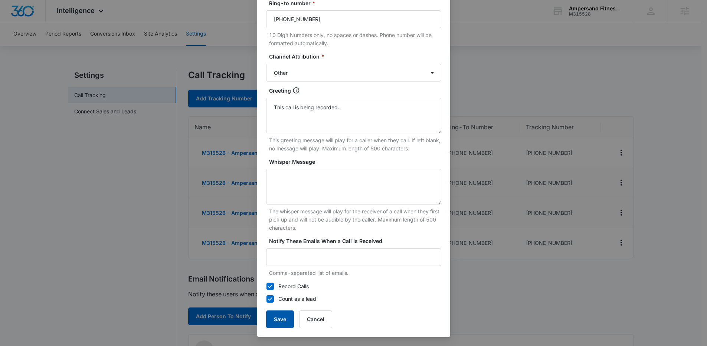
click at [275, 321] on button "Save" at bounding box center [280, 320] width 28 height 18
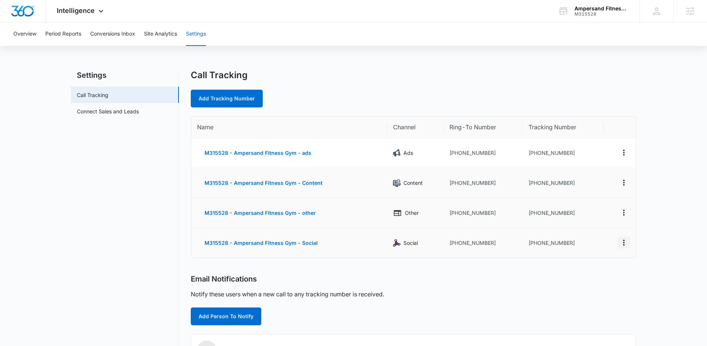
click at [625, 243] on icon "Actions" at bounding box center [623, 243] width 9 height 9
click at [598, 235] on button "Edit" at bounding box center [593, 235] width 42 height 11
select select "SOCIAL"
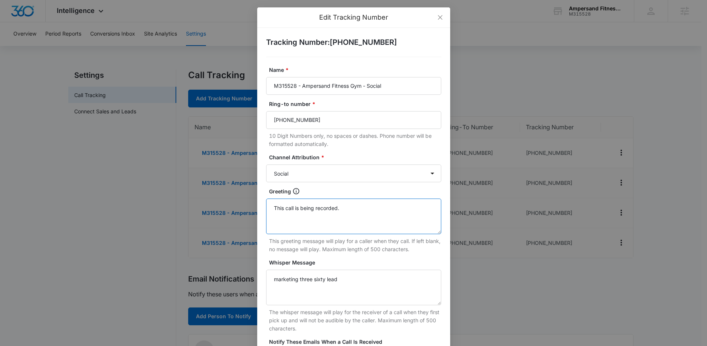
click at [334, 213] on textarea "This call is being recorded." at bounding box center [353, 217] width 175 height 36
click at [320, 279] on textarea "marketing three sixty lead" at bounding box center [353, 288] width 175 height 36
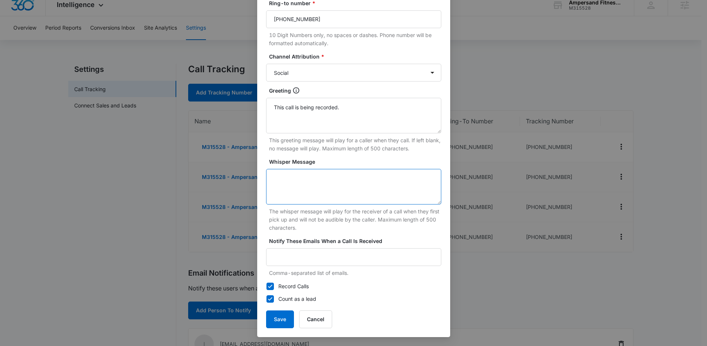
scroll to position [13, 0]
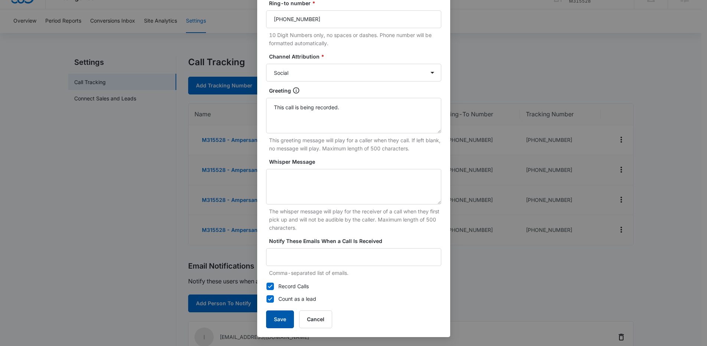
click at [286, 316] on button "Save" at bounding box center [280, 320] width 28 height 18
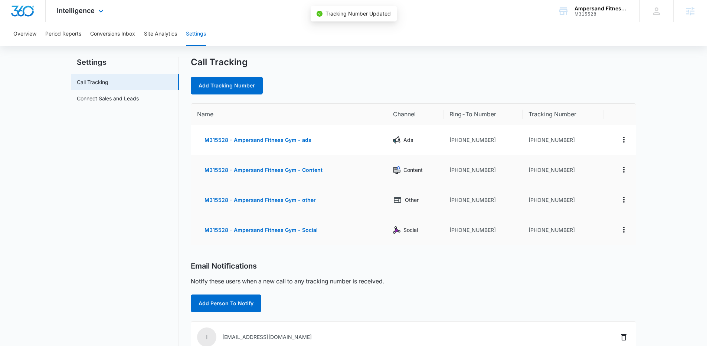
click at [89, 15] on div "Intelligence Apps Reputation Forms CRM Email Social POS Content Ads Intelligenc…" at bounding box center [81, 11] width 71 height 22
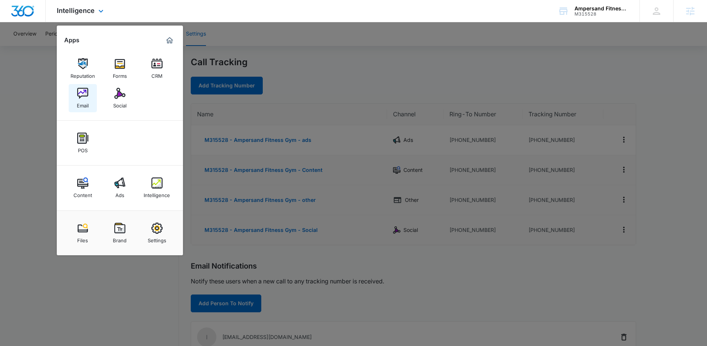
click at [87, 89] on img at bounding box center [82, 93] width 11 height 11
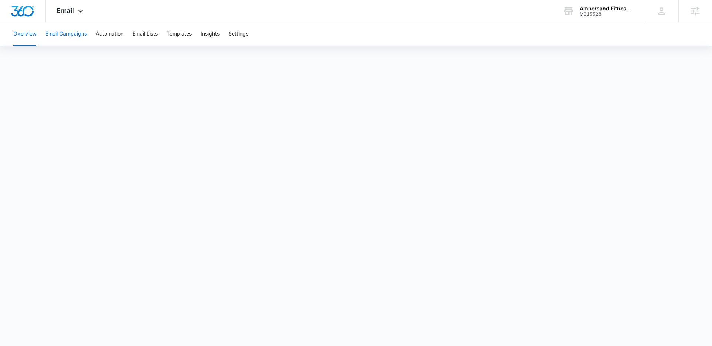
click at [75, 37] on button "Email Campaigns" at bounding box center [66, 34] width 42 height 24
click at [83, 11] on icon at bounding box center [80, 13] width 9 height 9
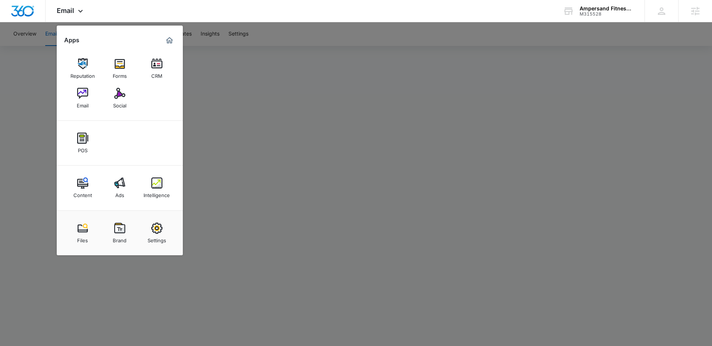
click at [346, 52] on div at bounding box center [356, 173] width 712 height 346
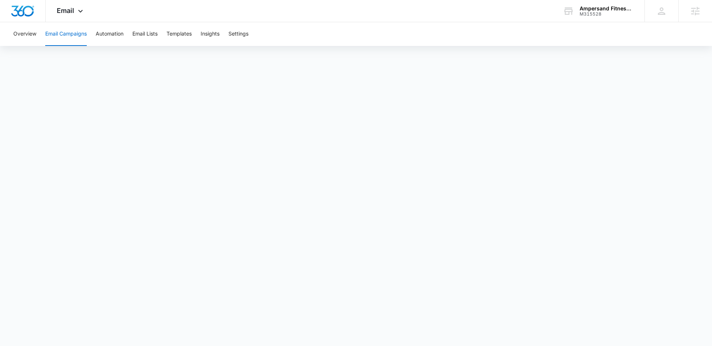
click at [325, 38] on div "Overview Email Campaigns Automation Email Lists Templates Insights Settings" at bounding box center [356, 34] width 694 height 24
click at [428, 39] on div "Overview Email Campaigns Automation Email Lists Templates Insights Settings" at bounding box center [356, 34] width 694 height 24
click at [36, 33] on button "Overview" at bounding box center [24, 34] width 23 height 24
click at [51, 33] on button "Email Campaigns" at bounding box center [66, 34] width 42 height 24
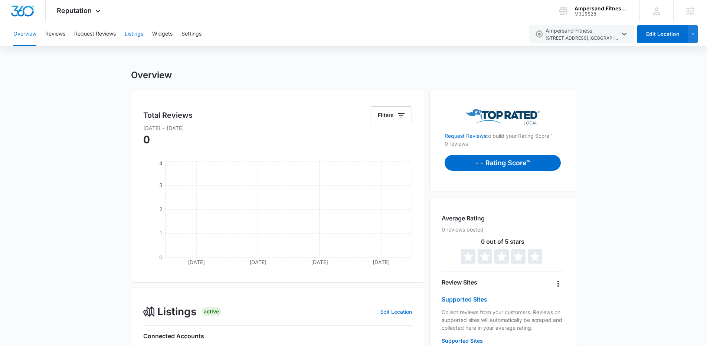
click at [129, 34] on button "Listings" at bounding box center [134, 34] width 19 height 24
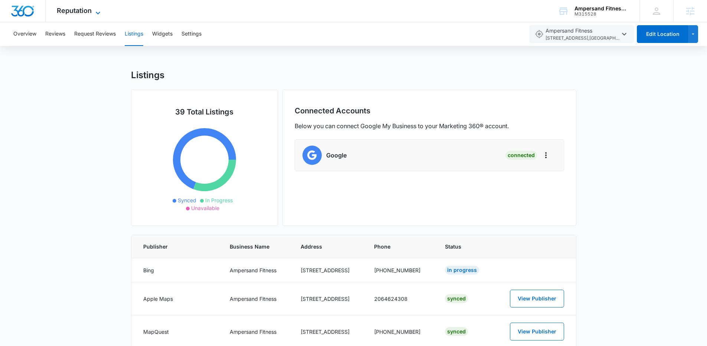
click at [101, 12] on icon at bounding box center [97, 13] width 9 height 9
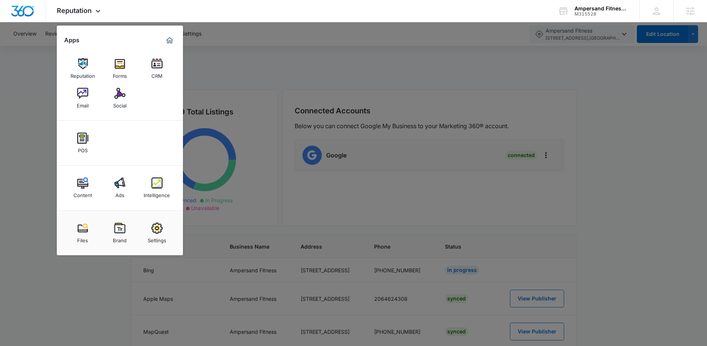
click at [47, 93] on div at bounding box center [353, 173] width 707 height 346
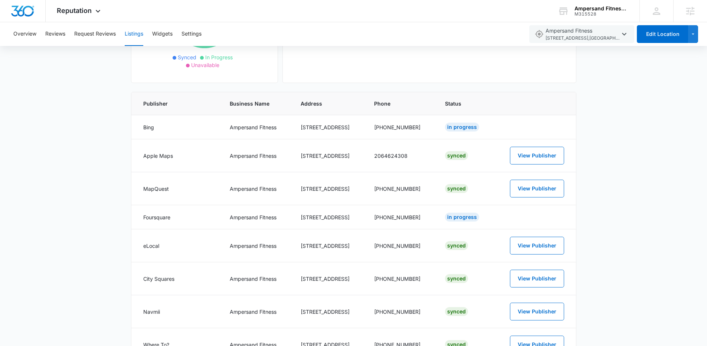
scroll to position [154, 0]
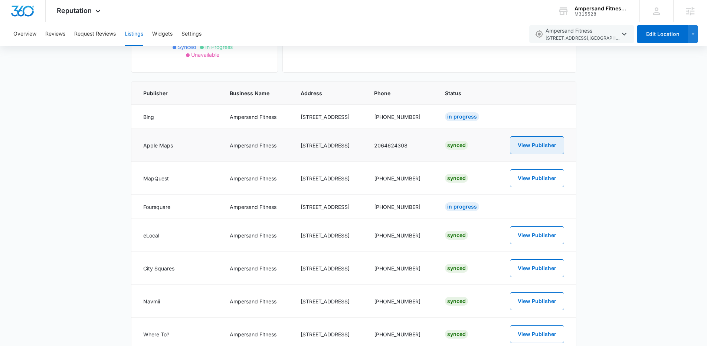
click at [527, 144] on button "View Publisher" at bounding box center [537, 146] width 54 height 18
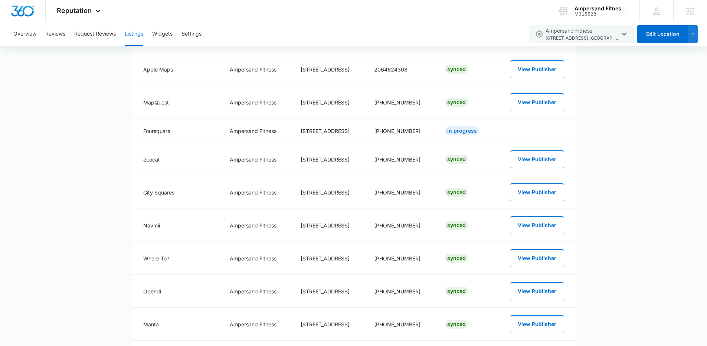
scroll to position [223, 0]
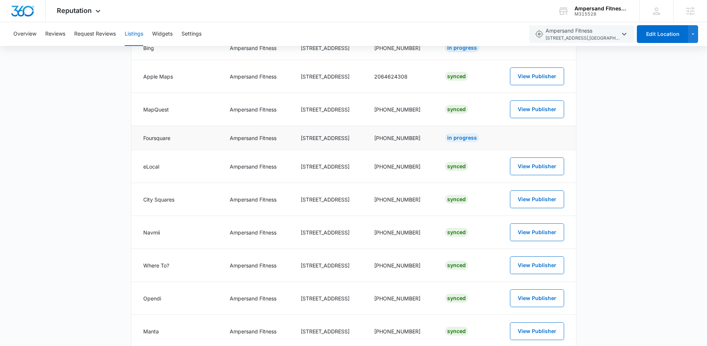
click at [458, 138] on div "In Progress" at bounding box center [462, 138] width 34 height 9
click at [461, 141] on div "In Progress" at bounding box center [462, 138] width 34 height 9
drag, startPoint x: 478, startPoint y: 138, endPoint x: 424, endPoint y: 141, distance: 54.3
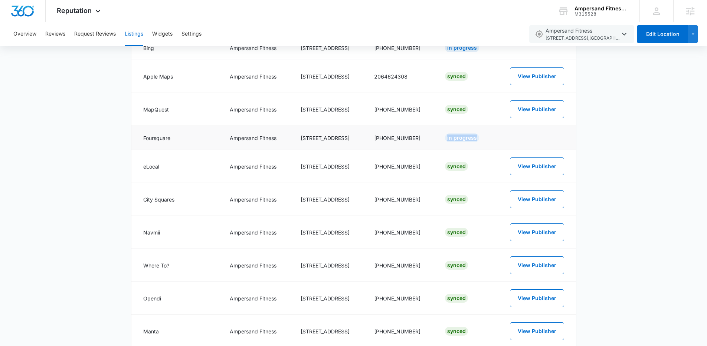
click at [424, 141] on tr "Foursquare Ampersand Fitness [STREET_ADDRESS] [PHONE_NUMBER] In Progress" at bounding box center [353, 138] width 444 height 24
click at [436, 144] on td "In Progress" at bounding box center [464, 138] width 57 height 24
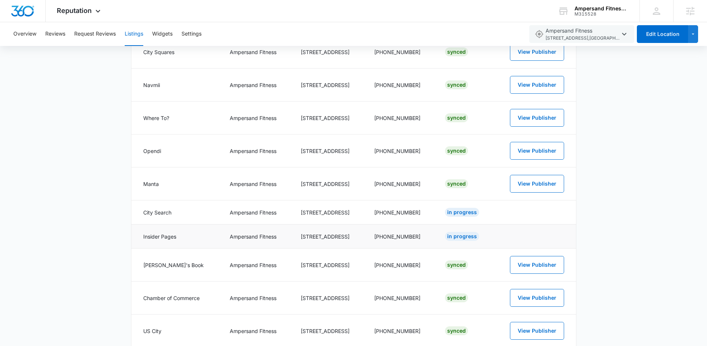
scroll to position [441, 0]
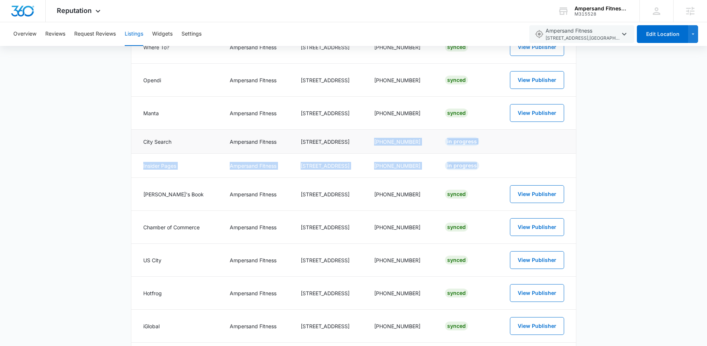
drag, startPoint x: 433, startPoint y: 164, endPoint x: 407, endPoint y: 132, distance: 40.9
click at [436, 138] on td "In Progress" at bounding box center [464, 142] width 57 height 24
click at [402, 147] on td "[PHONE_NUMBER]" at bounding box center [400, 142] width 70 height 24
drag, startPoint x: 402, startPoint y: 147, endPoint x: 433, endPoint y: 141, distance: 31.7
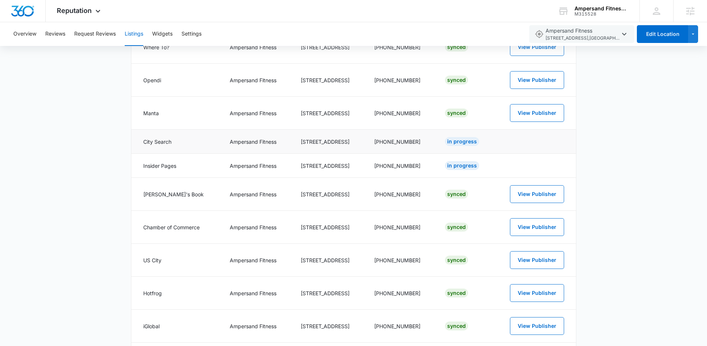
click at [403, 147] on td "(206) 462-4308" at bounding box center [400, 142] width 70 height 24
click at [446, 139] on div "In Progress" at bounding box center [462, 141] width 34 height 9
click at [447, 139] on div "In Progress" at bounding box center [462, 141] width 34 height 9
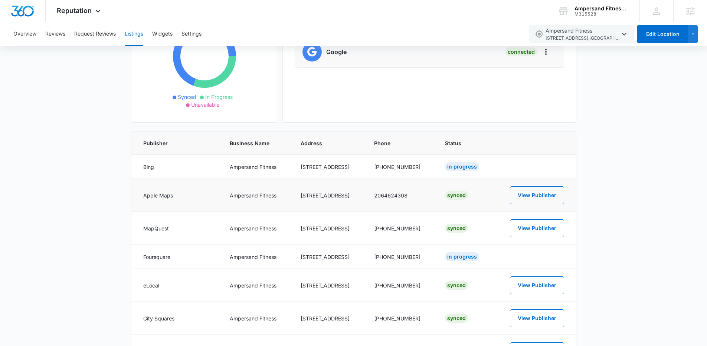
scroll to position [105, 0]
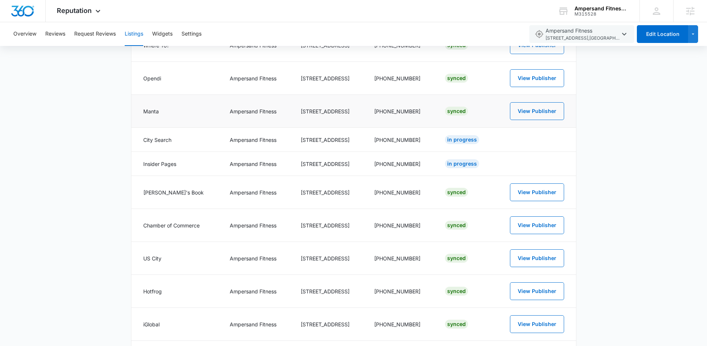
click at [305, 229] on td "504 9th Ave" at bounding box center [328, 225] width 73 height 33
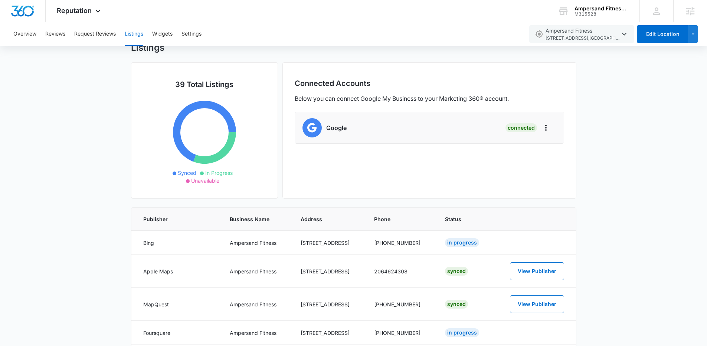
scroll to position [0, 0]
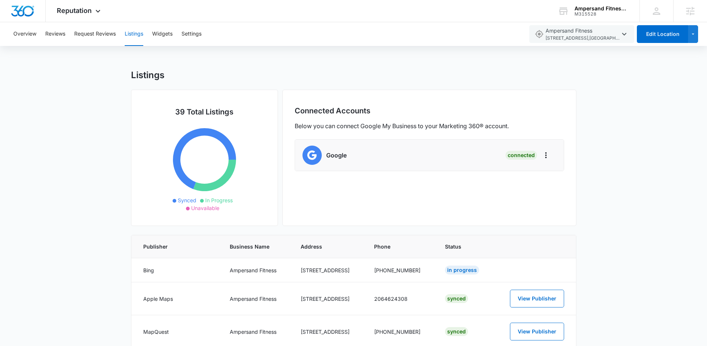
click at [341, 80] on div "Listings" at bounding box center [353, 75] width 445 height 11
click at [134, 74] on h1 "Listings" at bounding box center [147, 75] width 33 height 11
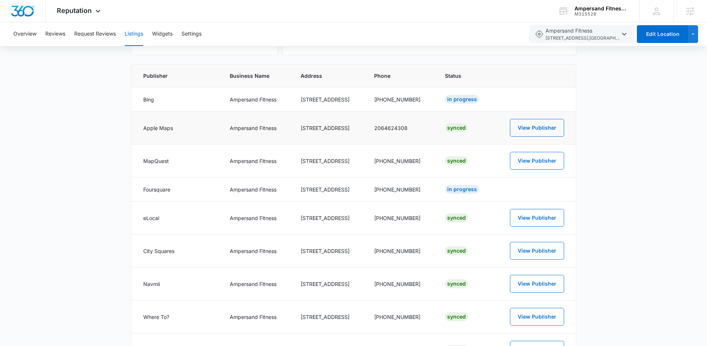
scroll to position [164, 0]
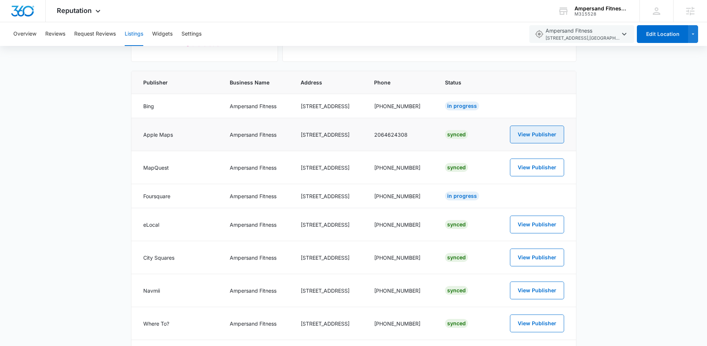
click at [536, 132] on button "View Publisher" at bounding box center [537, 135] width 54 height 18
click at [551, 139] on button "View Publisher" at bounding box center [537, 135] width 54 height 18
drag, startPoint x: 479, startPoint y: 104, endPoint x: 437, endPoint y: 103, distance: 41.6
click at [437, 103] on td "In Progress" at bounding box center [464, 106] width 57 height 24
click at [445, 103] on div "In Progress" at bounding box center [462, 106] width 34 height 9
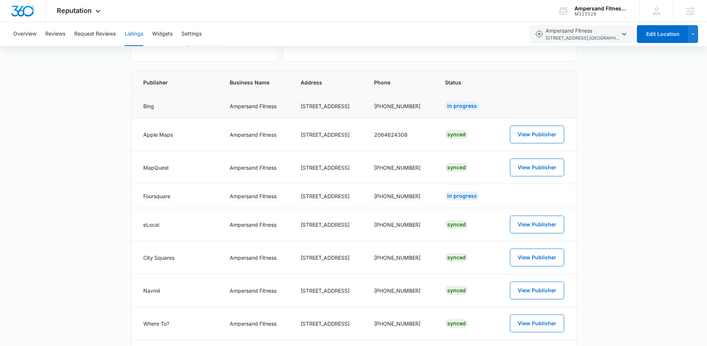
click at [445, 104] on div "In Progress" at bounding box center [462, 106] width 34 height 9
click at [456, 104] on div "In Progress" at bounding box center [462, 106] width 34 height 9
click at [350, 160] on td "504 9th Ave" at bounding box center [328, 167] width 73 height 33
click at [96, 11] on icon at bounding box center [97, 13] width 9 height 9
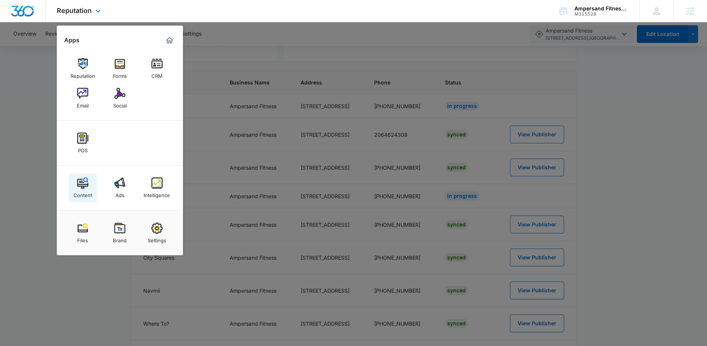
click at [80, 188] on img at bounding box center [82, 183] width 11 height 11
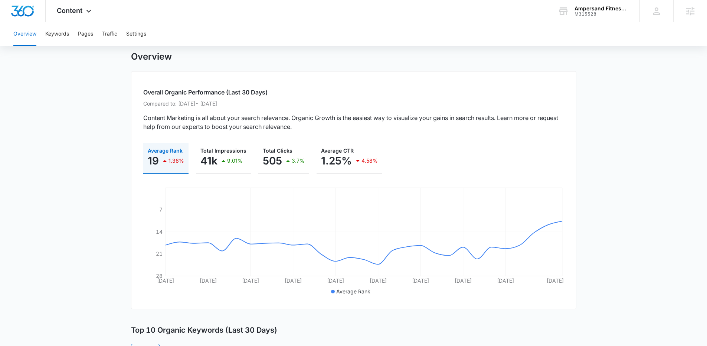
scroll to position [25, 0]
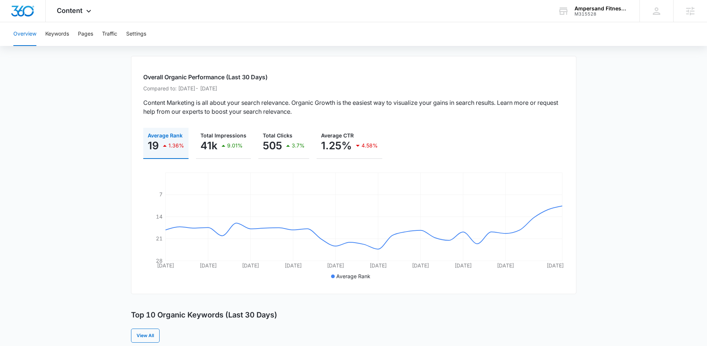
scroll to position [35, 0]
click at [203, 85] on p "Compared to: Jul 18, 2025 - Aug 15, 2025" at bounding box center [353, 87] width 421 height 8
click at [228, 91] on p "Compared to: Jul 18, 2025 - Aug 15, 2025" at bounding box center [353, 87] width 421 height 8
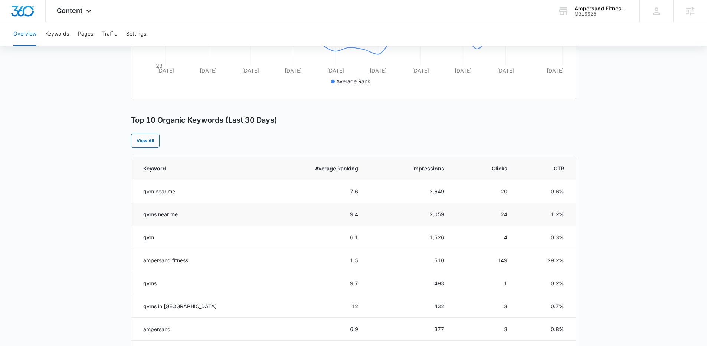
scroll to position [276, 0]
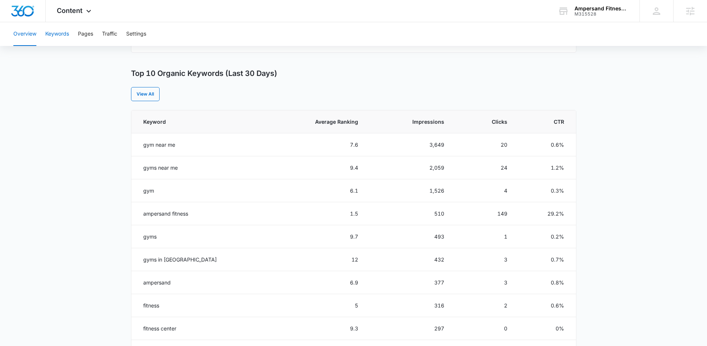
click at [62, 34] on button "Keywords" at bounding box center [57, 34] width 24 height 24
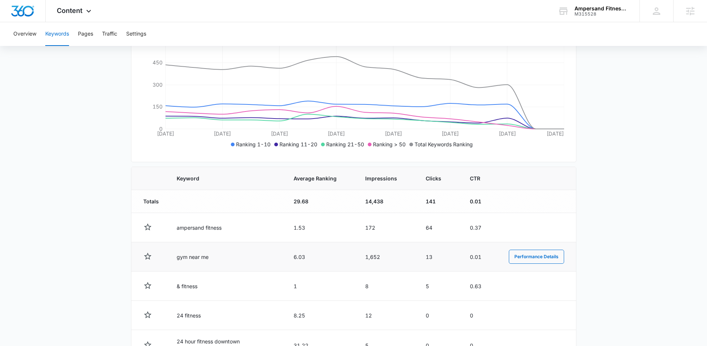
scroll to position [147, 0]
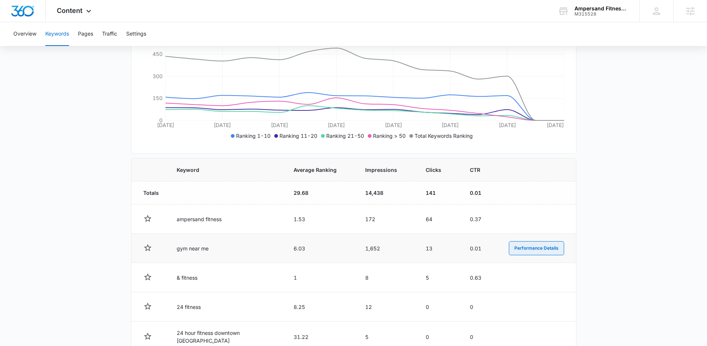
click at [524, 246] on button "Performance Details" at bounding box center [536, 248] width 55 height 14
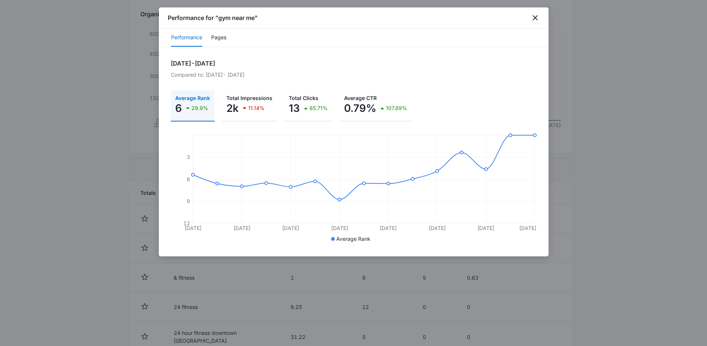
drag, startPoint x: 276, startPoint y: 76, endPoint x: 197, endPoint y: 72, distance: 79.1
click at [197, 72] on p "Compared to: Aug 17, 2025 - Aug 31, 2025" at bounding box center [354, 75] width 366 height 8
drag, startPoint x: 173, startPoint y: 64, endPoint x: 260, endPoint y: 65, distance: 87.6
click at [260, 65] on h2 "Sep 1, 2025 - Sep 15, 2025" at bounding box center [354, 63] width 366 height 9
drag, startPoint x: 208, startPoint y: 76, endPoint x: 276, endPoint y: 78, distance: 67.9
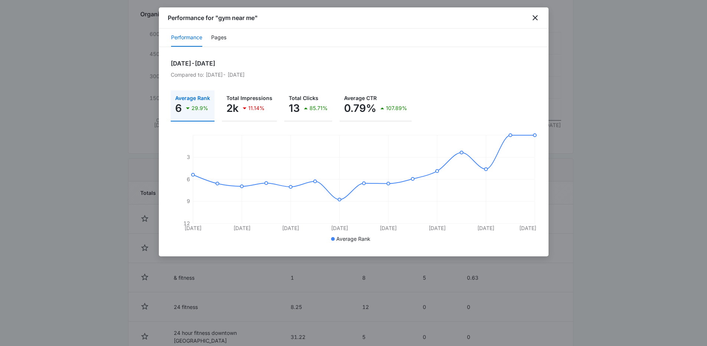
click at [276, 78] on p "Compared to: Aug 17, 2025 - Aug 31, 2025" at bounding box center [354, 75] width 366 height 8
click at [283, 78] on p "Compared to: Aug 17, 2025 - Aug 31, 2025" at bounding box center [354, 75] width 366 height 8
click at [533, 17] on icon "close" at bounding box center [534, 17] width 5 height 5
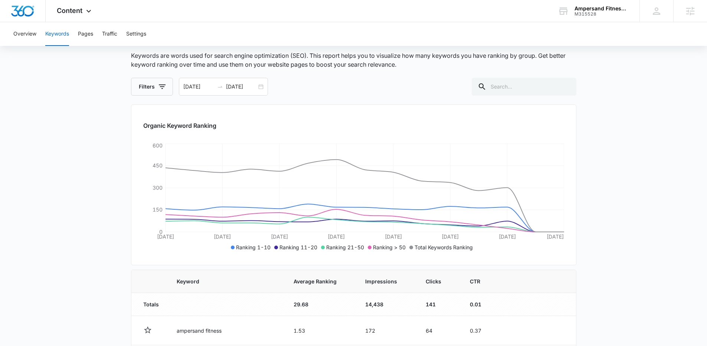
scroll to position [35, 0]
click at [25, 35] on button "Overview" at bounding box center [24, 34] width 23 height 24
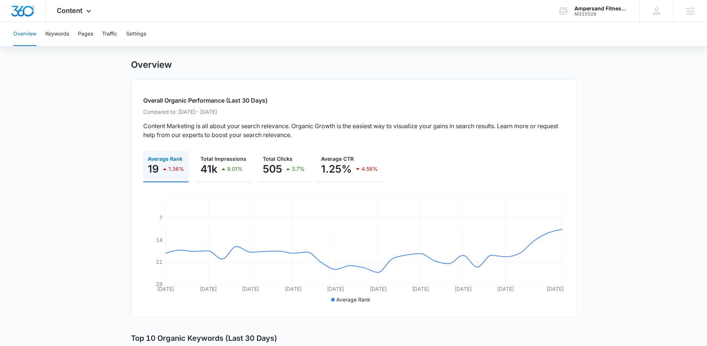
scroll to position [17, 0]
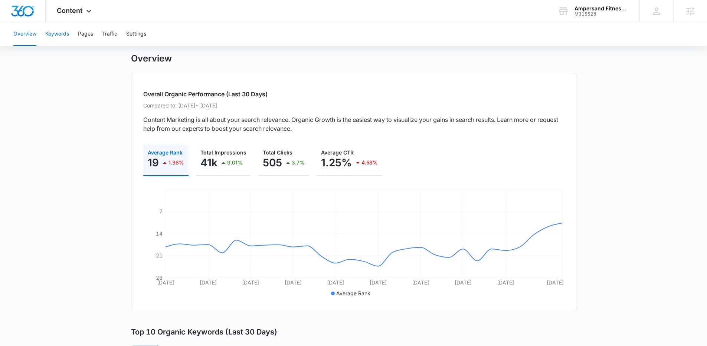
click at [57, 38] on button "Keywords" at bounding box center [57, 34] width 24 height 24
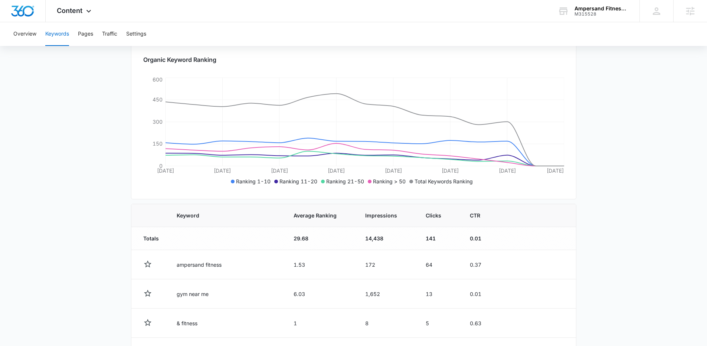
scroll to position [92, 0]
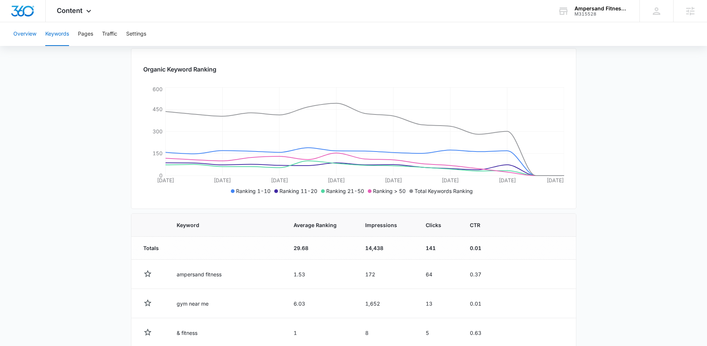
click at [25, 32] on button "Overview" at bounding box center [24, 34] width 23 height 24
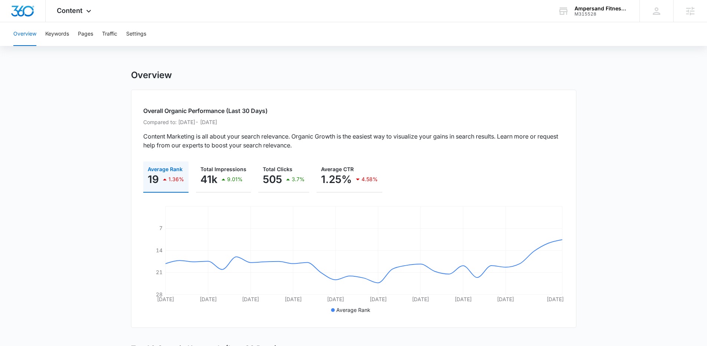
click at [55, 37] on button "Keywords" at bounding box center [57, 34] width 24 height 24
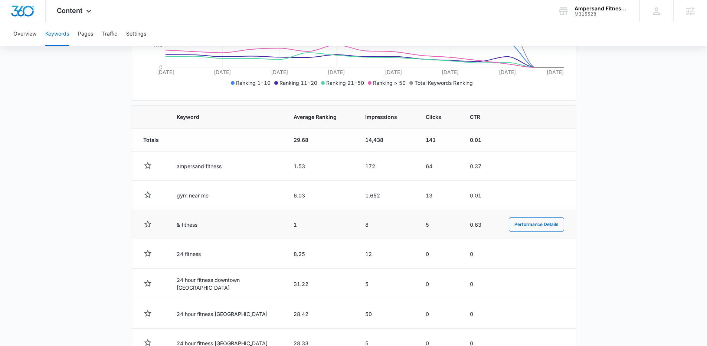
scroll to position [207, 0]
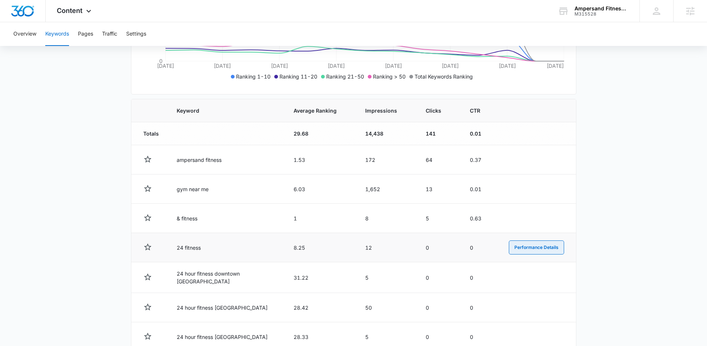
click at [515, 246] on button "Performance Details" at bounding box center [536, 248] width 55 height 14
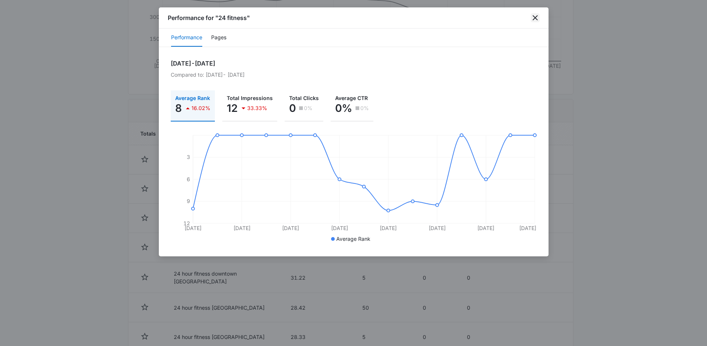
click at [536, 15] on icon "close" at bounding box center [534, 17] width 9 height 9
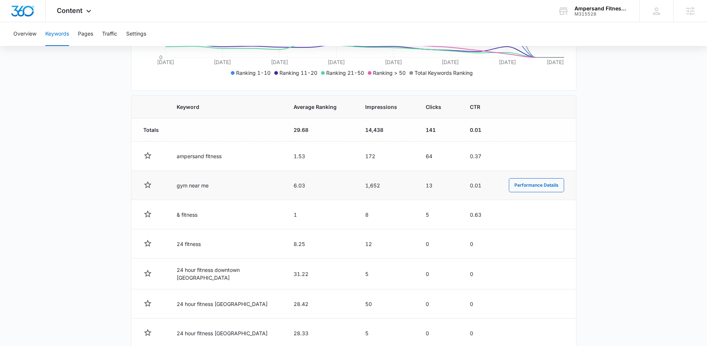
scroll to position [212, 0]
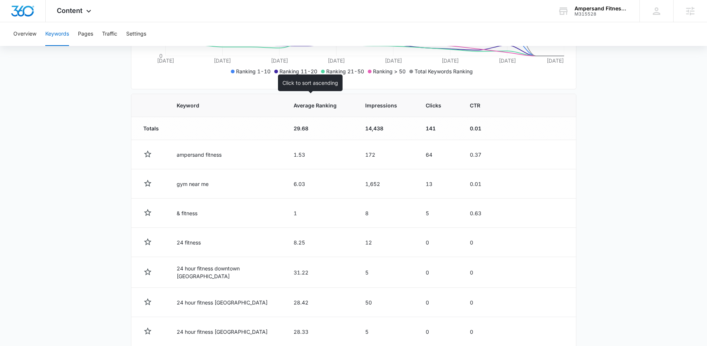
click at [302, 105] on span "Average Ranking" at bounding box center [314, 106] width 43 height 8
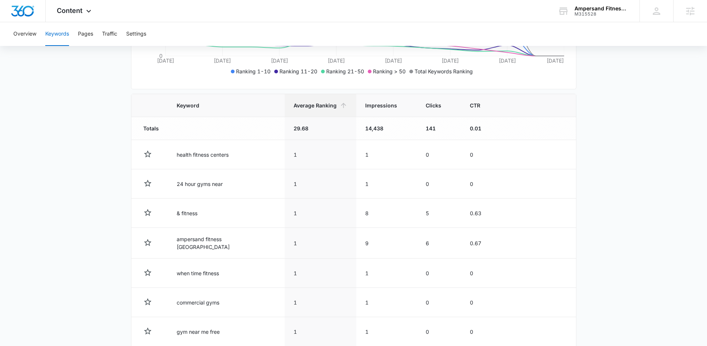
click at [103, 161] on main "Keywords Keywords are words used for search engine optimization (SEO). This rep…" at bounding box center [353, 167] width 707 height 618
click at [296, 109] on span "Average Ranking" at bounding box center [314, 106] width 43 height 8
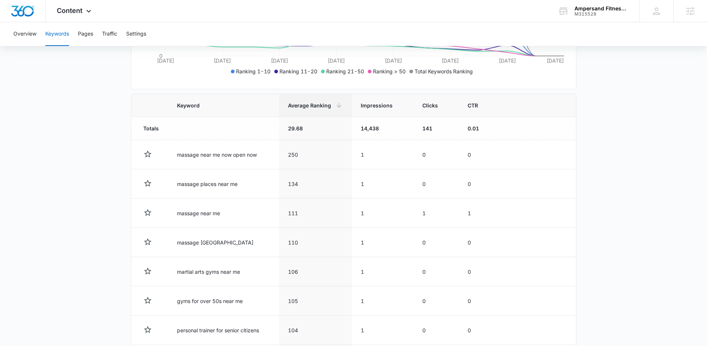
click at [96, 171] on main "Keywords Keywords are words used for search engine optimization (SEO). This rep…" at bounding box center [353, 166] width 707 height 616
click at [366, 106] on span "Impressions" at bounding box center [377, 106] width 33 height 8
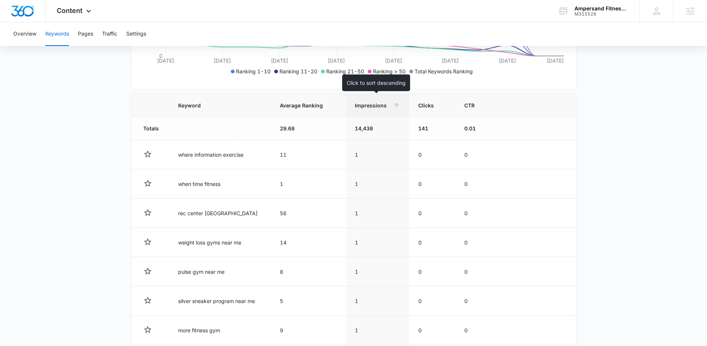
click at [381, 108] on span "Impressions" at bounding box center [372, 106] width 35 height 8
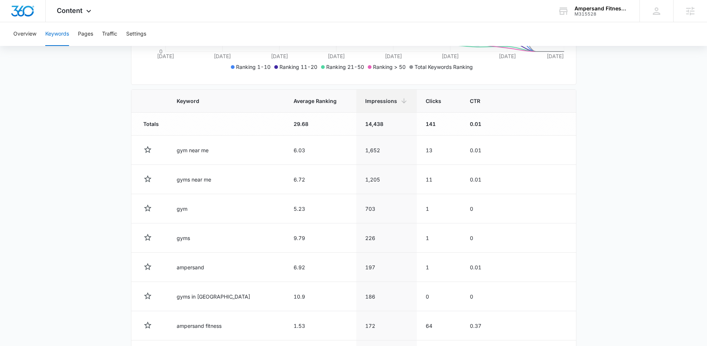
scroll to position [223, 0]
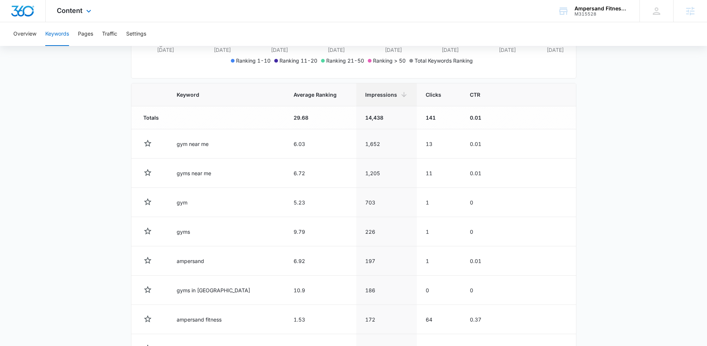
click at [80, 6] on div "Content Apps Reputation Forms CRM Email Social POS Content Ads Intelligence Fil…" at bounding box center [75, 11] width 59 height 22
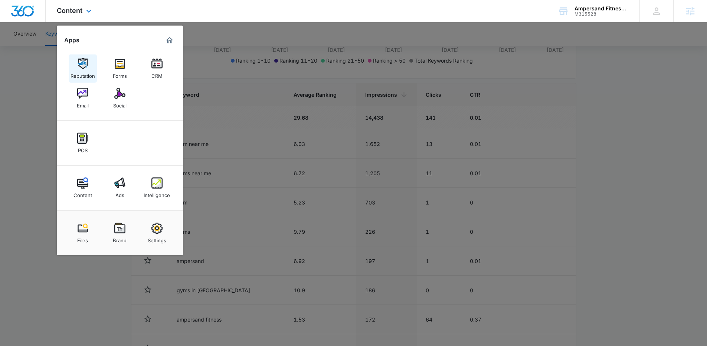
click at [84, 59] on img at bounding box center [82, 63] width 11 height 11
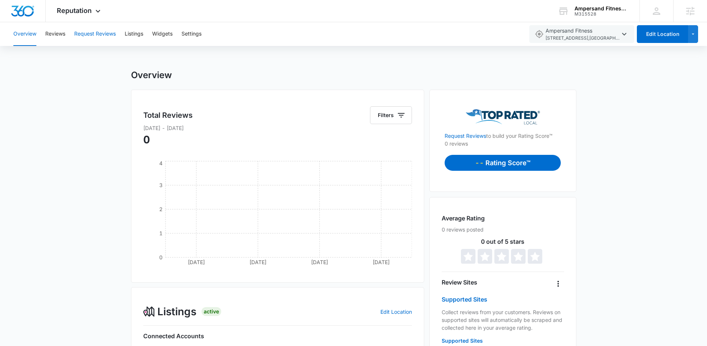
click at [98, 30] on button "Request Reviews" at bounding box center [95, 34] width 42 height 24
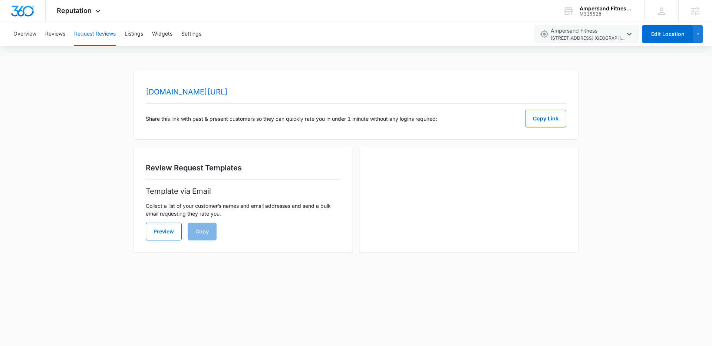
click at [124, 36] on div "Overview Reviews Request Reviews Listings Widgets Settings" at bounding box center [269, 34] width 520 height 24
click at [133, 34] on button "Listings" at bounding box center [134, 34] width 19 height 24
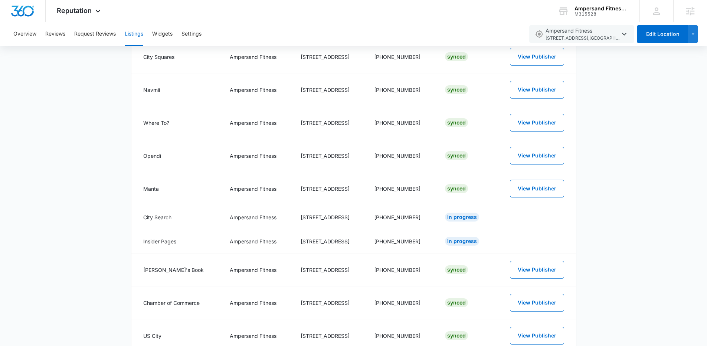
scroll to position [383, 0]
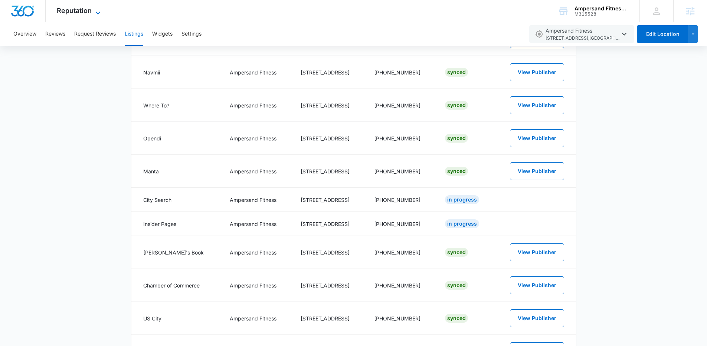
click at [90, 9] on span "Reputation" at bounding box center [74, 11] width 35 height 8
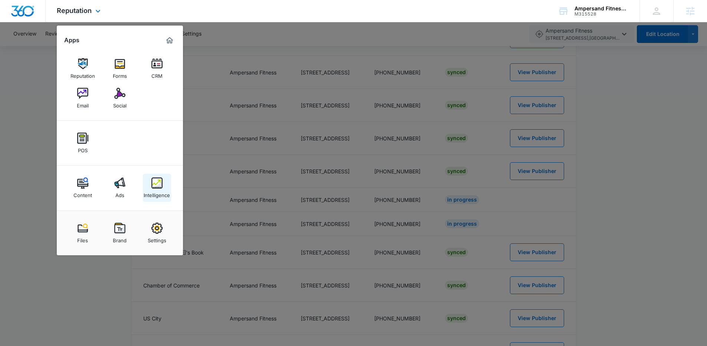
click at [158, 185] on img at bounding box center [156, 183] width 11 height 11
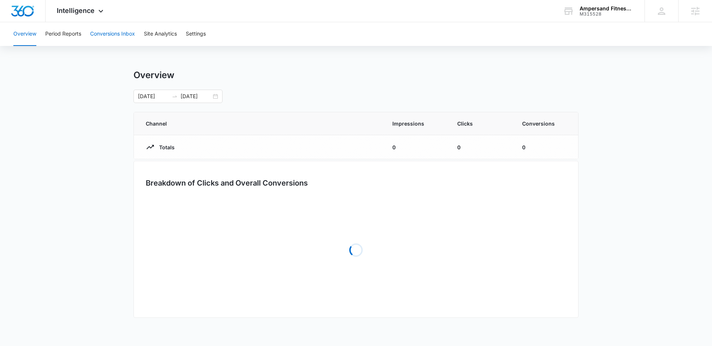
click at [105, 27] on button "Conversions Inbox" at bounding box center [112, 34] width 45 height 24
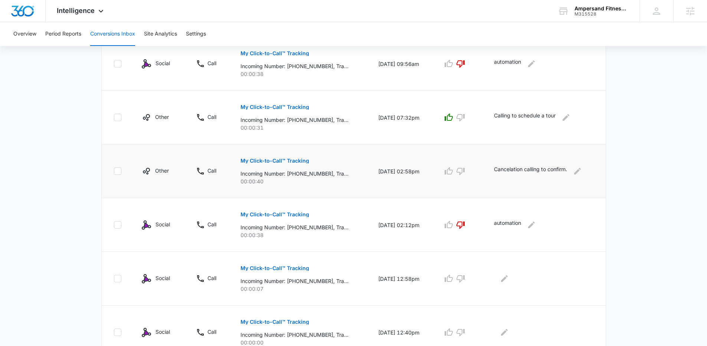
scroll to position [448, 0]
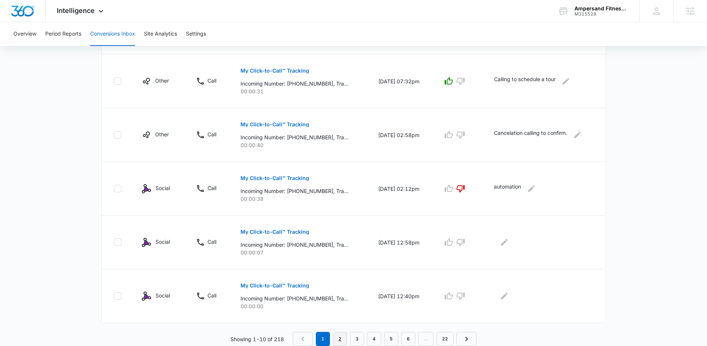
click at [342, 339] on link "2" at bounding box center [340, 339] width 14 height 14
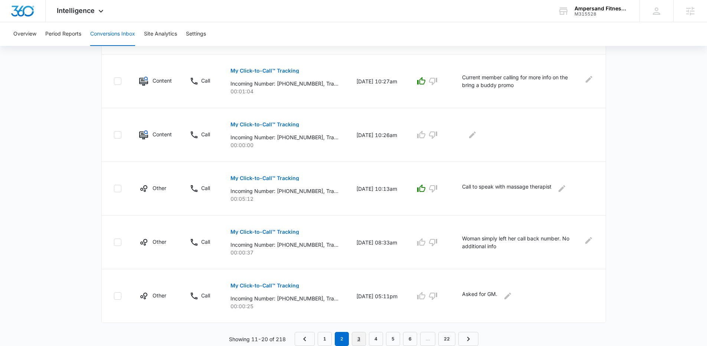
click at [358, 337] on link "3" at bounding box center [359, 339] width 14 height 14
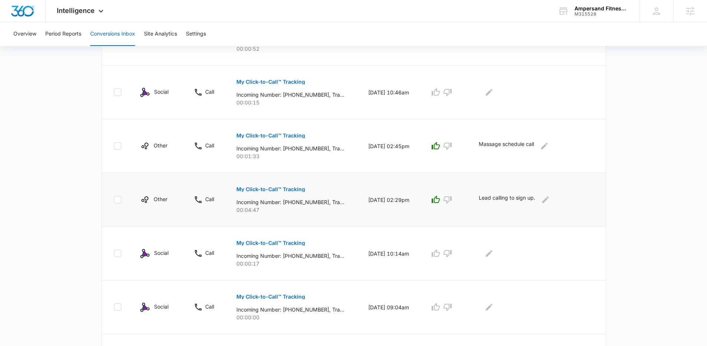
scroll to position [282, 0]
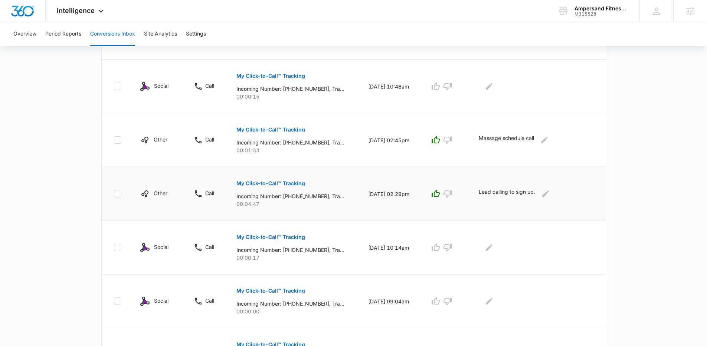
click at [507, 195] on p "Lead calling to sign up." at bounding box center [507, 194] width 56 height 12
click at [300, 198] on p "Incoming Number: +12065184963, Tracking Number: +12064854782, Ring To: +1206462…" at bounding box center [290, 197] width 108 height 8
click at [291, 184] on p "My Click-to-Call™ Tracking" at bounding box center [270, 183] width 69 height 5
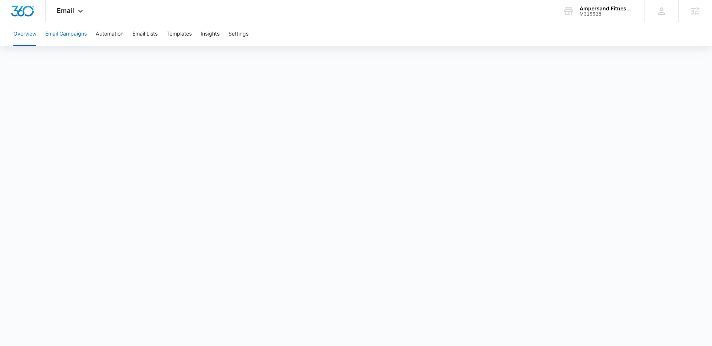
click at [74, 35] on button "Email Campaigns" at bounding box center [66, 34] width 42 height 24
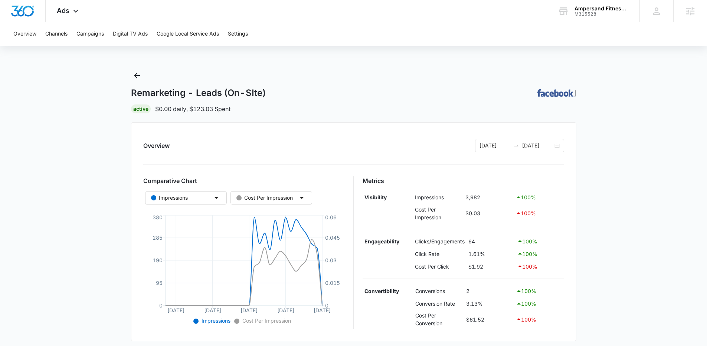
click at [102, 146] on main "Remarketing - Leads (On-SIte) | Active $0.00 daily , $123.03 Spent Overview [DA…" at bounding box center [353, 293] width 707 height 447
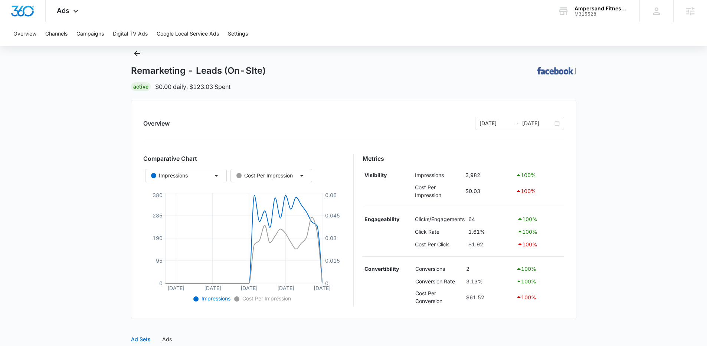
scroll to position [23, 0]
click at [544, 120] on input "[DATE]" at bounding box center [537, 123] width 31 height 8
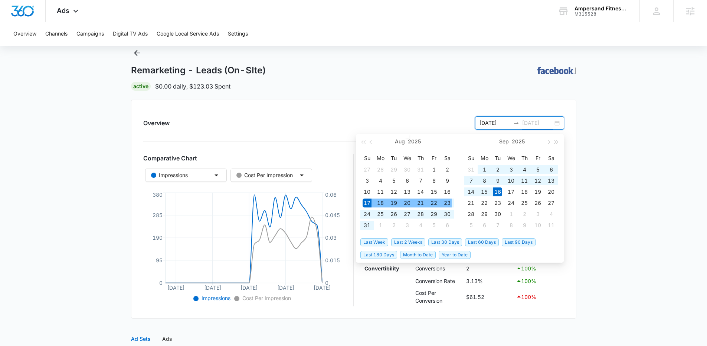
type input "[DATE]"
click at [421, 240] on span "Last 2 Weeks" at bounding box center [408, 243] width 34 height 8
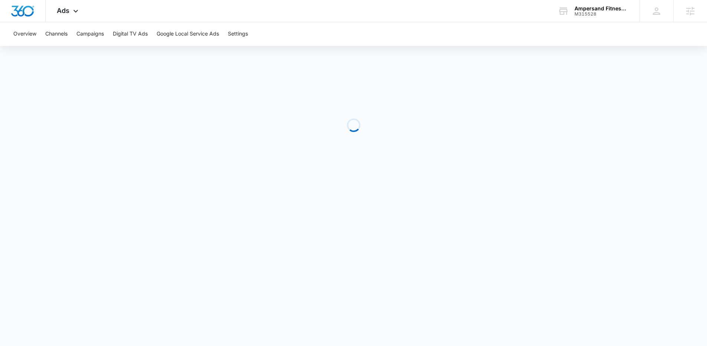
scroll to position [0, 0]
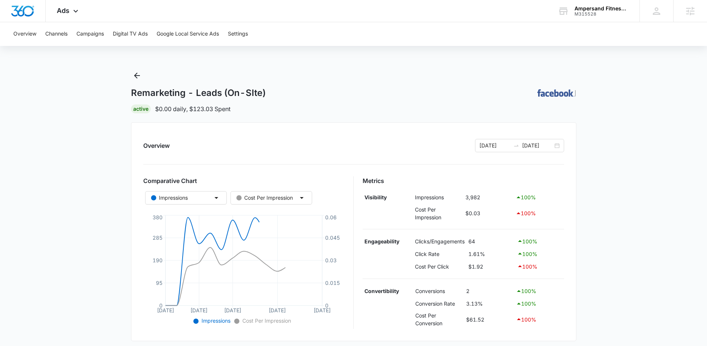
click at [111, 218] on main "Remarketing - Leads (On-SIte) | Active $0.00 daily , $123.03 Spent Overview [DA…" at bounding box center [353, 293] width 707 height 447
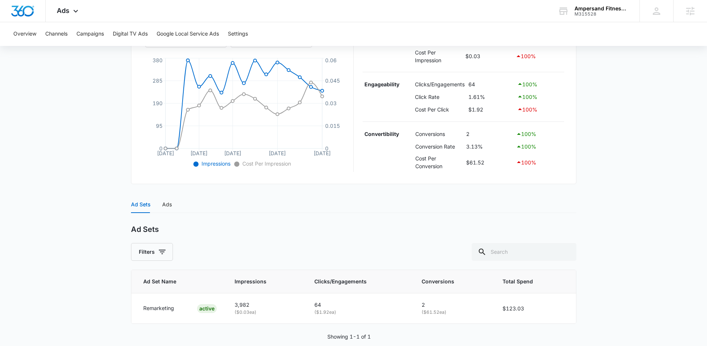
scroll to position [170, 0]
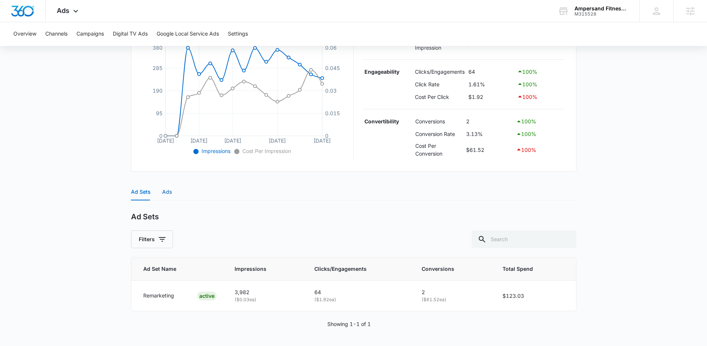
click at [167, 193] on div "Ads" at bounding box center [167, 192] width 10 height 8
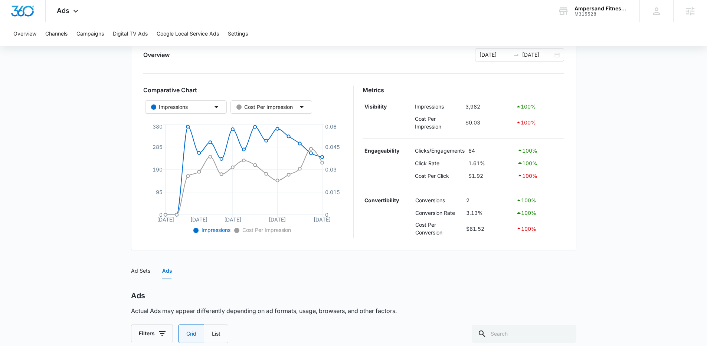
scroll to position [95, 0]
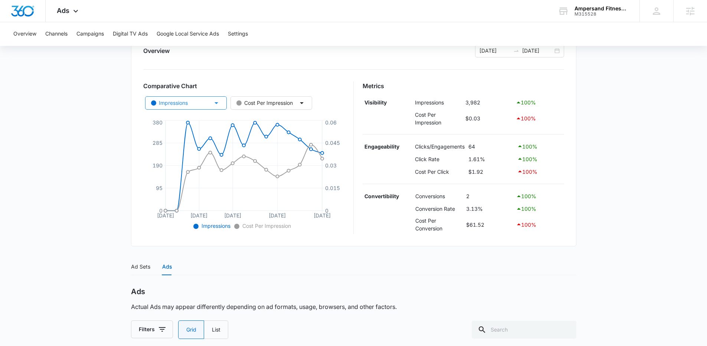
click at [211, 106] on button "Impressions" at bounding box center [186, 102] width 82 height 13
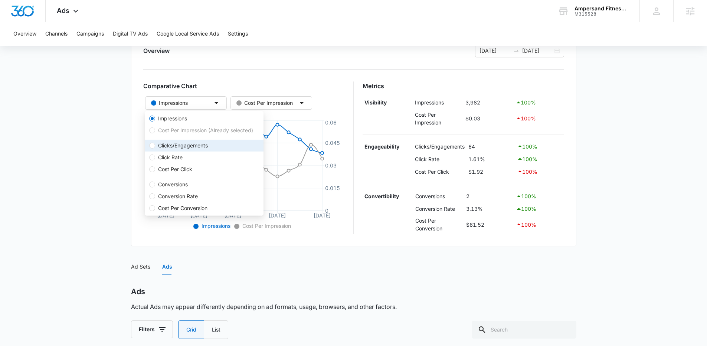
click at [180, 144] on span "Clicks/Engagements" at bounding box center [183, 146] width 56 height 8
click at [155, 144] on input "Clicks/Engagements" at bounding box center [152, 146] width 6 height 6
radio input "false"
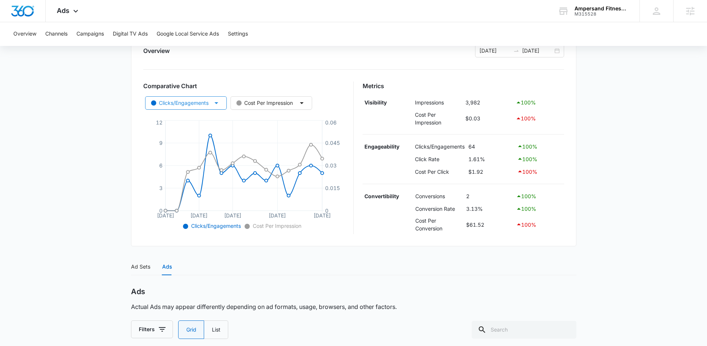
click at [207, 103] on div "Clicks/Engagements" at bounding box center [179, 103] width 57 height 8
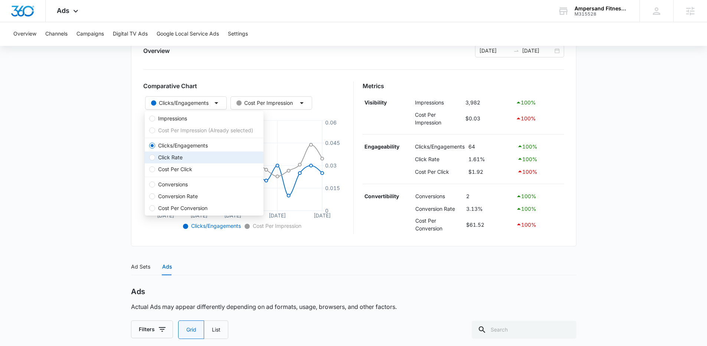
click at [174, 159] on span "Click Rate" at bounding box center [170, 158] width 30 height 8
click at [155, 159] on input "Click Rate" at bounding box center [152, 158] width 6 height 6
radio input "false"
radio input "true"
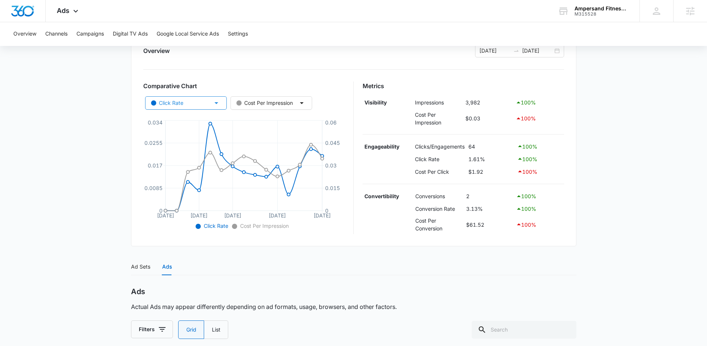
click at [193, 106] on button "Click Rate" at bounding box center [186, 102] width 82 height 13
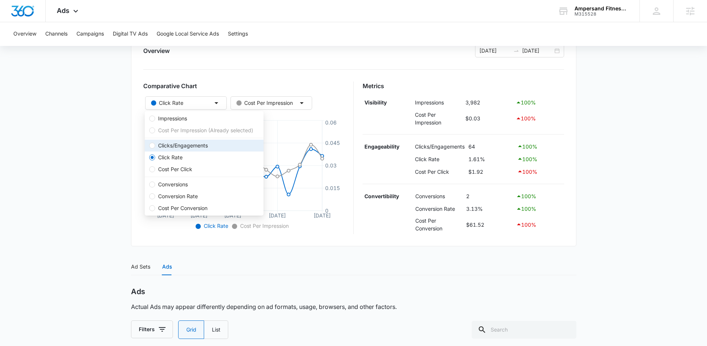
click at [165, 144] on span "Clicks/Engagements" at bounding box center [183, 146] width 56 height 8
click at [155, 144] on input "Clicks/Engagements" at bounding box center [152, 146] width 6 height 6
radio input "true"
radio input "false"
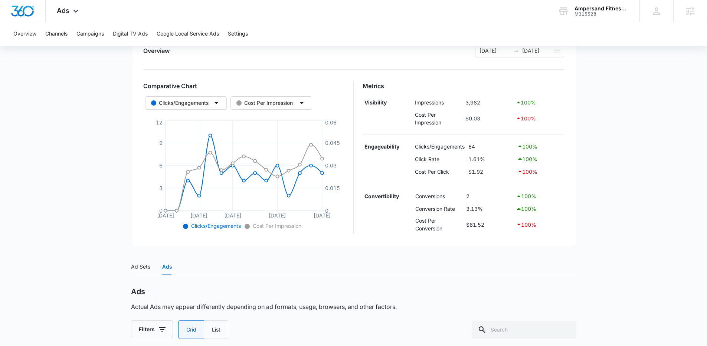
click at [85, 90] on main "Remarketing - Leads (On-SIte) | Active $0.00 daily , $123.03 Spent Overview [DA…" at bounding box center [353, 306] width 707 height 663
drag, startPoint x: 479, startPoint y: 147, endPoint x: 443, endPoint y: 147, distance: 35.6
click at [443, 147] on tr "Engageability Clicks/Engagements 64 100 %" at bounding box center [462, 147] width 201 height 13
click at [443, 147] on td "Clicks/Engagements" at bounding box center [439, 147] width 53 height 13
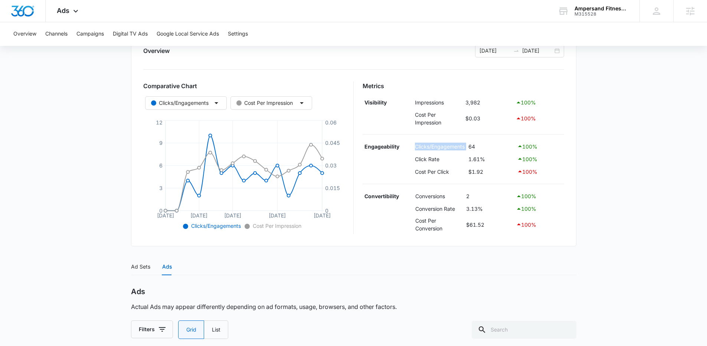
click at [443, 147] on td "Clicks/Engagements" at bounding box center [439, 147] width 53 height 13
click at [465, 145] on td "Clicks/Engagements" at bounding box center [439, 147] width 53 height 13
click at [471, 146] on td "64" at bounding box center [490, 147] width 49 height 13
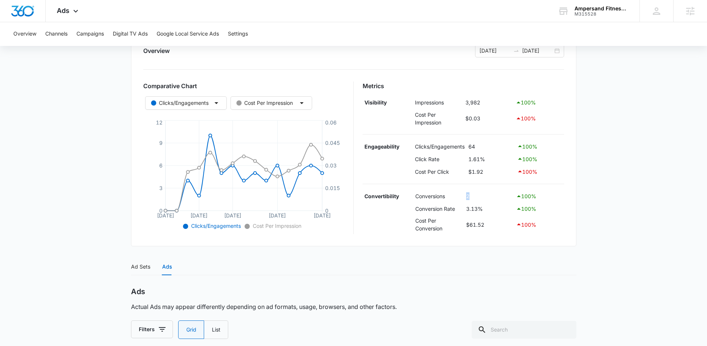
drag, startPoint x: 478, startPoint y: 199, endPoint x: 463, endPoint y: 200, distance: 14.8
click at [463, 200] on tr "Convertibility Conversions 2 100 %" at bounding box center [462, 196] width 201 height 13
click at [75, 9] on icon at bounding box center [75, 13] width 9 height 9
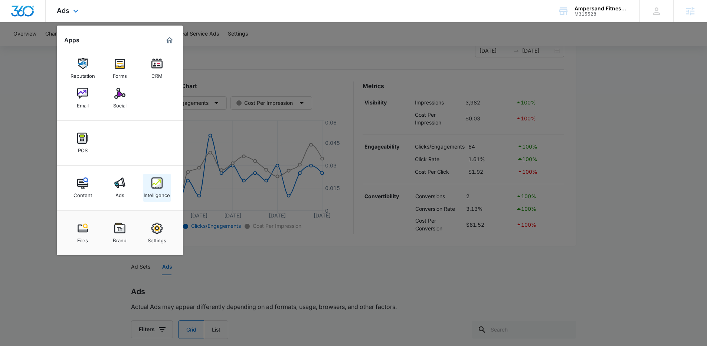
click at [159, 189] on div "Intelligence" at bounding box center [157, 194] width 26 height 10
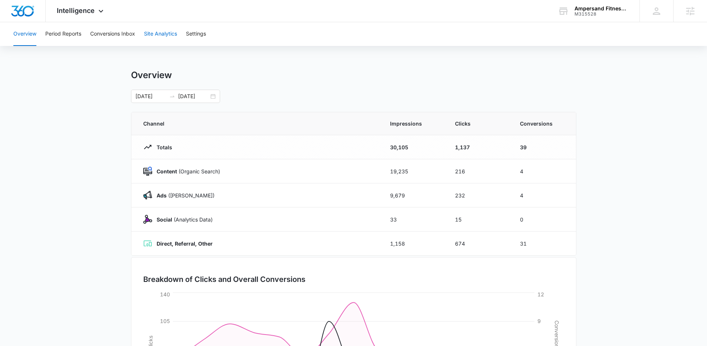
click at [165, 38] on button "Site Analytics" at bounding box center [160, 34] width 33 height 24
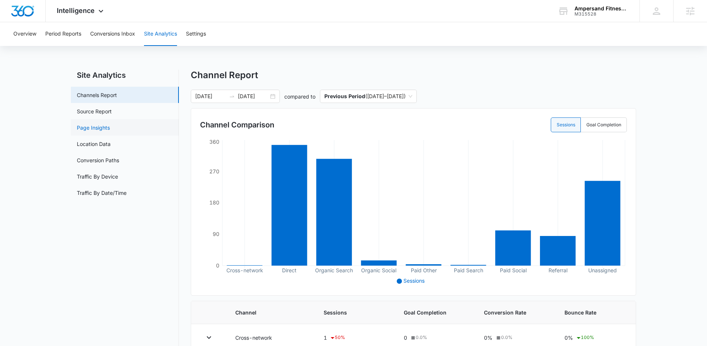
click at [92, 128] on link "Page Insights" at bounding box center [93, 128] width 33 height 8
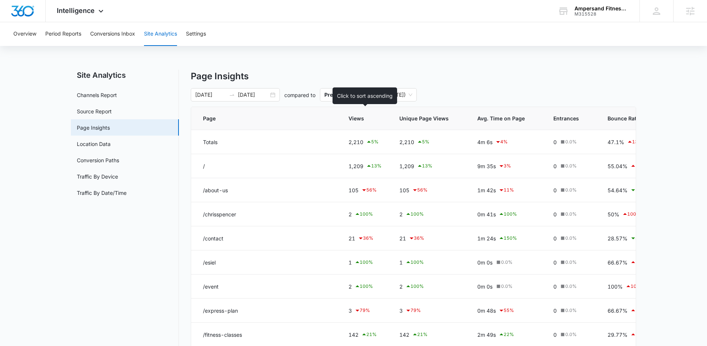
click at [351, 119] on span "Views" at bounding box center [359, 119] width 22 height 8
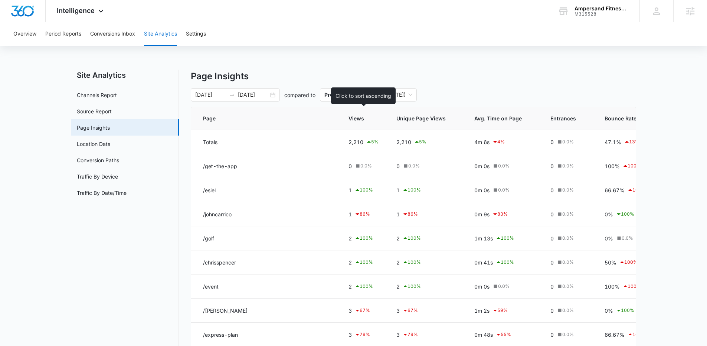
click at [361, 120] on span "Views" at bounding box center [357, 119] width 19 height 8
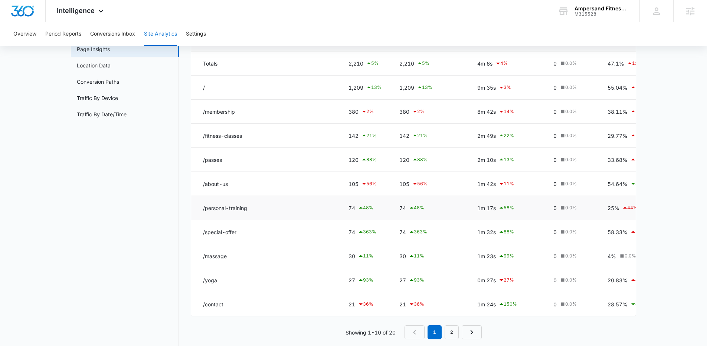
scroll to position [79, 0]
drag, startPoint x: 231, startPoint y: 230, endPoint x: 198, endPoint y: 229, distance: 33.4
click at [198, 229] on td "/special-offer" at bounding box center [265, 232] width 148 height 24
drag, startPoint x: 206, startPoint y: 230, endPoint x: 420, endPoint y: 235, distance: 214.5
click at [420, 235] on tr "/special-offer 74 363 % 74 363 % 1m 32s 88 % 0 0.0 % 58.33% 12 % 0% 0.0 % 0m 0s…" at bounding box center [477, 232] width 572 height 24
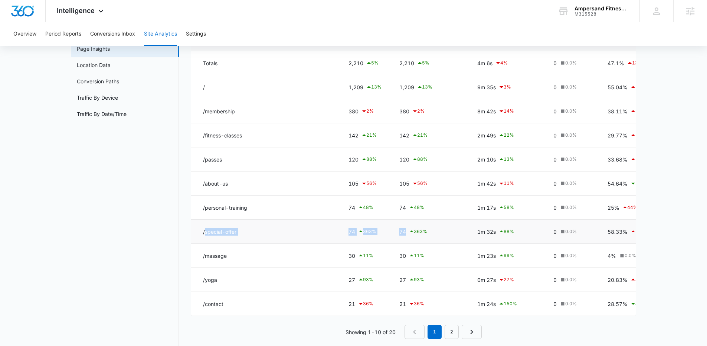
click at [460, 231] on td "74 363 %" at bounding box center [429, 232] width 78 height 24
drag, startPoint x: 460, startPoint y: 232, endPoint x: 400, endPoint y: 230, distance: 60.5
click at [400, 230] on td "74 363 %" at bounding box center [429, 232] width 78 height 24
click at [401, 231] on div "74 363 %" at bounding box center [429, 231] width 60 height 9
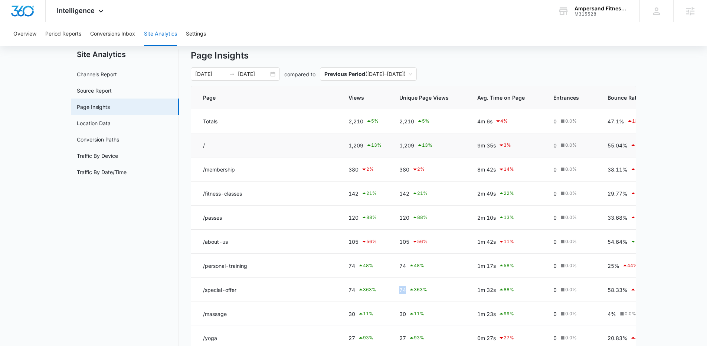
scroll to position [20, 0]
click at [264, 77] on input "[DATE]" at bounding box center [253, 75] width 31 height 8
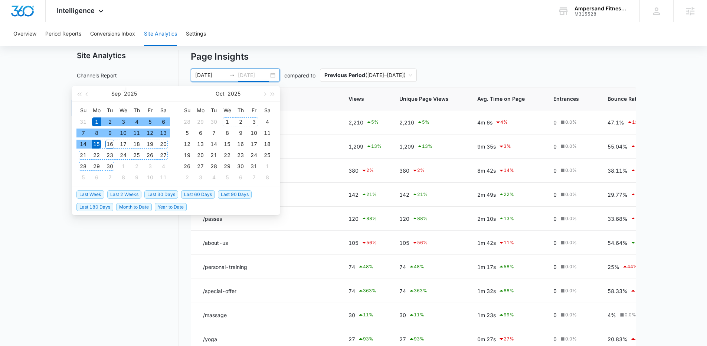
type input "[DATE]"
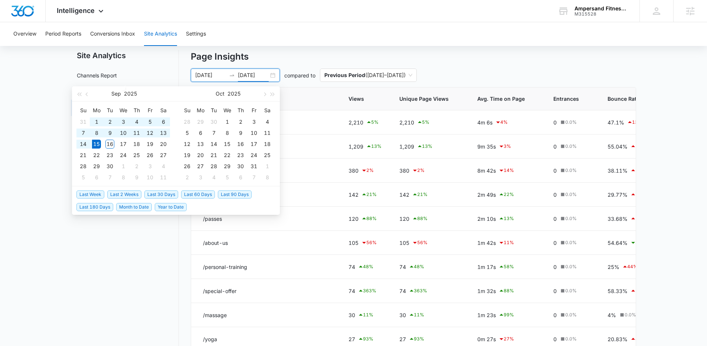
click at [155, 193] on span "Last 30 Days" at bounding box center [161, 195] width 34 height 8
type input "[DATE]"
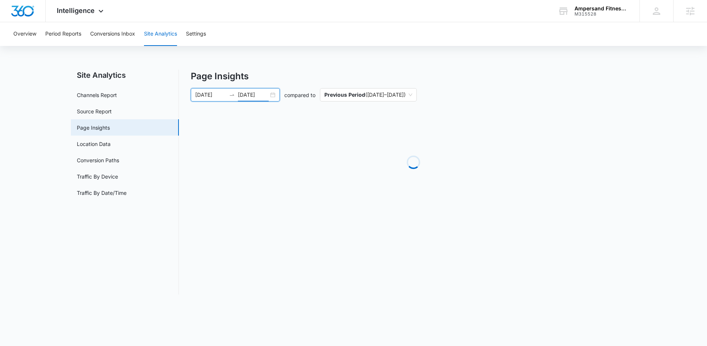
scroll to position [0, 0]
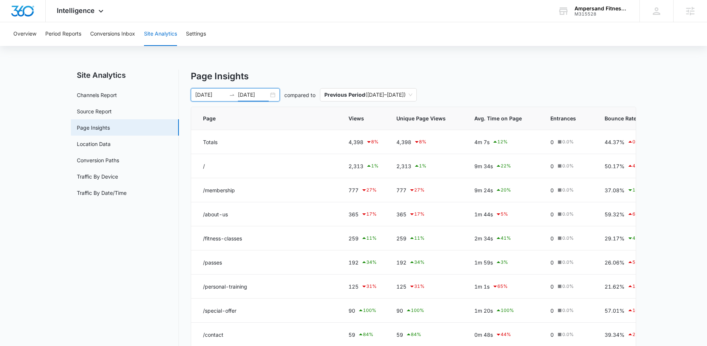
click at [127, 272] on nav "Site Analytics Channels Report Source Report Page Insights Location Data Conver…" at bounding box center [125, 249] width 108 height 358
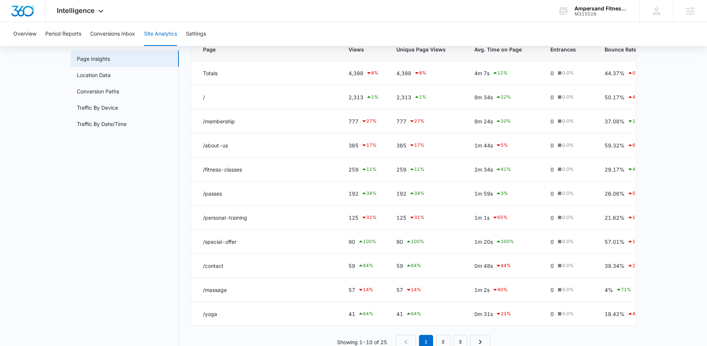
scroll to position [95, 0]
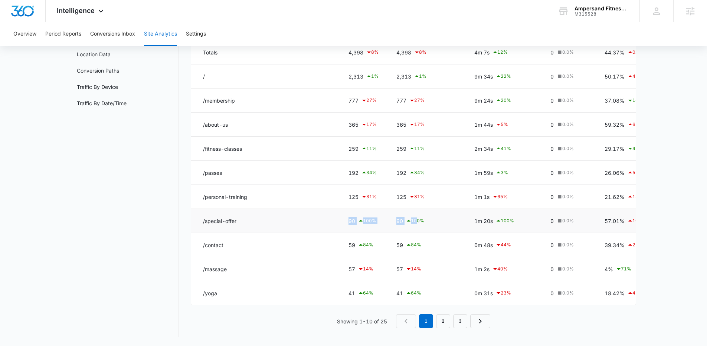
drag, startPoint x: 415, startPoint y: 216, endPoint x: 325, endPoint y: 220, distance: 90.6
click at [325, 220] on tr "/special-offer 90 100 % 90 100 % 1m 20s 100 % 0 0.0 % 57.01% 100 % 0% 0.0 % 0m …" at bounding box center [475, 221] width 569 height 24
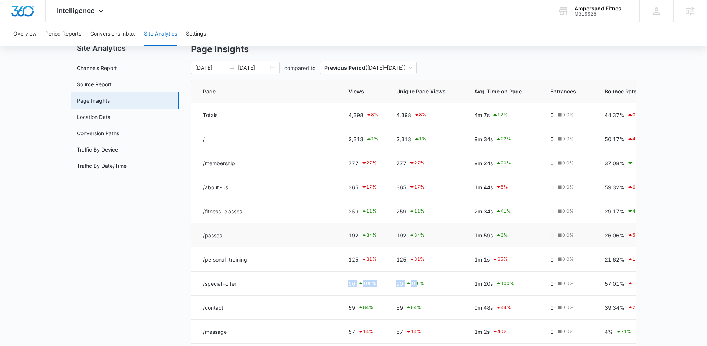
scroll to position [26, 0]
click at [131, 276] on nav "Site Analytics Channels Report Source Report Page Insights Location Data Conver…" at bounding box center [125, 223] width 108 height 358
click at [402, 286] on div "90 100 %" at bounding box center [426, 284] width 60 height 9
click at [476, 285] on div "1m 20s 100 %" at bounding box center [503, 284] width 58 height 9
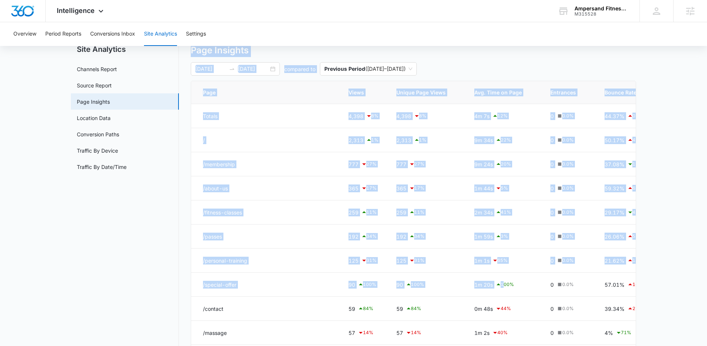
drag, startPoint x: 502, startPoint y: 286, endPoint x: 168, endPoint y: 286, distance: 333.9
click at [169, 286] on div "Site Analytics Channels Report Source Report Page Insights Location Data Conver…" at bounding box center [353, 223] width 565 height 358
click at [183, 286] on div "Site Analytics Channels Report Source Report Page Insights Location Data Conver…" at bounding box center [353, 223] width 565 height 358
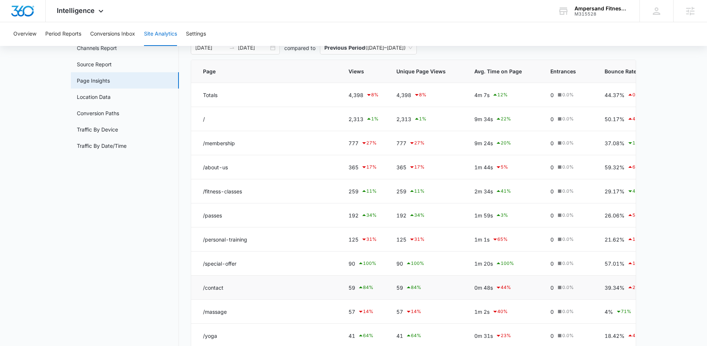
scroll to position [49, 0]
drag, startPoint x: 496, startPoint y: 263, endPoint x: 420, endPoint y: 260, distance: 76.1
click at [420, 260] on tr "/special-offer 90 100 % 90 100 % 1m 20s 100 % 0 0.0 % 57.01% 100 % 0% 0.0 % 0m …" at bounding box center [475, 262] width 569 height 24
drag, startPoint x: 493, startPoint y: 263, endPoint x: 343, endPoint y: 260, distance: 149.5
click at [343, 260] on tr "/special-offer 90 100 % 90 100 % 1m 20s 100 % 0 0.0 % 57.01% 100 % 0% 0.0 % 0m …" at bounding box center [475, 262] width 569 height 24
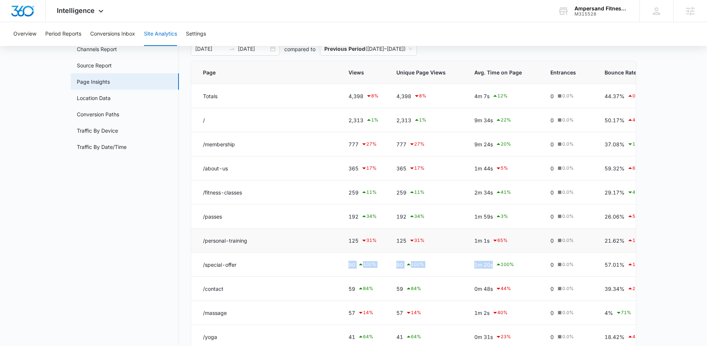
scroll to position [47, 0]
click at [177, 264] on nav "Site Analytics Channels Report Source Report Page Insights Location Data Conver…" at bounding box center [125, 202] width 108 height 358
drag, startPoint x: 513, startPoint y: 263, endPoint x: 335, endPoint y: 262, distance: 177.7
click at [335, 262] on tr "/special-offer 90 100 % 90 100 % 1m 20s 100 % 0 0.0 % 57.01% 100 % 0% 0.0 % 0m …" at bounding box center [475, 264] width 569 height 24
click at [481, 265] on div "1m 20s 100 %" at bounding box center [503, 264] width 58 height 9
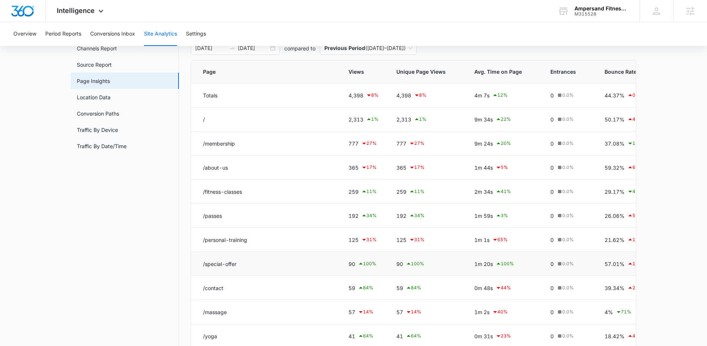
click at [481, 266] on div "1m 20s 100 %" at bounding box center [503, 264] width 58 height 9
click at [486, 267] on div "1m 20s 100 %" at bounding box center [503, 264] width 58 height 9
drag, startPoint x: 493, startPoint y: 264, endPoint x: 469, endPoint y: 262, distance: 24.2
click at [469, 262] on td "1m 20s 100 %" at bounding box center [503, 264] width 76 height 24
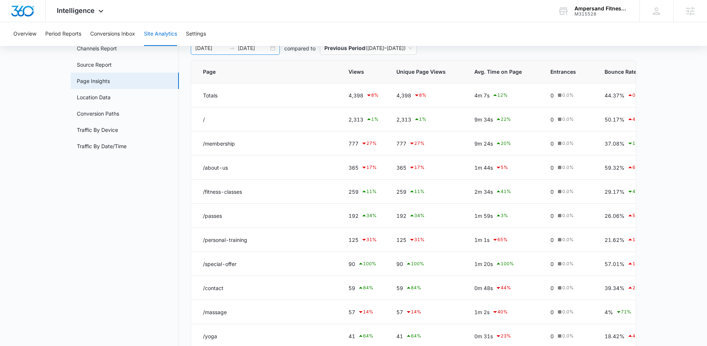
click at [263, 48] on input "[DATE]" at bounding box center [253, 48] width 31 height 8
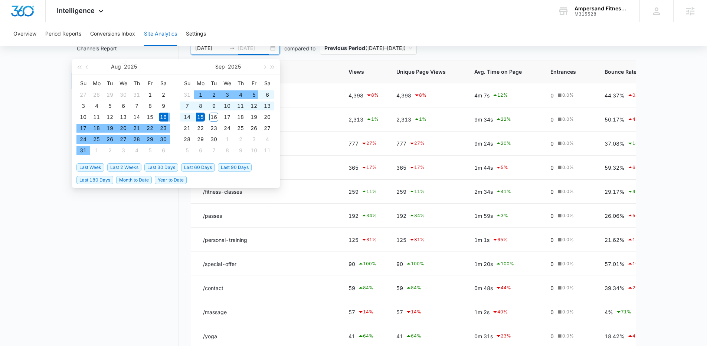
type input "[DATE]"
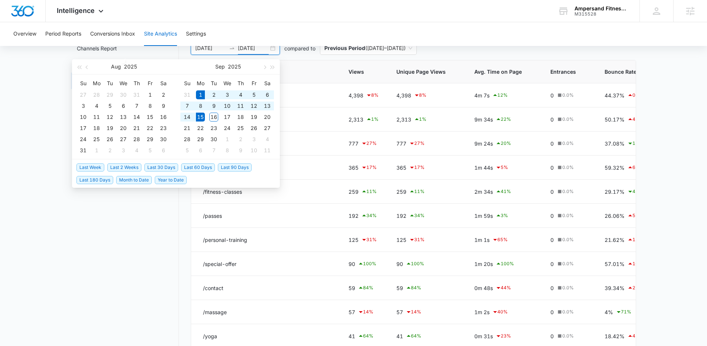
click at [131, 168] on span "Last 2 Weeks" at bounding box center [124, 168] width 34 height 8
type input "[DATE]"
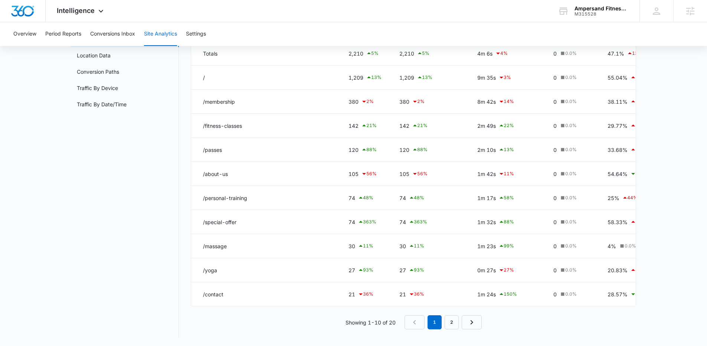
scroll to position [95, 0]
drag, startPoint x: 497, startPoint y: 217, endPoint x: 422, endPoint y: 214, distance: 75.3
click at [422, 214] on tr "/special-offer 74 363 % 74 363 % 1m 32s 88 % 0 0.0 % 58.33% 12 % 0% 0.0 % 0m 0s…" at bounding box center [477, 221] width 572 height 24
drag, startPoint x: 495, startPoint y: 218, endPoint x: 470, endPoint y: 217, distance: 24.9
click at [470, 216] on td "1m 32s 88 %" at bounding box center [506, 221] width 76 height 24
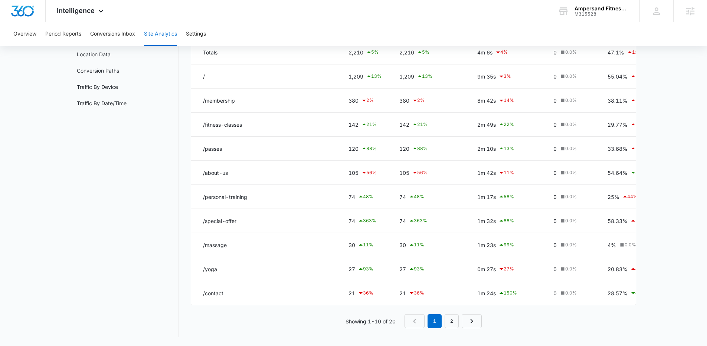
click at [133, 207] on nav "Site Analytics Channels Report Source Report Page Insights Location Data Conver…" at bounding box center [125, 159] width 108 height 358
click at [101, 10] on icon at bounding box center [100, 13] width 9 height 9
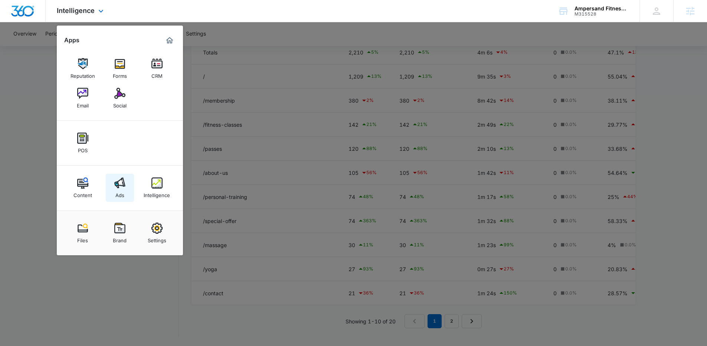
click at [123, 185] on img at bounding box center [119, 183] width 11 height 11
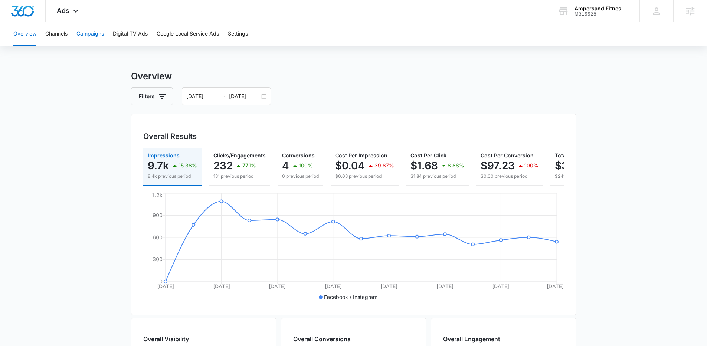
click at [88, 36] on button "Campaigns" at bounding box center [89, 34] width 27 height 24
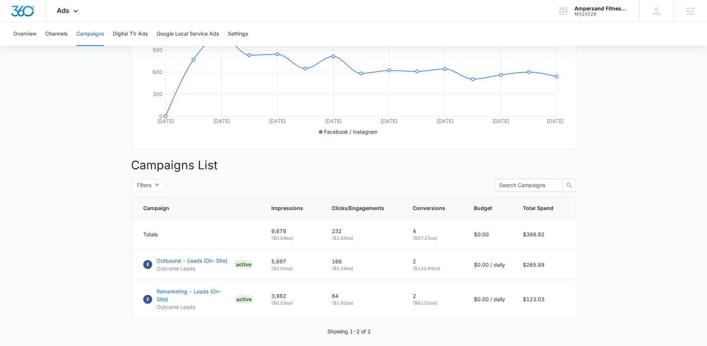
scroll to position [188, 0]
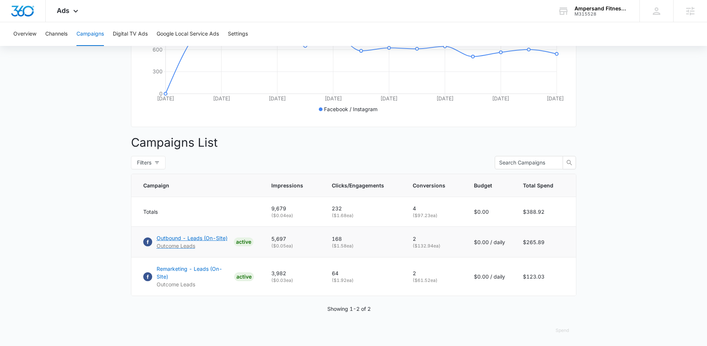
click at [176, 242] on p "Outbound - Leads (On-SIte)" at bounding box center [192, 238] width 71 height 8
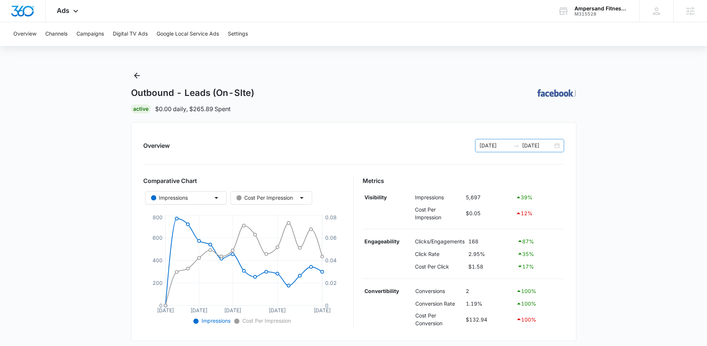
click at [553, 147] on div "[DATE] [DATE]" at bounding box center [519, 145] width 89 height 13
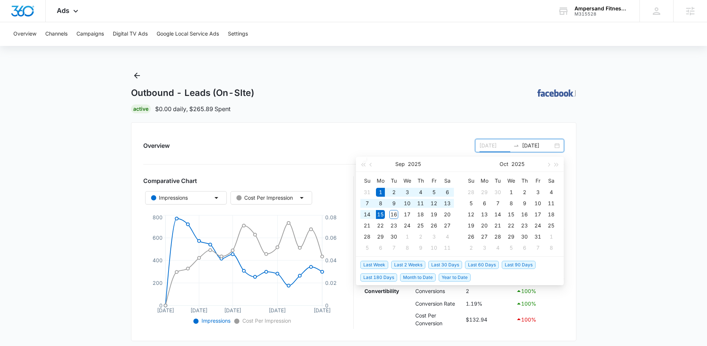
type input "[DATE]"
click at [437, 265] on span "Last 30 Days" at bounding box center [445, 265] width 34 height 8
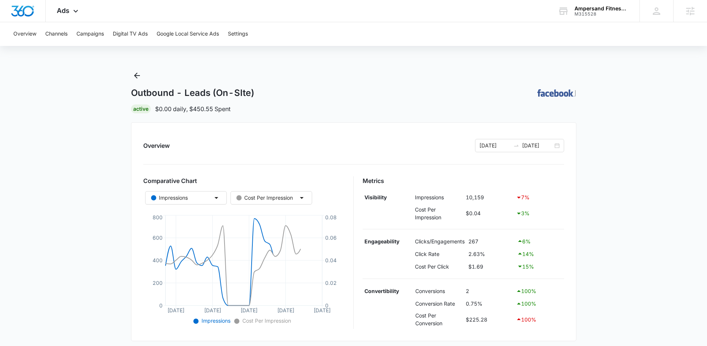
click at [122, 217] on main "Outbound - Leads (On-SIte) | Active $0.00 daily , $450.55 Spent Overview [DATE]…" at bounding box center [353, 293] width 707 height 447
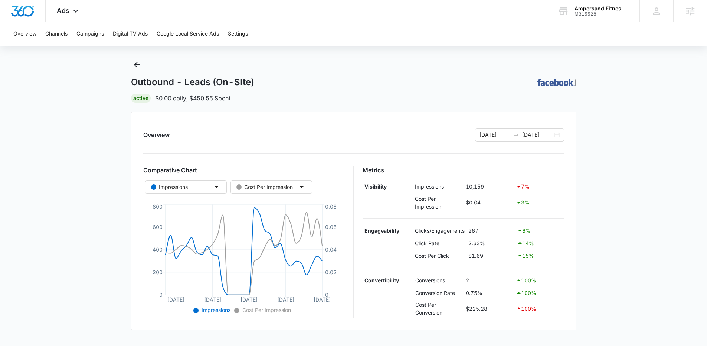
scroll to position [22, 0]
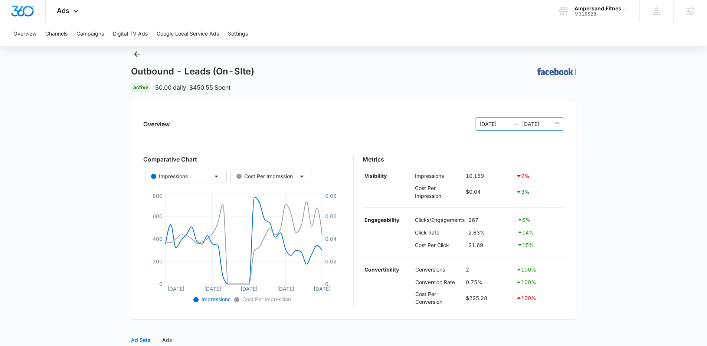
click at [547, 125] on input "[DATE]" at bounding box center [537, 124] width 31 height 8
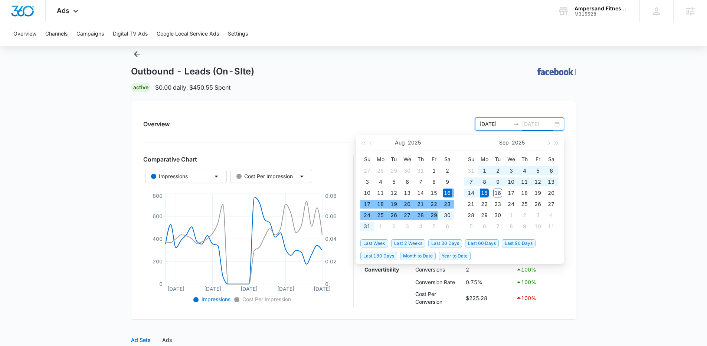
type input "[DATE]"
click at [414, 242] on span "Last 2 Weeks" at bounding box center [408, 244] width 34 height 8
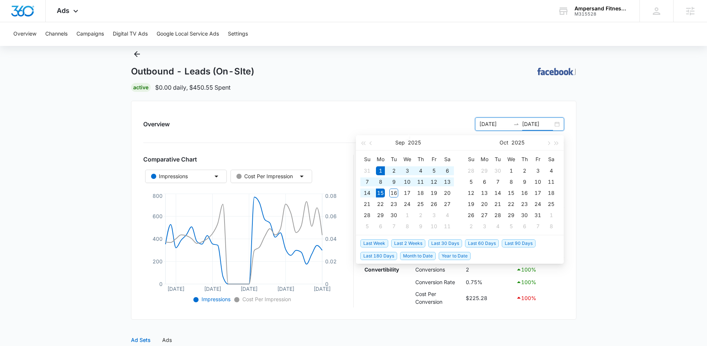
type input "[DATE]"
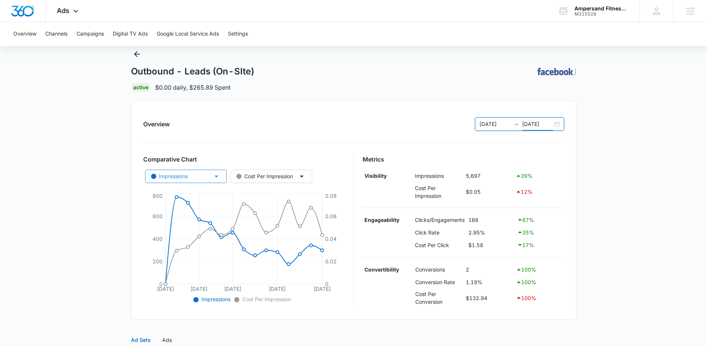
click at [203, 180] on button "Impressions" at bounding box center [186, 176] width 82 height 13
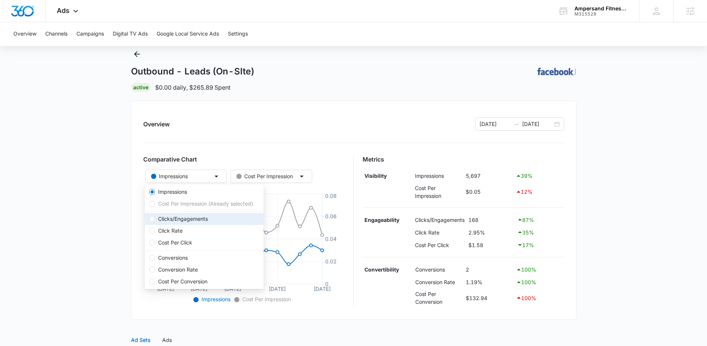
click at [180, 220] on span "Clicks/Engagements" at bounding box center [183, 219] width 56 height 8
click at [155, 220] on input "Clicks/Engagements" at bounding box center [152, 219] width 6 height 6
radio input "false"
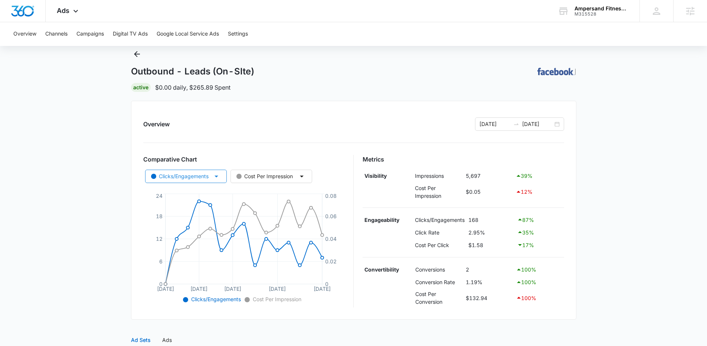
click at [197, 179] on div "Clicks/Engagements" at bounding box center [179, 176] width 57 height 8
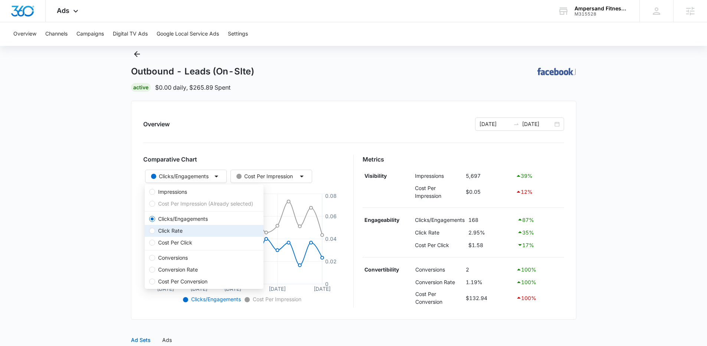
click at [174, 230] on span "Click Rate" at bounding box center [170, 231] width 30 height 8
click at [155, 230] on input "Click Rate" at bounding box center [152, 231] width 6 height 6
radio input "false"
radio input "true"
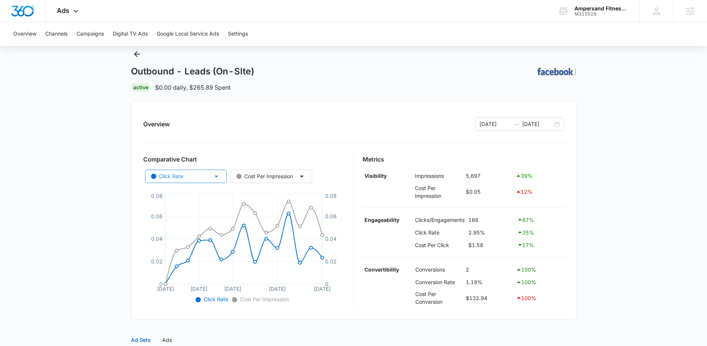
click at [208, 179] on button "Click Rate" at bounding box center [186, 176] width 82 height 13
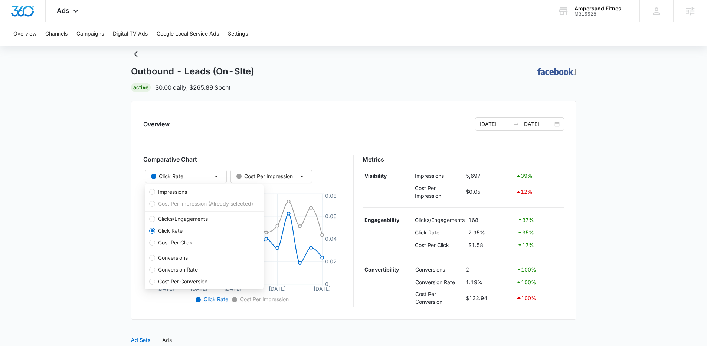
click at [110, 197] on main "Outbound - Leads (On-SIte) | Active $0.00 daily , $265.89 Spent Overview [DATE]…" at bounding box center [353, 271] width 707 height 447
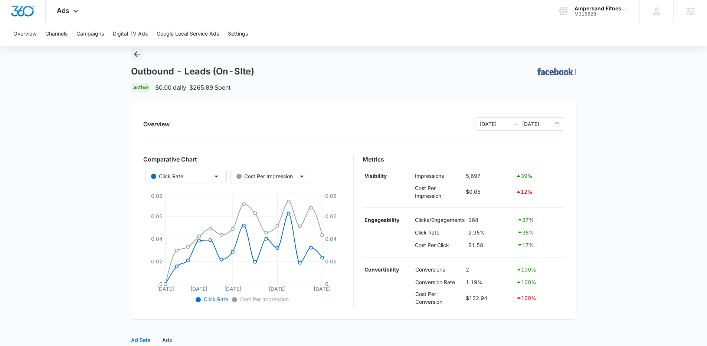
click at [138, 55] on icon "Back" at bounding box center [136, 54] width 9 height 9
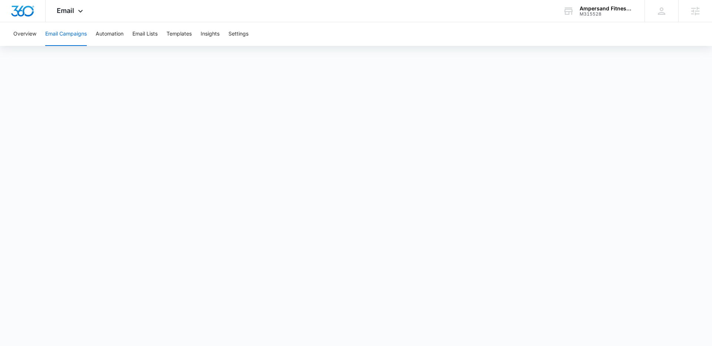
click at [338, 41] on div "Overview Email Campaigns Automation Email Lists Templates Insights Settings" at bounding box center [356, 34] width 694 height 24
click at [149, 30] on button "Email Lists" at bounding box center [144, 34] width 25 height 24
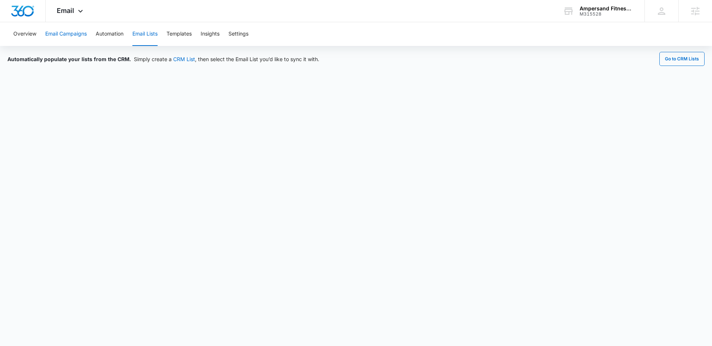
click at [73, 33] on button "Email Campaigns" at bounding box center [66, 34] width 42 height 24
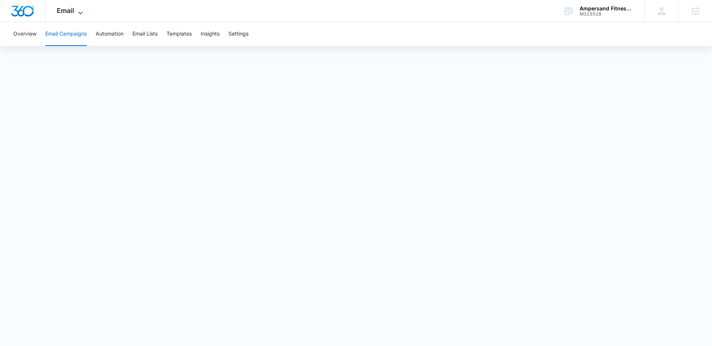
click at [72, 7] on span "Email" at bounding box center [65, 11] width 17 height 8
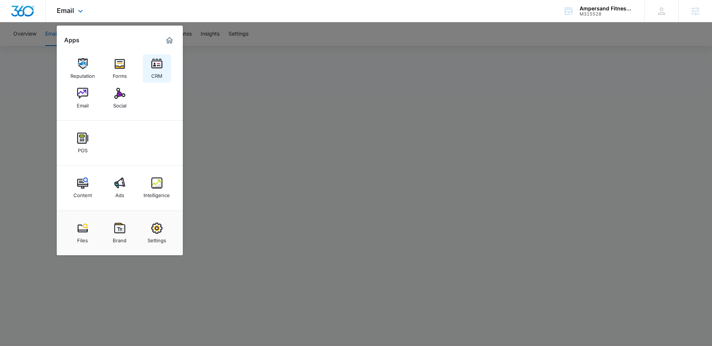
click at [154, 71] on div "CRM" at bounding box center [156, 74] width 11 height 10
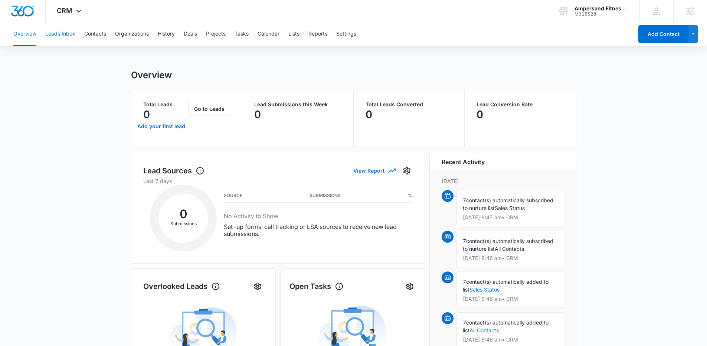
click at [66, 33] on button "Leads Inbox" at bounding box center [60, 34] width 30 height 24
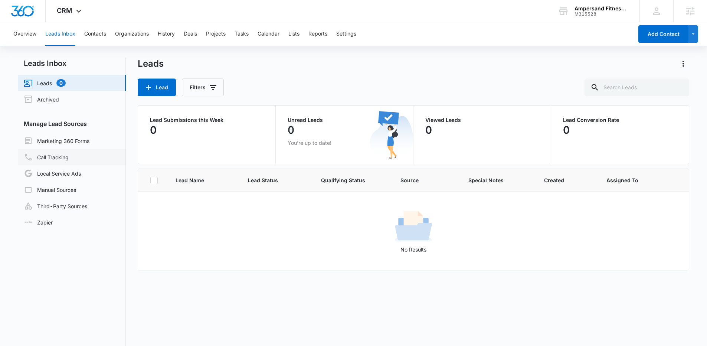
click at [52, 155] on link "Call Tracking" at bounding box center [46, 157] width 45 height 9
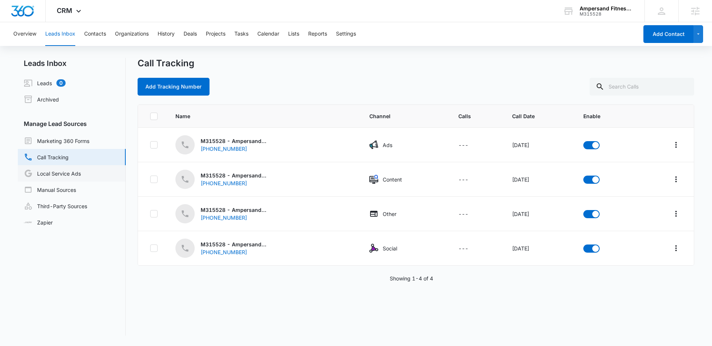
click at [52, 172] on link "Local Service Ads" at bounding box center [52, 173] width 57 height 9
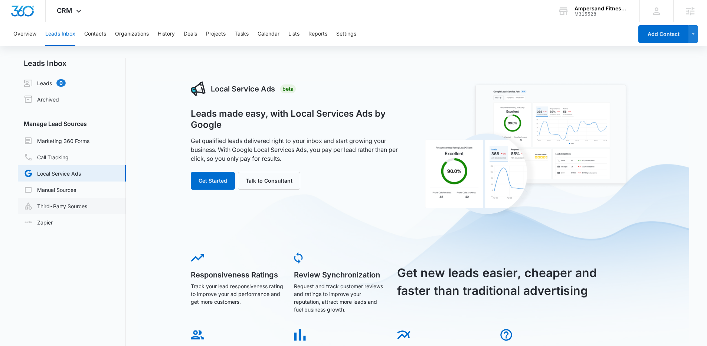
click at [50, 205] on link "Third-Party Sources" at bounding box center [55, 206] width 63 height 9
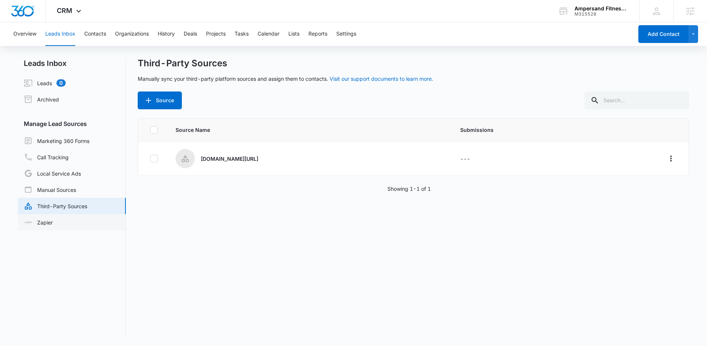
click at [46, 219] on link "Zapier" at bounding box center [38, 223] width 29 height 8
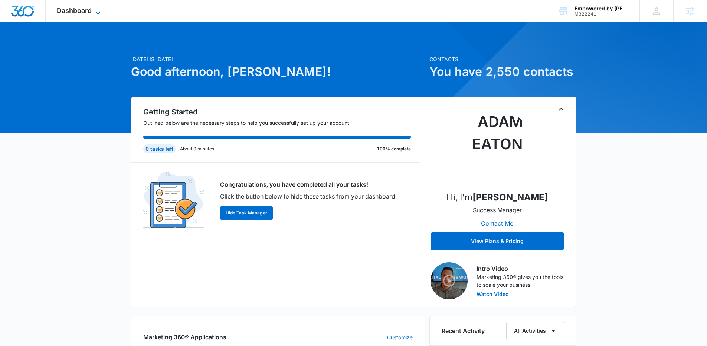
click at [99, 9] on icon at bounding box center [97, 13] width 9 height 9
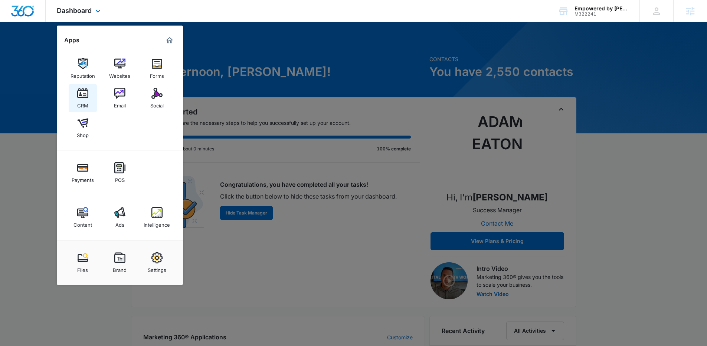
click at [82, 91] on img at bounding box center [82, 93] width 11 height 11
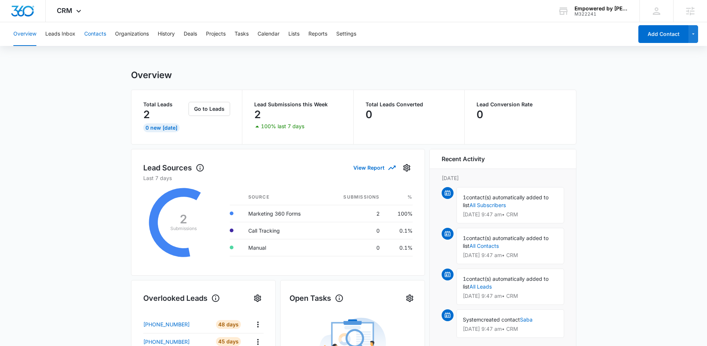
click at [86, 30] on button "Contacts" at bounding box center [95, 34] width 22 height 24
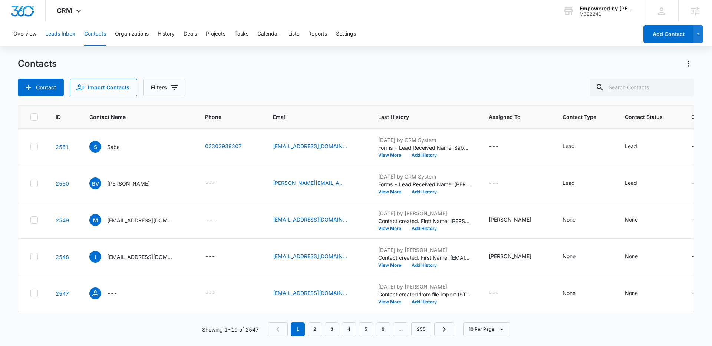
click at [61, 37] on button "Leads Inbox" at bounding box center [60, 34] width 30 height 24
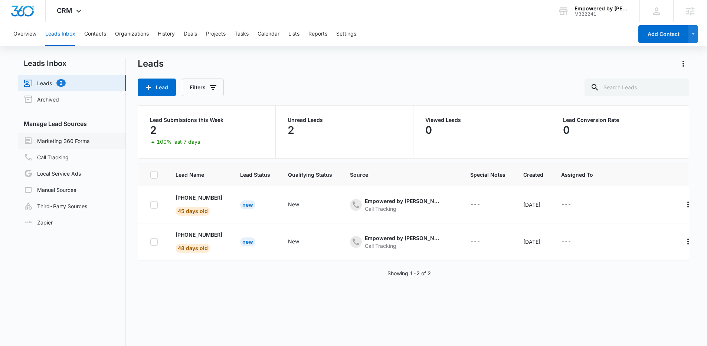
click at [61, 138] on link "Marketing 360 Forms" at bounding box center [57, 141] width 66 height 9
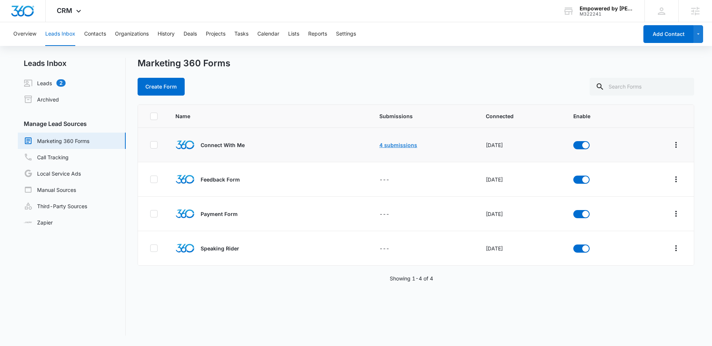
click at [388, 143] on link "4 submissions" at bounding box center [398, 145] width 38 height 6
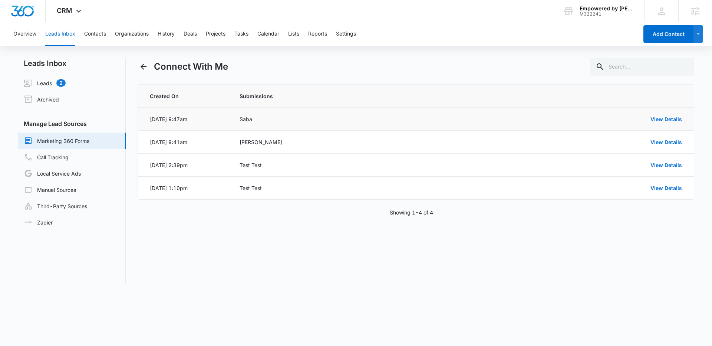
click at [683, 121] on td "View Details" at bounding box center [586, 119] width 215 height 23
click at [678, 118] on link "View Details" at bounding box center [667, 119] width 32 height 6
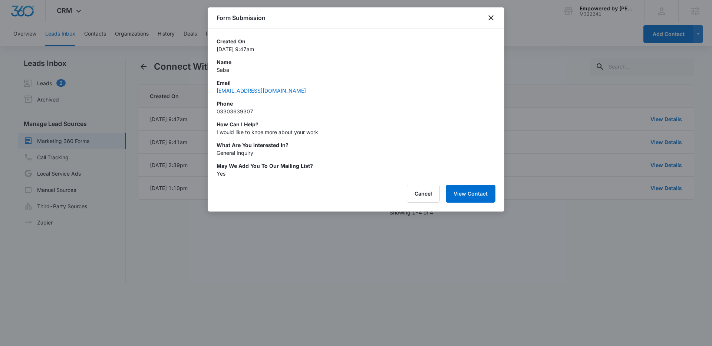
click at [302, 131] on p "I would like to knoe more about your work" at bounding box center [356, 132] width 279 height 8
click at [310, 132] on p "I would like to knoe more about your work" at bounding box center [356, 132] width 279 height 8
click at [492, 21] on icon "close" at bounding box center [491, 17] width 9 height 9
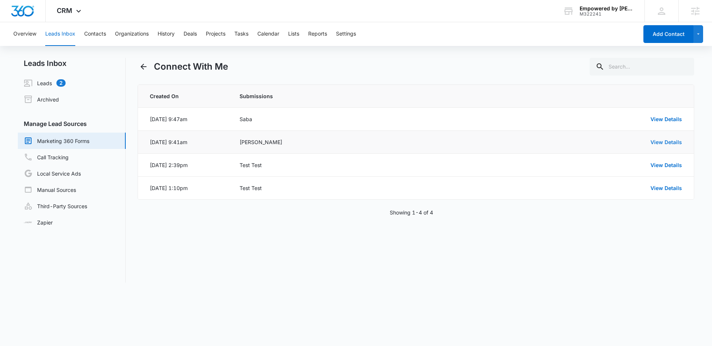
click at [657, 141] on link "View Details" at bounding box center [667, 142] width 32 height 6
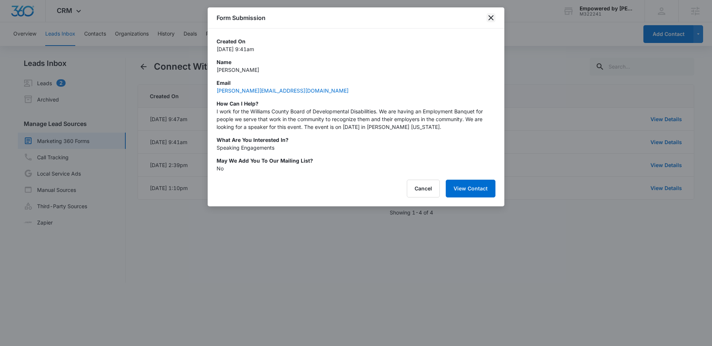
click at [490, 17] on icon "close" at bounding box center [491, 17] width 9 height 9
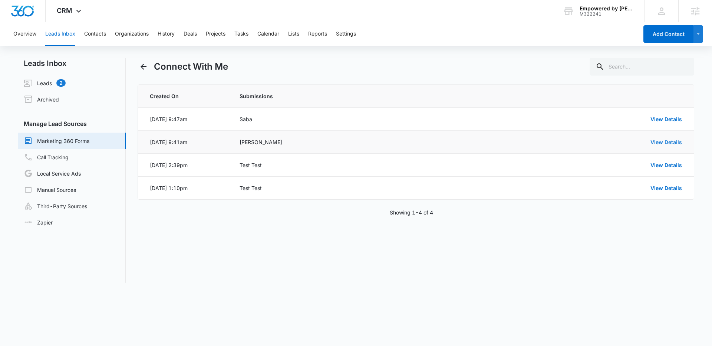
click at [655, 141] on link "View Details" at bounding box center [667, 142] width 32 height 6
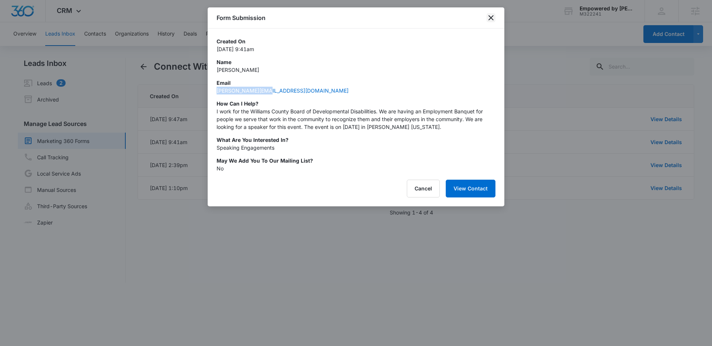
click at [492, 17] on icon "close" at bounding box center [491, 17] width 9 height 9
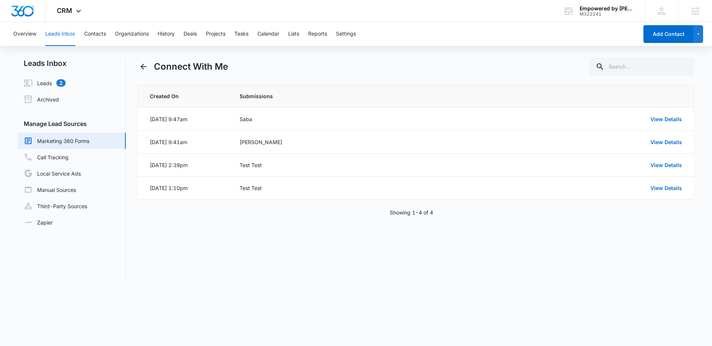
click at [450, 239] on div "Connect With Me Created On Submissions Sep 15, 2025 at 9:47am Saba View Details…" at bounding box center [416, 170] width 557 height 225
click at [657, 142] on link "View Details" at bounding box center [667, 142] width 32 height 6
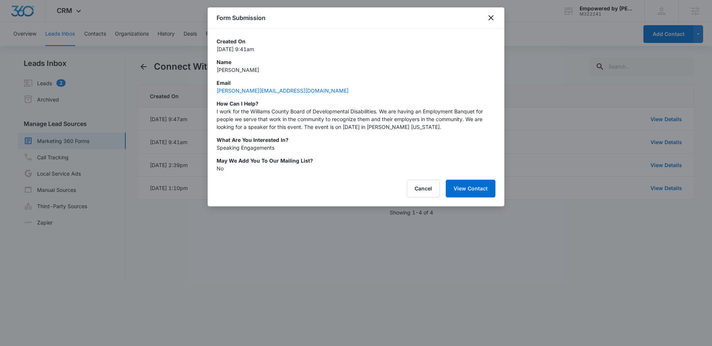
click at [353, 76] on div "Created On Sep 10, 2025 at 9:41am Name Beth Votaw Email b.votaw@wmsco.org How c…" at bounding box center [356, 104] width 279 height 135
click at [497, 17] on div "Form Submission" at bounding box center [356, 17] width 297 height 21
click at [494, 18] on icon "close" at bounding box center [491, 17] width 9 height 9
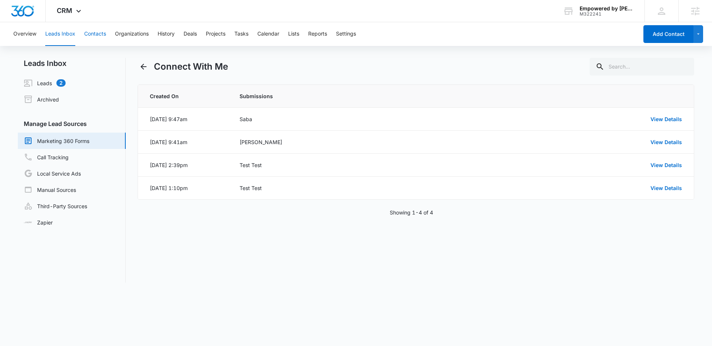
click at [102, 36] on button "Contacts" at bounding box center [95, 34] width 22 height 24
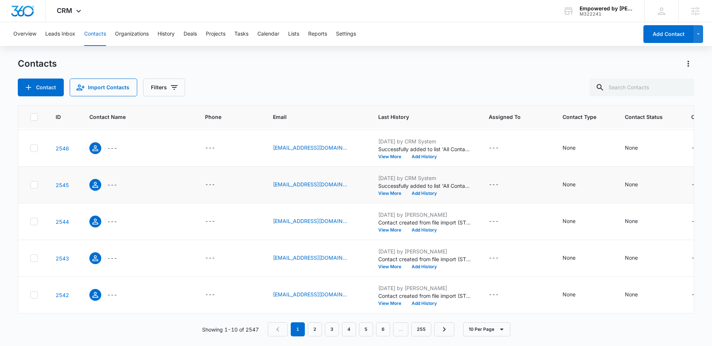
scroll to position [188, 0]
click at [316, 330] on link "2" at bounding box center [315, 330] width 14 height 14
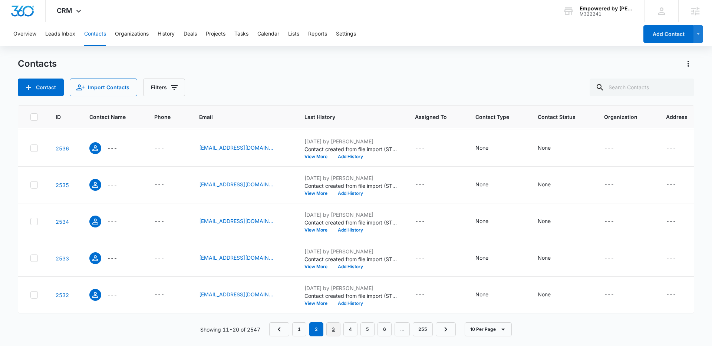
click at [336, 329] on link "3" at bounding box center [333, 330] width 14 height 14
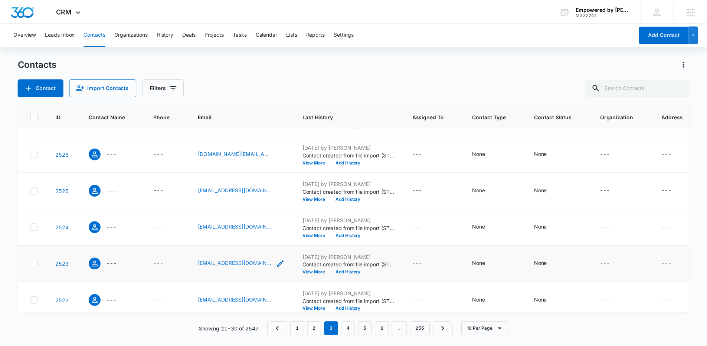
scroll to position [176, 0]
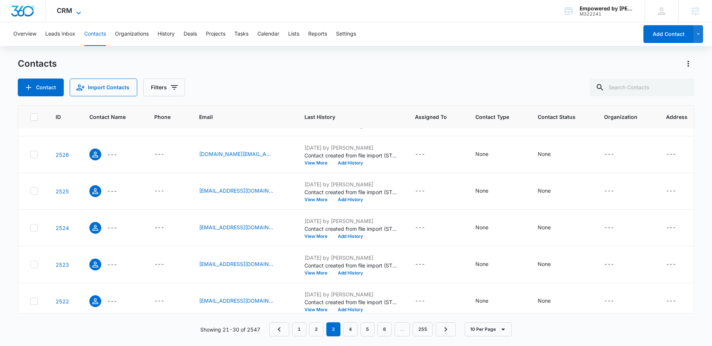
click at [82, 15] on icon at bounding box center [78, 13] width 9 height 9
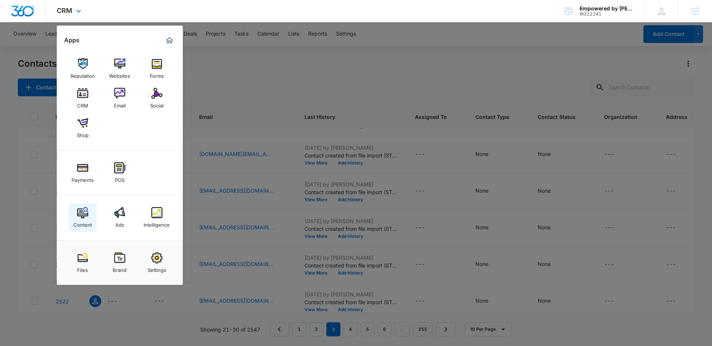
click at [84, 213] on img at bounding box center [82, 212] width 11 height 11
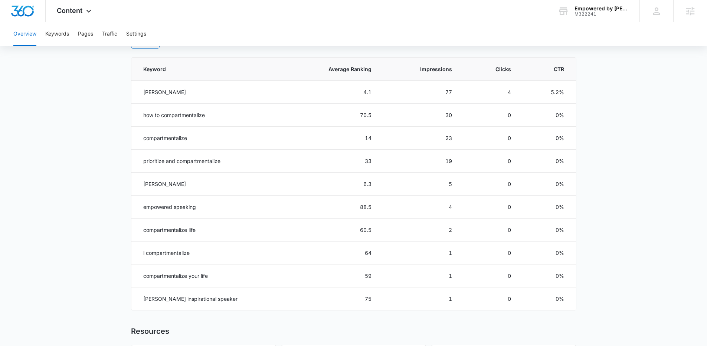
scroll to position [332, 0]
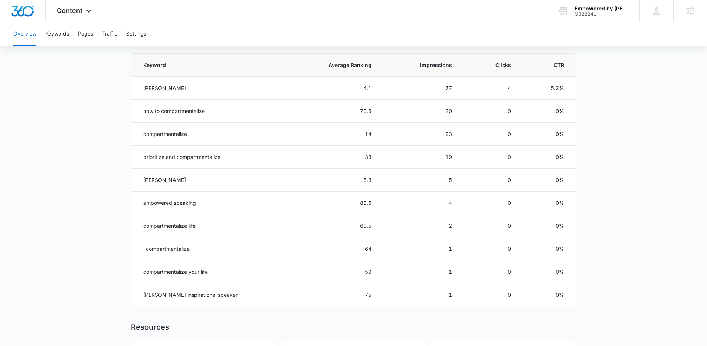
click at [85, 124] on main "Overview Overall Organic Performance (Last 30 Days) Compared to: Jul 18, 2025 -…" at bounding box center [353, 96] width 707 height 719
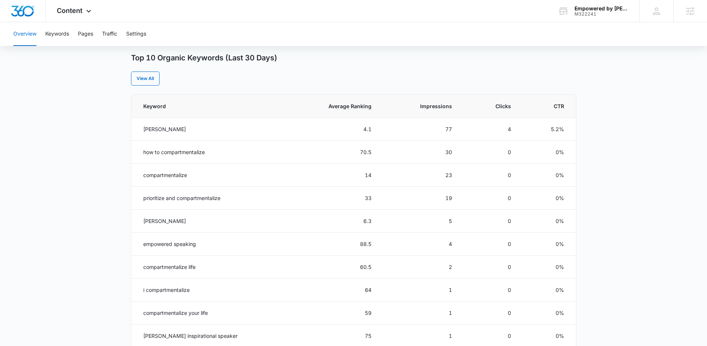
scroll to position [291, 0]
click at [339, 111] on th "Average Ranking" at bounding box center [332, 106] width 95 height 23
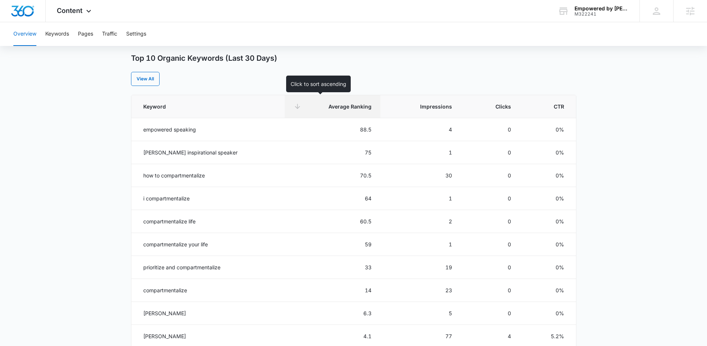
click at [340, 111] on th "Average Ranking" at bounding box center [332, 106] width 95 height 23
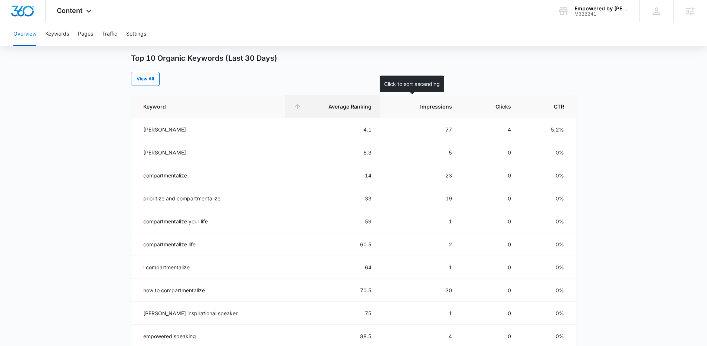
click at [413, 111] on th "Impressions" at bounding box center [420, 106] width 80 height 23
click at [419, 110] on span "Impressions" at bounding box center [426, 107] width 52 height 8
click at [77, 137] on main "Overview Overall Organic Performance (Last 30 Days) Compared to: Jul 18, 2025 -…" at bounding box center [353, 138] width 707 height 719
click at [112, 140] on main "Overview Overall Organic Performance (Last 30 Days) Compared to: Jul 18, 2025 -…" at bounding box center [353, 138] width 707 height 719
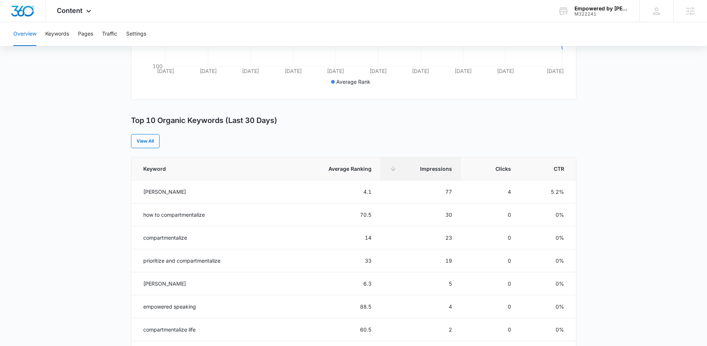
scroll to position [228, 0]
click at [54, 38] on button "Keywords" at bounding box center [57, 34] width 24 height 24
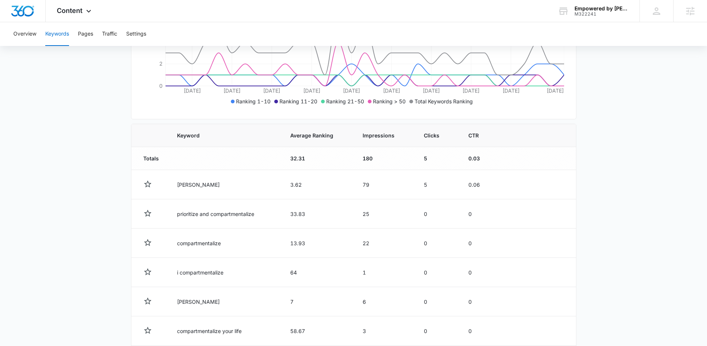
scroll to position [186, 0]
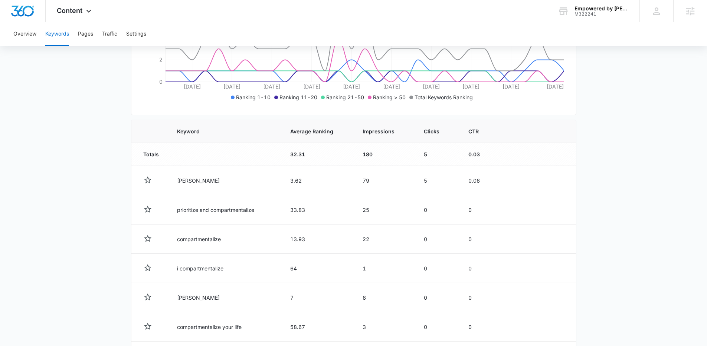
click at [247, 96] on span "Ranking 1-10" at bounding box center [253, 97] width 34 height 6
click at [231, 96] on icon at bounding box center [233, 98] width 4 height 4
click at [232, 96] on icon at bounding box center [233, 98] width 4 height 4
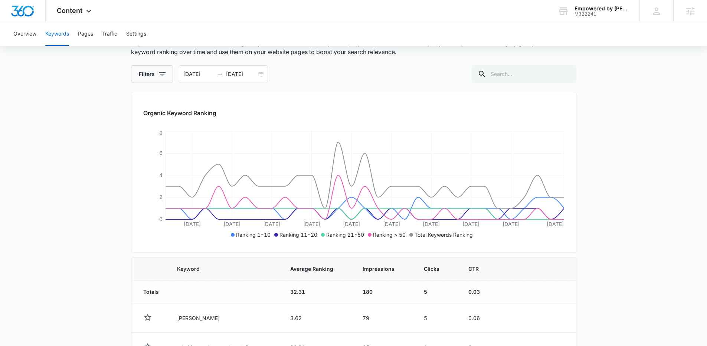
scroll to position [53, 0]
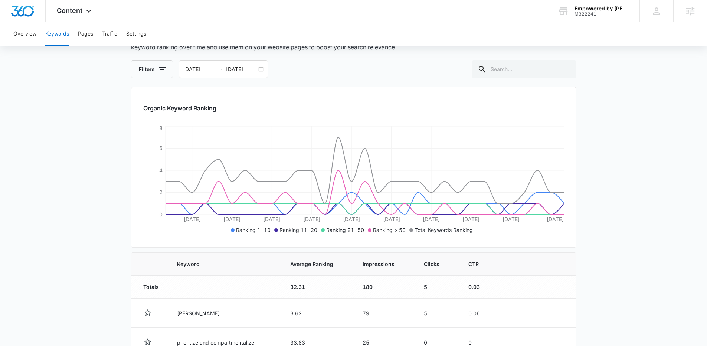
click at [249, 230] on span "Ranking 1-10" at bounding box center [253, 230] width 34 height 6
click at [258, 66] on div "08/11/2025 09/10/2025" at bounding box center [223, 69] width 89 height 18
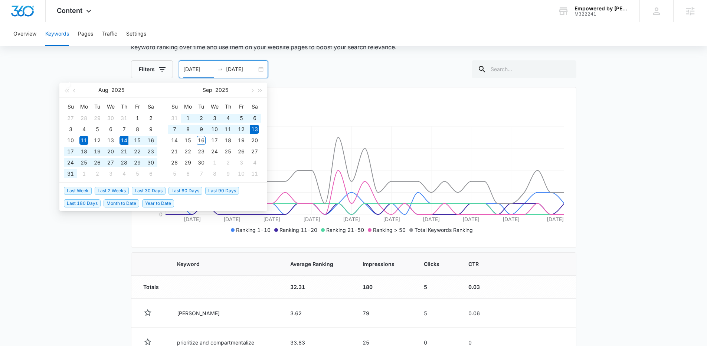
click at [151, 190] on span "Last 30 Days" at bounding box center [149, 191] width 34 height 8
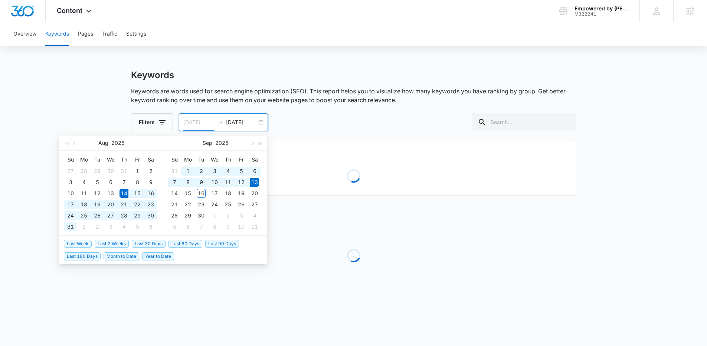
type input "08/16/2025"
type input "09/13/2025"
type input "08/14/2025"
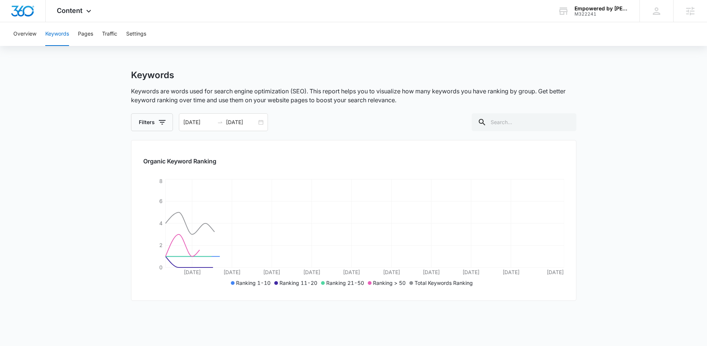
click at [70, 216] on main "Keywords Keywords are words used for search engine optimization (SEO). This rep…" at bounding box center [353, 248] width 707 height 356
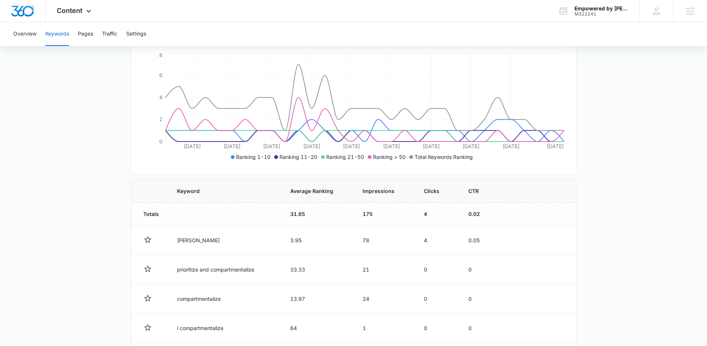
scroll to position [240, 0]
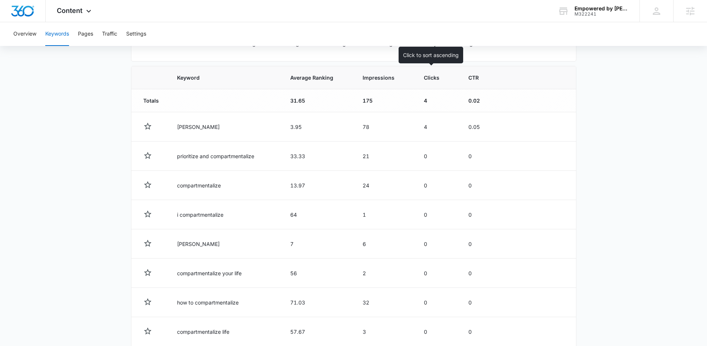
click at [424, 79] on span "Clicks" at bounding box center [432, 78] width 16 height 8
click at [430, 81] on span "Clicks" at bounding box center [432, 78] width 16 height 8
click at [435, 80] on div "Clicks" at bounding box center [437, 78] width 27 height 8
click at [429, 82] on th "Clicks" at bounding box center [437, 77] width 45 height 23
click at [429, 83] on th "Clicks" at bounding box center [437, 77] width 45 height 23
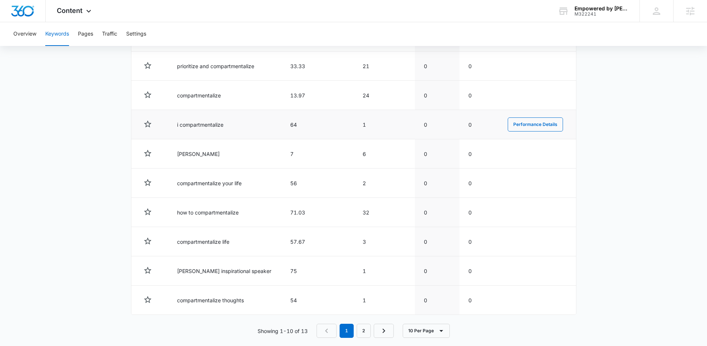
scroll to position [339, 0]
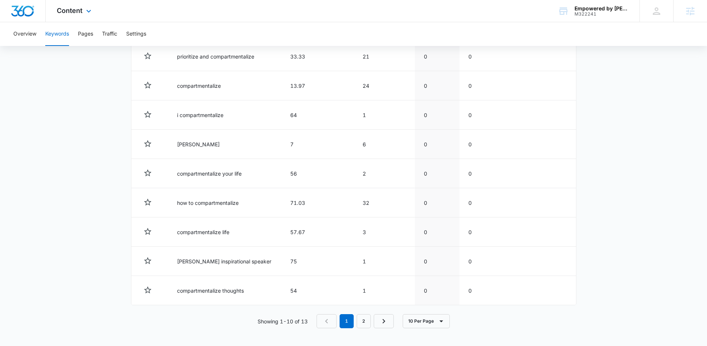
click at [68, 14] on div "Content Apps Reputation Websites Forms CRM Email Social Shop Payments POS Conte…" at bounding box center [75, 11] width 59 height 22
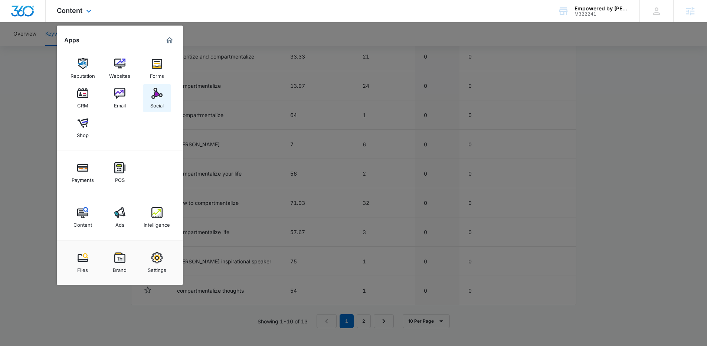
click at [152, 99] on img at bounding box center [156, 93] width 11 height 11
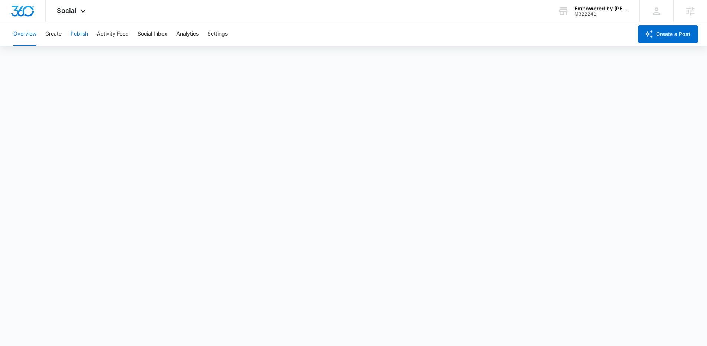
click at [75, 32] on button "Publish" at bounding box center [78, 34] width 17 height 24
click at [61, 34] on button "Create" at bounding box center [53, 34] width 16 height 24
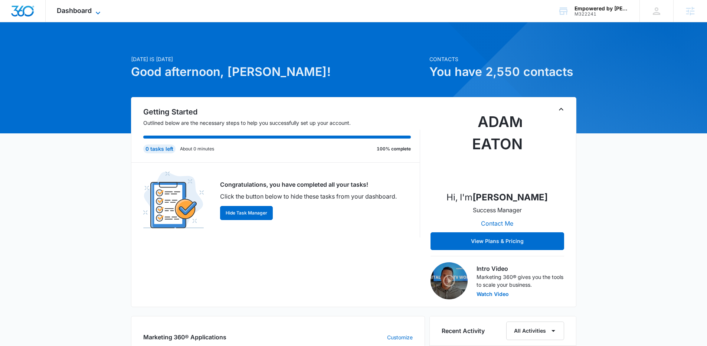
click at [87, 12] on span "Dashboard" at bounding box center [74, 11] width 35 height 8
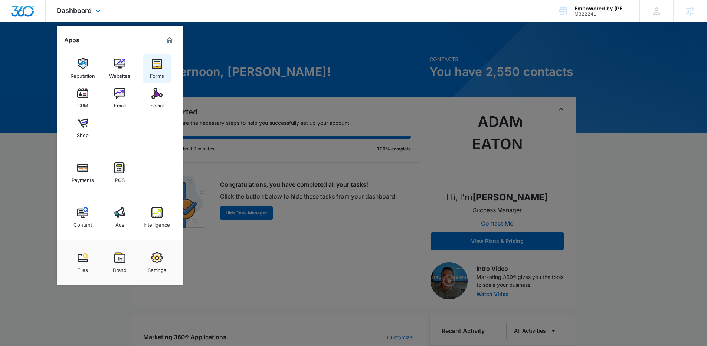
click at [143, 63] on link "Forms" at bounding box center [157, 69] width 28 height 28
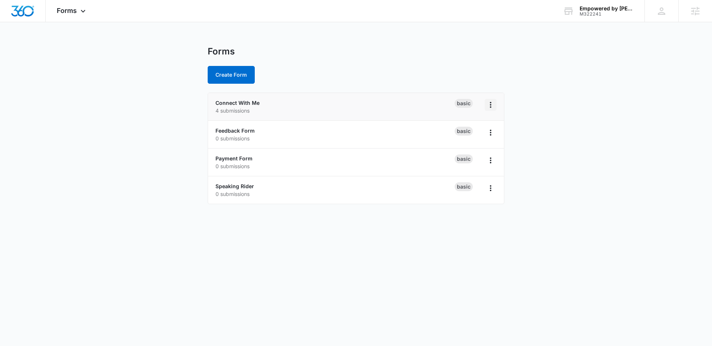
click at [492, 105] on icon "Overflow Menu" at bounding box center [490, 105] width 9 height 9
click at [254, 100] on link "Connect With Me" at bounding box center [238, 103] width 44 height 6
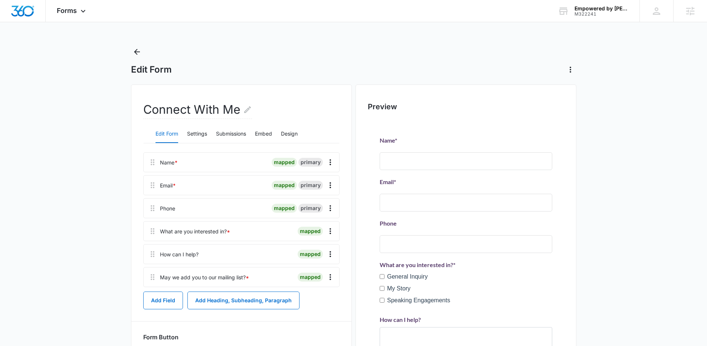
click at [210, 133] on div "Edit Form Settings Submissions Embed Design" at bounding box center [241, 134] width 196 height 19
click at [207, 134] on button "Settings" at bounding box center [197, 134] width 20 height 18
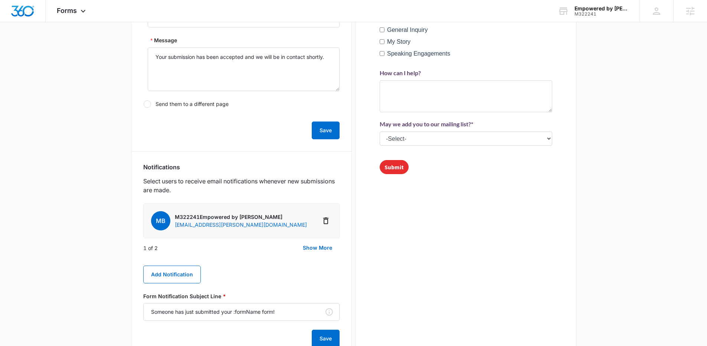
scroll to position [247, 0]
click at [318, 244] on button "Show More" at bounding box center [317, 248] width 44 height 18
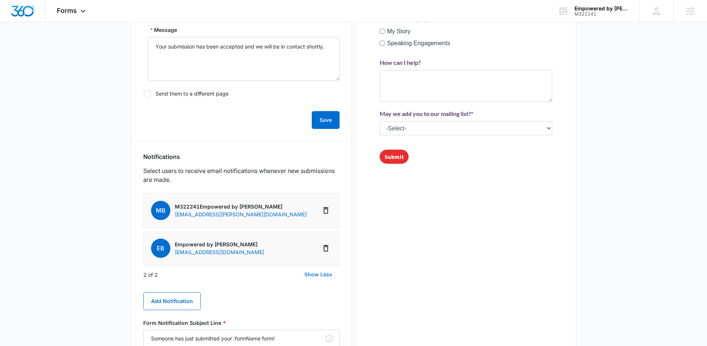
scroll to position [258, 0]
drag, startPoint x: 290, startPoint y: 208, endPoint x: 173, endPoint y: 207, distance: 117.2
click at [173, 207] on li "Mb M322241Empowered by David Reynard kaela.blumenshine@madwire.com" at bounding box center [241, 210] width 196 height 35
copy p "M322241Empowered by David Reynard"
click at [320, 209] on button "Delete Notification" at bounding box center [326, 210] width 12 height 12
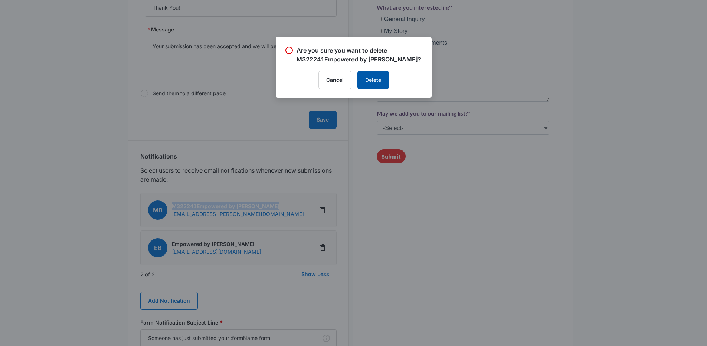
click at [371, 83] on button "Delete" at bounding box center [373, 80] width 32 height 18
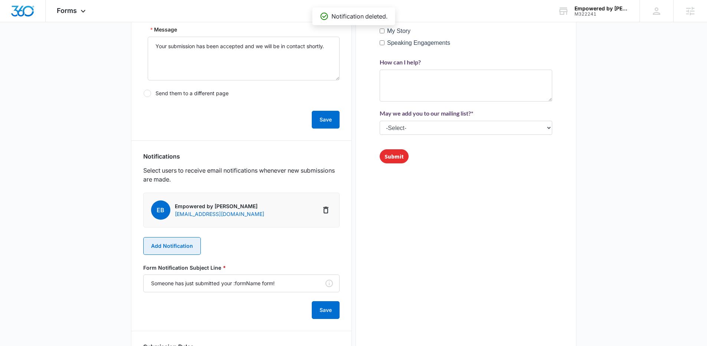
click at [187, 248] on button "Add Notification" at bounding box center [171, 246] width 57 height 18
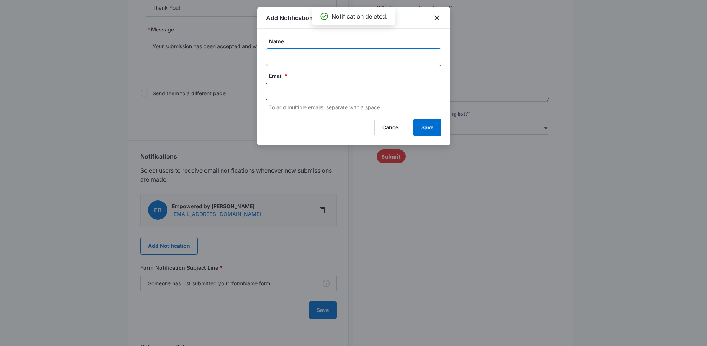
click at [312, 59] on input "Name" at bounding box center [353, 57] width 175 height 18
paste input "M322241Empowered by David Reynard"
type input "M322241Empowered by David Reynard"
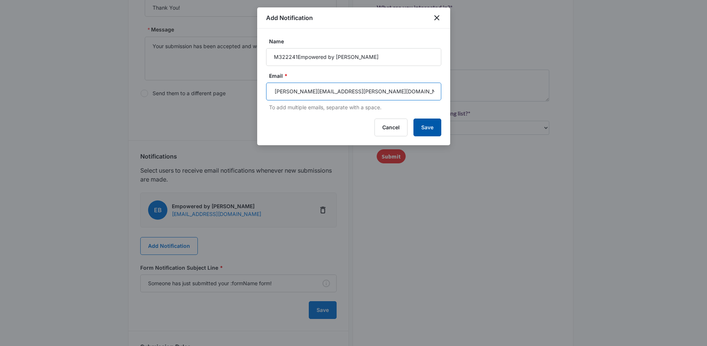
type input "[PERSON_NAME][EMAIL_ADDRESS][PERSON_NAME][DOMAIN_NAME]"
click at [426, 127] on button "Save" at bounding box center [427, 128] width 28 height 18
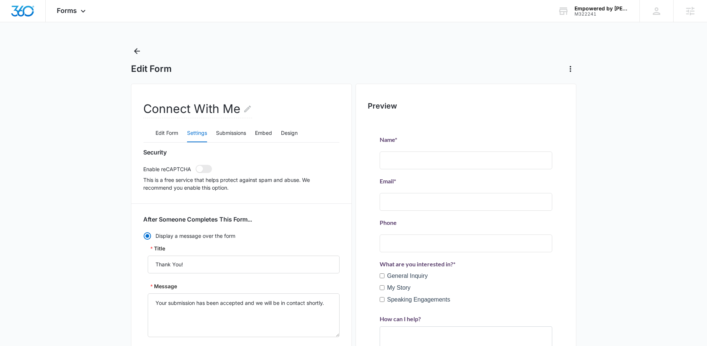
scroll to position [0, 0]
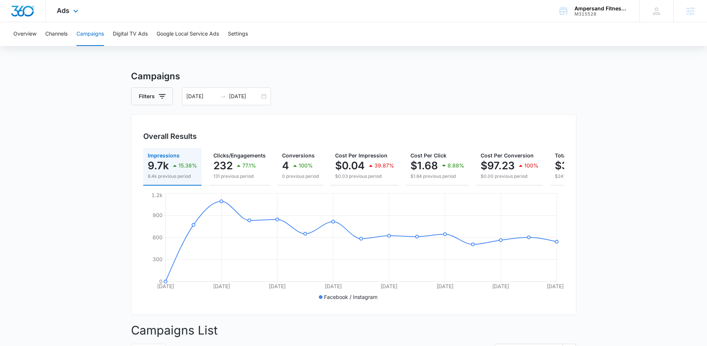
click at [70, 11] on div "Ads Apps Reputation Forms CRM Email Social POS Content Ads Intelligence Files B…" at bounding box center [69, 11] width 46 height 22
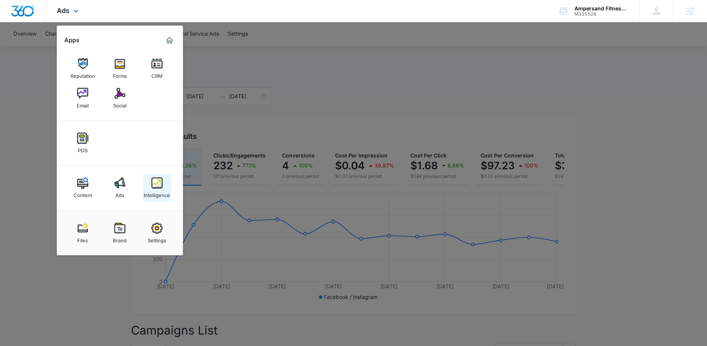
click at [159, 181] on img at bounding box center [156, 183] width 11 height 11
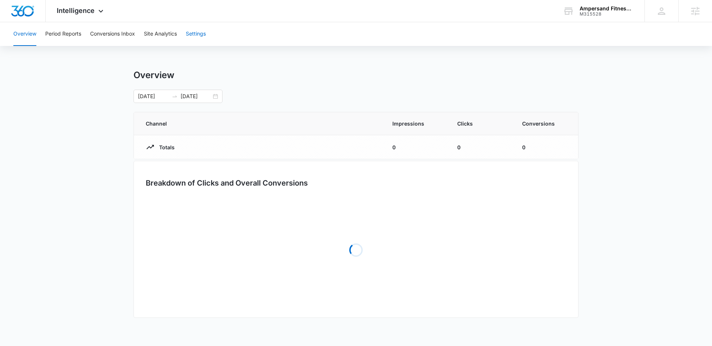
click at [201, 29] on button "Settings" at bounding box center [196, 34] width 20 height 24
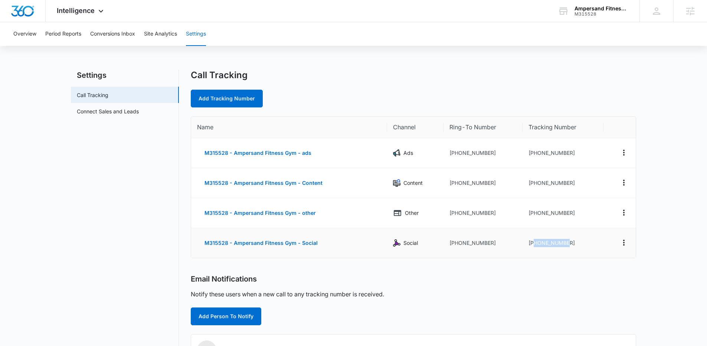
drag, startPoint x: 570, startPoint y: 242, endPoint x: 533, endPoint y: 244, distance: 36.4
click at [533, 244] on td "[PHONE_NUMBER]" at bounding box center [562, 244] width 81 height 30
copy td "2064854931"
click at [131, 30] on button "Conversions Inbox" at bounding box center [112, 34] width 45 height 24
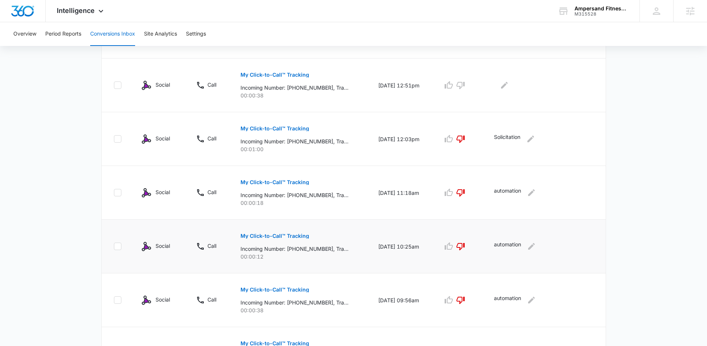
scroll to position [448, 0]
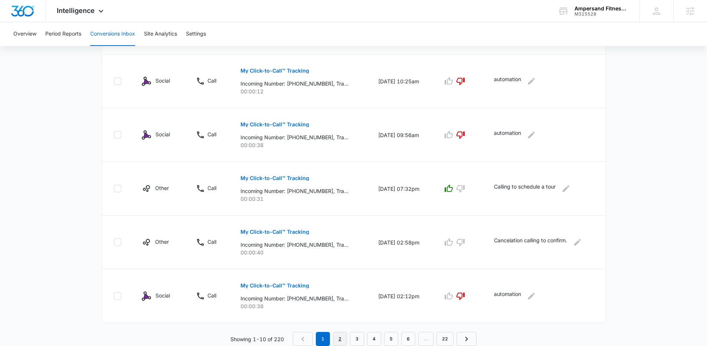
click at [340, 334] on link "2" at bounding box center [340, 339] width 14 height 14
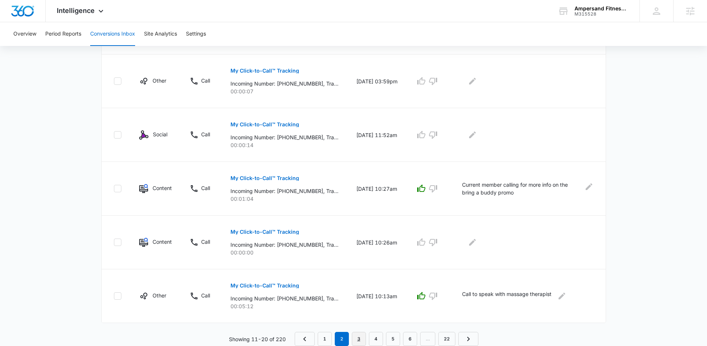
click at [359, 337] on link "3" at bounding box center [359, 339] width 14 height 14
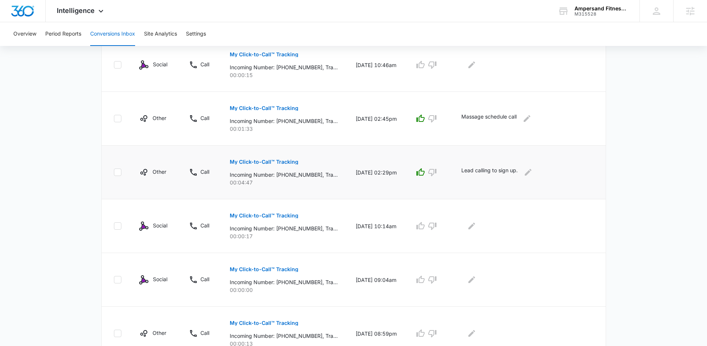
scroll to position [411, 0]
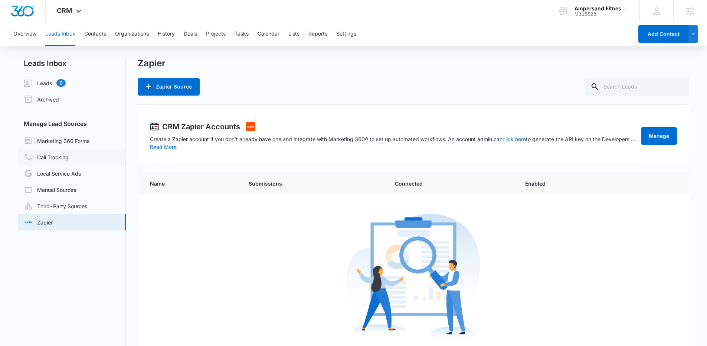
click at [60, 155] on link "Call Tracking" at bounding box center [46, 157] width 45 height 9
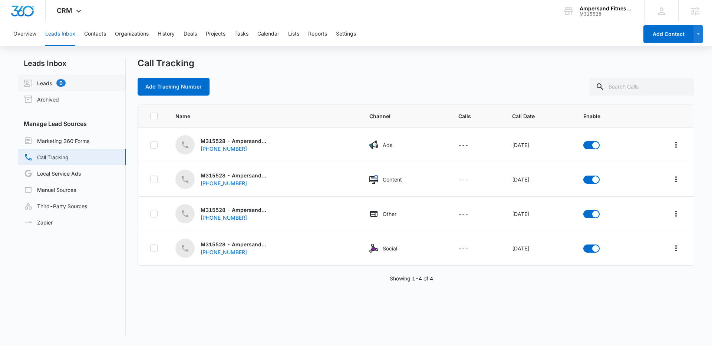
click at [40, 79] on link "Leads 0" at bounding box center [45, 83] width 42 height 9
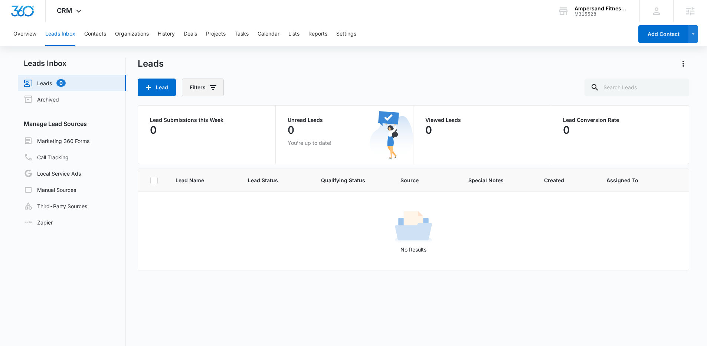
click at [209, 92] on button "Filters" at bounding box center [203, 88] width 42 height 18
click at [264, 85] on div "Lead Filters" at bounding box center [414, 88] width 552 height 18
click at [54, 154] on link "Call Tracking" at bounding box center [46, 157] width 45 height 9
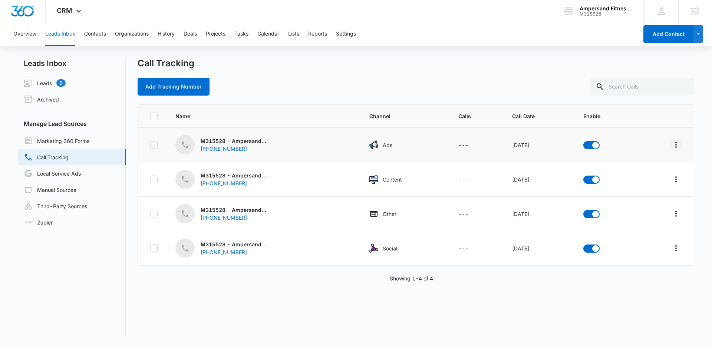
click at [672, 145] on icon "Overflow Menu" at bounding box center [676, 145] width 9 height 9
click at [487, 80] on div "Add Tracking Number" at bounding box center [416, 87] width 557 height 18
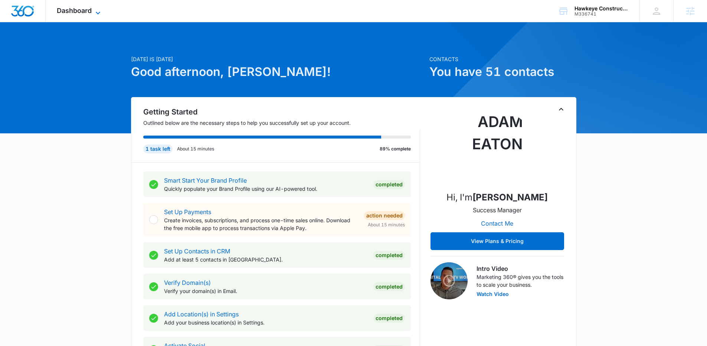
click at [90, 14] on span "Dashboard" at bounding box center [74, 11] width 35 height 8
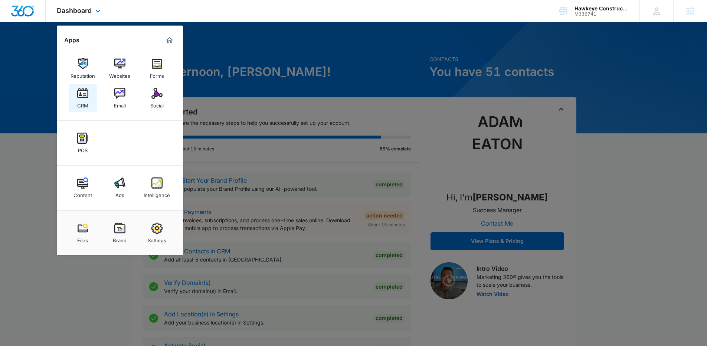
click at [88, 91] on img at bounding box center [82, 93] width 11 height 11
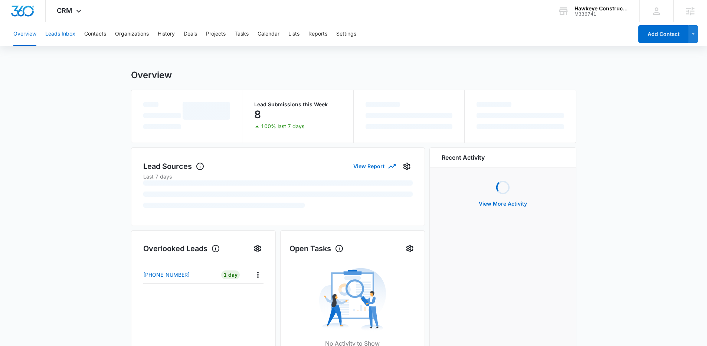
click at [69, 37] on button "Leads Inbox" at bounding box center [60, 34] width 30 height 24
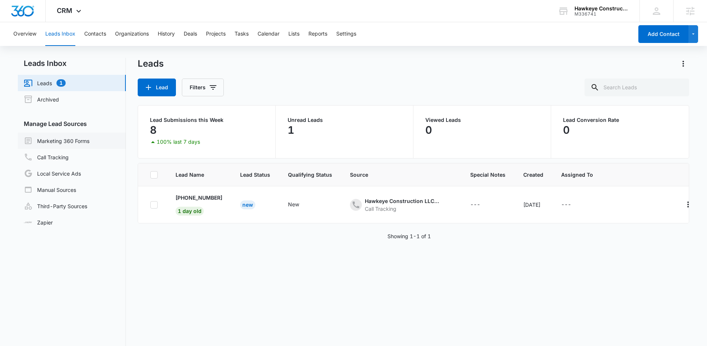
click at [73, 138] on link "Marketing 360 Forms" at bounding box center [57, 141] width 66 height 9
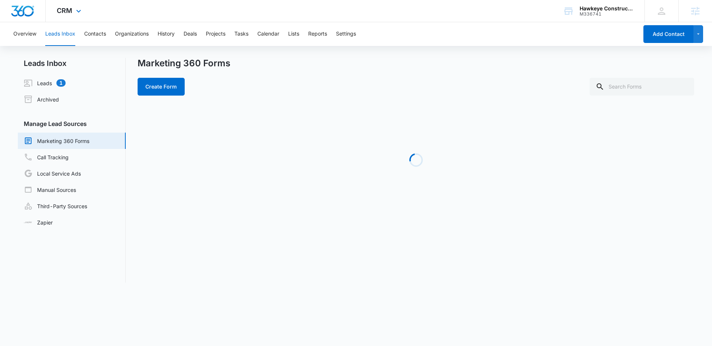
click at [64, 14] on div "CRM Apps Reputation Websites Forms CRM Email Social POS Content Ads Intelligenc…" at bounding box center [70, 11] width 49 height 22
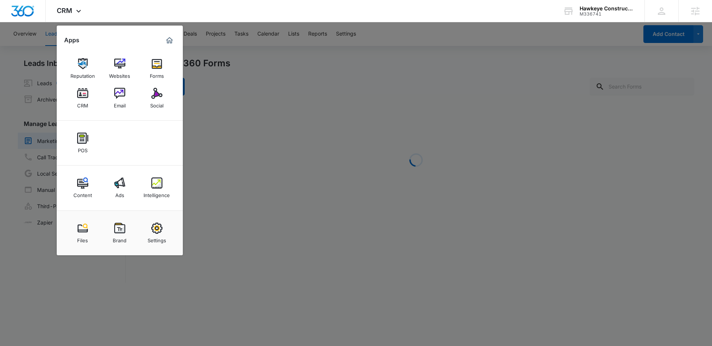
click at [240, 111] on div at bounding box center [356, 173] width 712 height 346
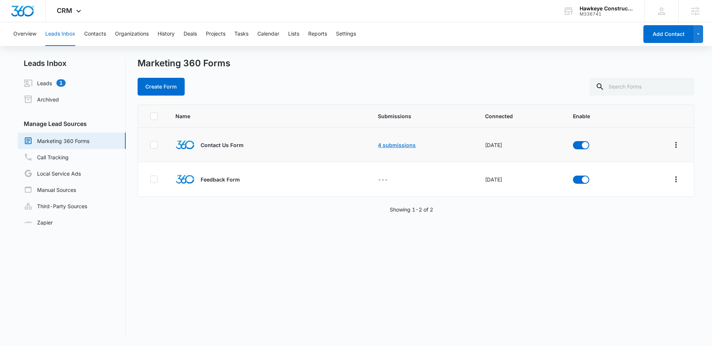
click at [404, 144] on link "4 submissions" at bounding box center [397, 145] width 38 height 6
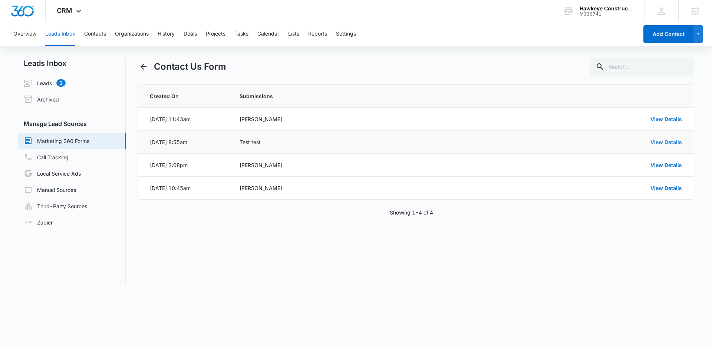
click at [666, 144] on link "View Details" at bounding box center [667, 142] width 32 height 6
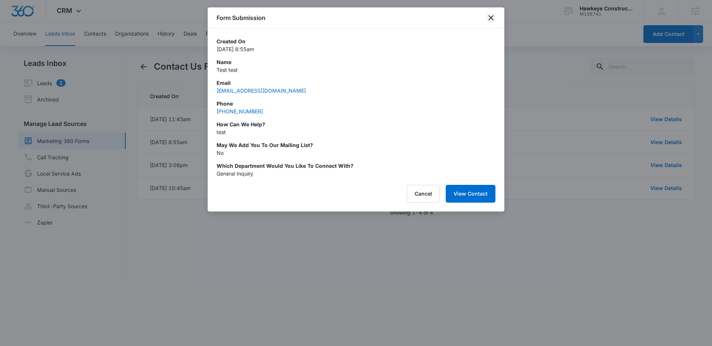
click at [494, 20] on icon "close" at bounding box center [491, 17] width 9 height 9
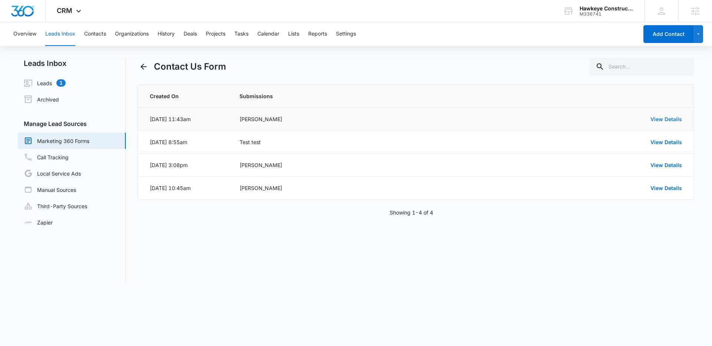
click at [654, 117] on link "View Details" at bounding box center [667, 119] width 32 height 6
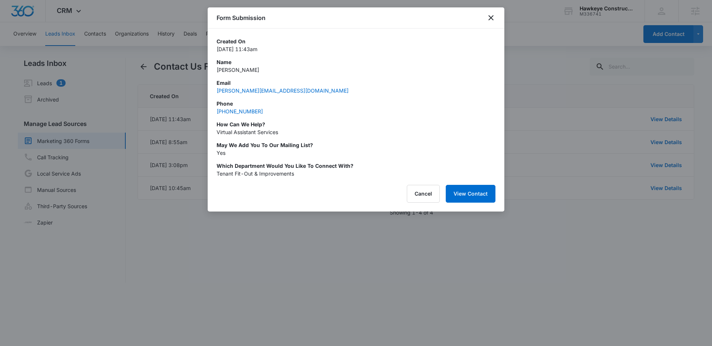
click at [245, 131] on p "Virtual Assistant Services" at bounding box center [356, 132] width 279 height 8
click at [381, 63] on p "Name" at bounding box center [356, 62] width 279 height 8
click at [489, 19] on icon "close" at bounding box center [491, 17] width 5 height 5
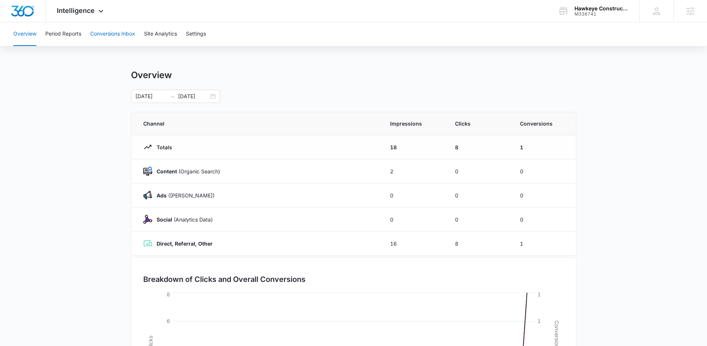
click at [108, 34] on button "Conversions Inbox" at bounding box center [112, 34] width 45 height 24
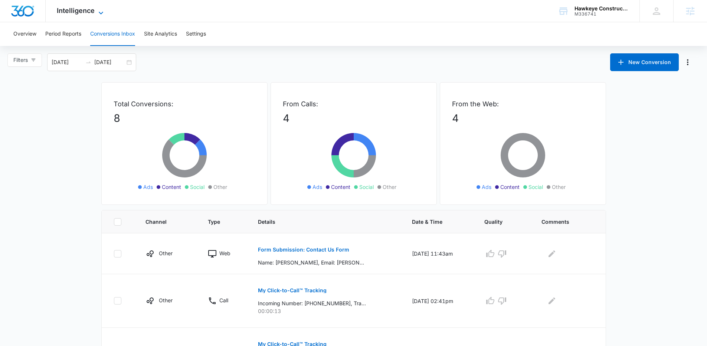
click at [92, 12] on span "Intelligence" at bounding box center [76, 11] width 38 height 8
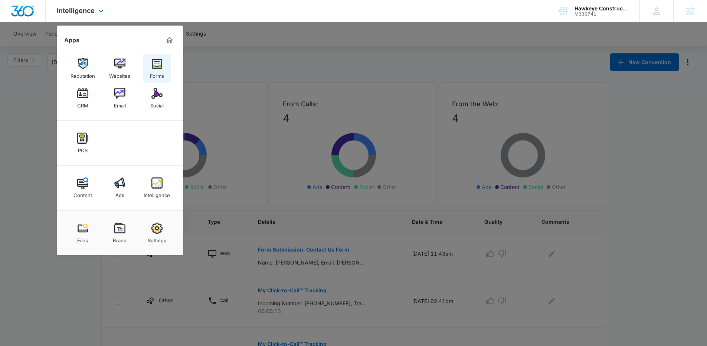
click at [150, 67] on link "Forms" at bounding box center [157, 69] width 28 height 28
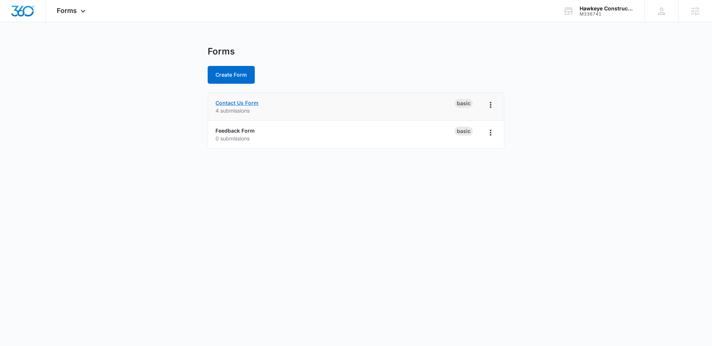
click at [238, 105] on link "Contact Us Form" at bounding box center [237, 103] width 43 height 6
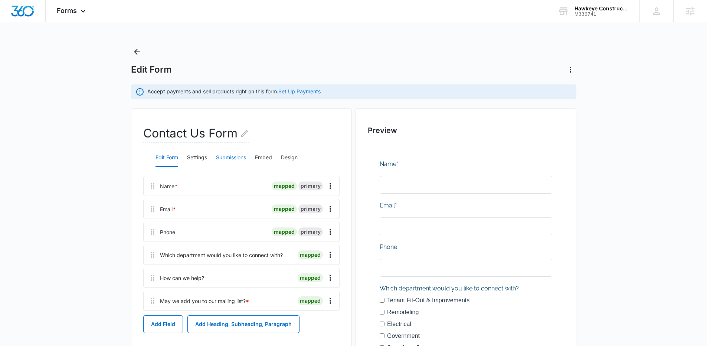
click at [243, 157] on button "Submissions" at bounding box center [231, 158] width 30 height 18
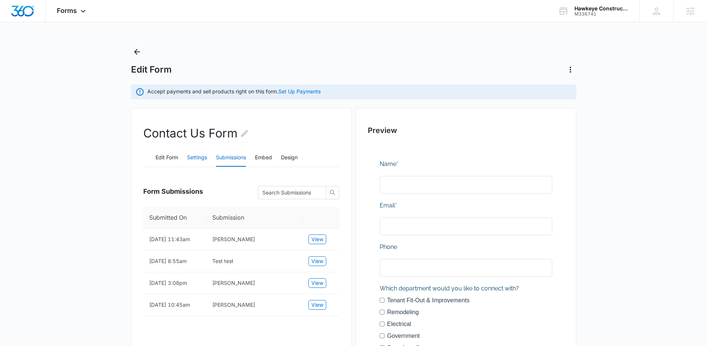
click at [188, 162] on button "Settings" at bounding box center [197, 158] width 20 height 18
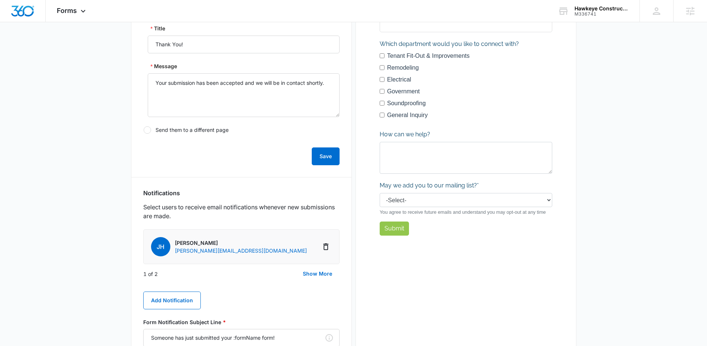
scroll to position [302, 0]
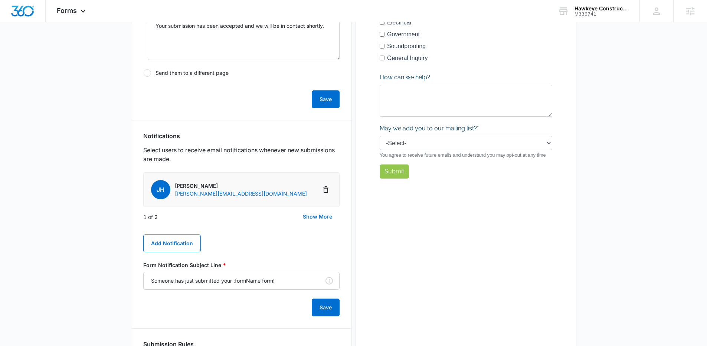
click at [313, 216] on button "Show More" at bounding box center [317, 217] width 44 height 18
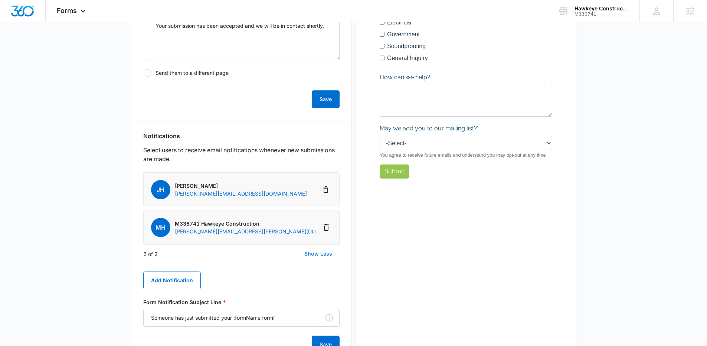
scroll to position [0, 0]
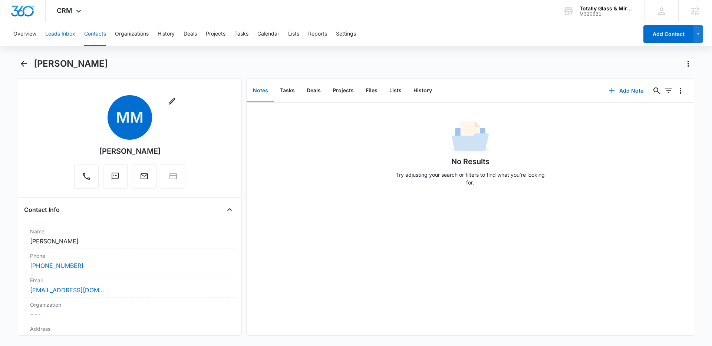
click at [69, 32] on button "Leads Inbox" at bounding box center [60, 34] width 30 height 24
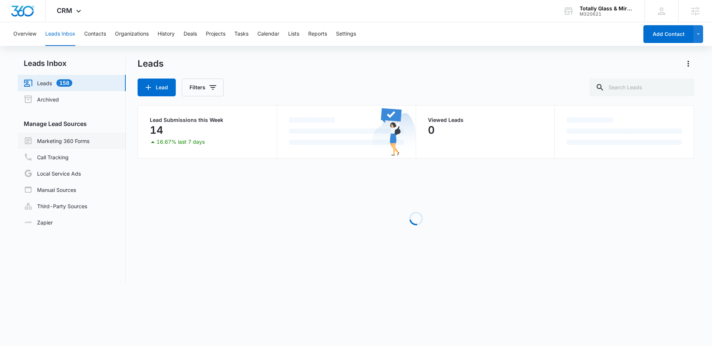
click at [49, 142] on link "Marketing 360 Forms" at bounding box center [57, 141] width 66 height 9
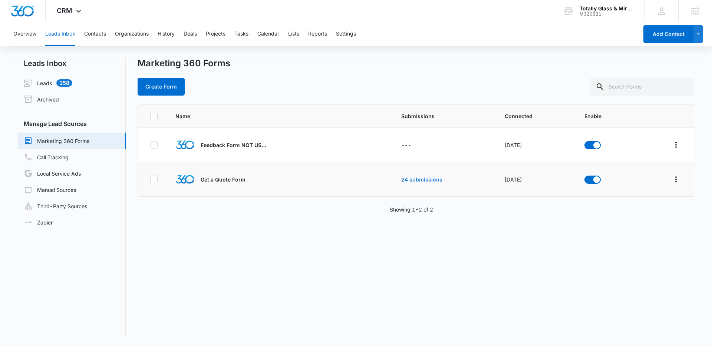
click at [405, 181] on link "24 submissions" at bounding box center [421, 180] width 41 height 6
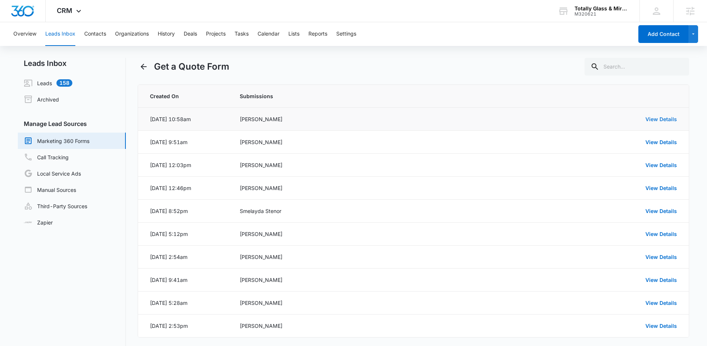
click at [652, 116] on link "View Details" at bounding box center [661, 119] width 32 height 6
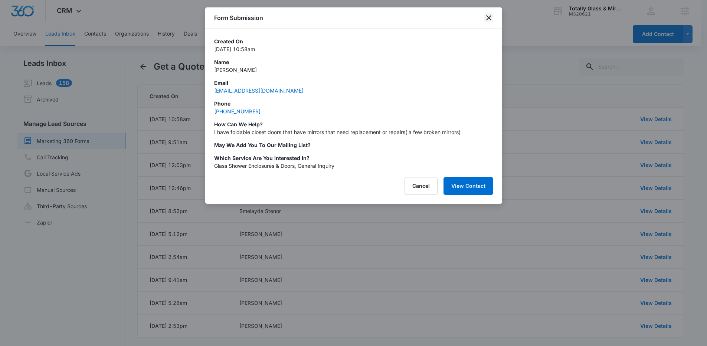
click at [489, 16] on icon "close" at bounding box center [488, 17] width 5 height 5
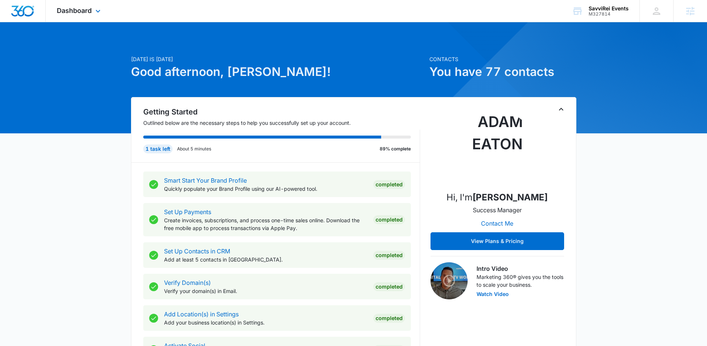
click at [103, 22] on div "Dashboard Apps Reputation Websites Forms CRM Email Social Payments POS Content …" at bounding box center [80, 11] width 68 height 22
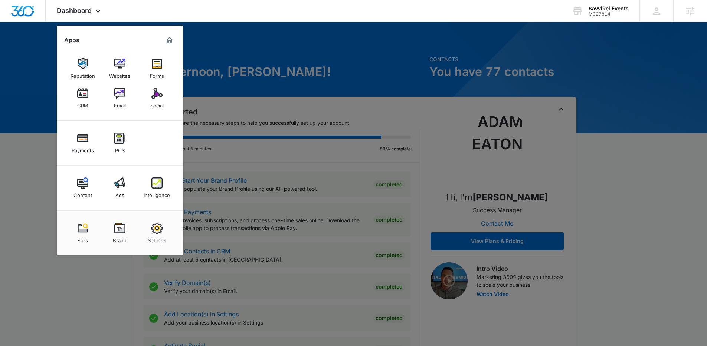
click at [159, 86] on link "Social" at bounding box center [157, 98] width 28 height 28
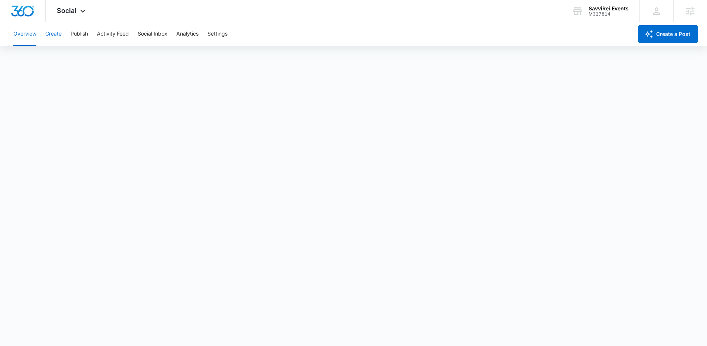
click at [58, 32] on button "Create" at bounding box center [53, 34] width 16 height 24
click at [73, 34] on button "Publish" at bounding box center [78, 34] width 17 height 24
click at [223, 38] on button "Settings" at bounding box center [217, 34] width 20 height 24
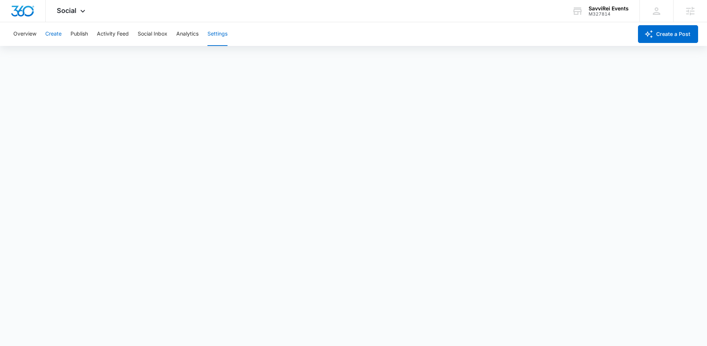
click at [61, 34] on button "Create" at bounding box center [53, 34] width 16 height 24
click at [214, 37] on button "Settings" at bounding box center [217, 34] width 20 height 24
